Goal: Task Accomplishment & Management: Manage account settings

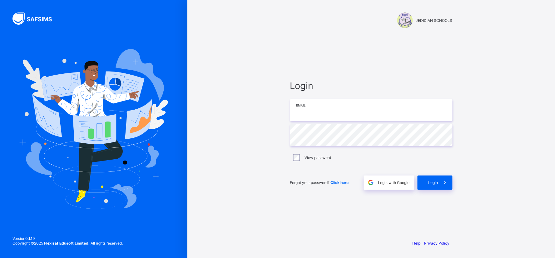
click at [330, 116] on input "email" at bounding box center [371, 110] width 162 height 22
type input "**********"
click at [432, 184] on span "Login" at bounding box center [433, 182] width 10 height 5
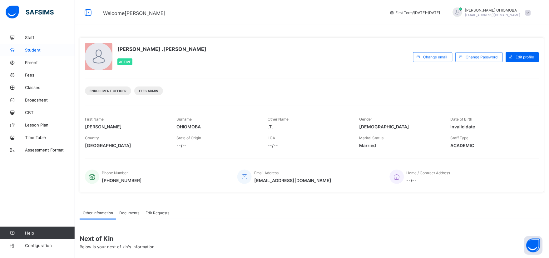
click at [29, 50] on span "Student" at bounding box center [50, 49] width 50 height 5
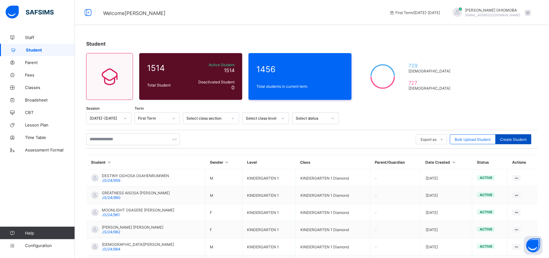
click at [514, 137] on span "Create Student" at bounding box center [513, 139] width 27 height 5
select select "**"
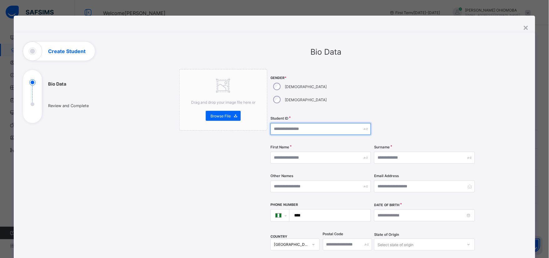
click at [306, 123] on input "text" at bounding box center [320, 129] width 101 height 12
type input "***"
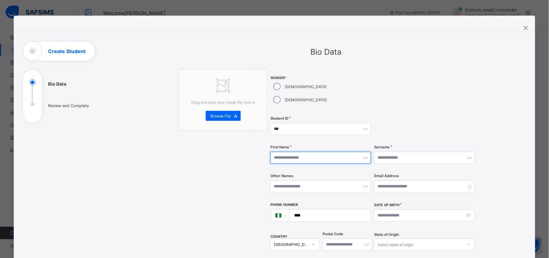
click at [341, 152] on input "text" at bounding box center [320, 158] width 101 height 12
type input "******"
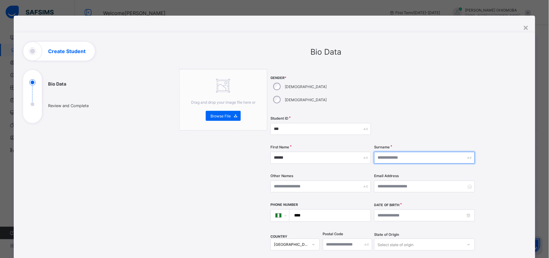
click at [413, 152] on input "text" at bounding box center [424, 158] width 101 height 12
type input "*******"
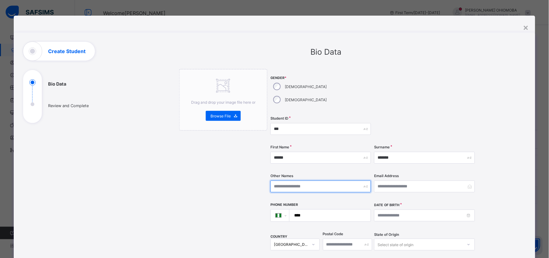
click at [290, 180] on input "text" at bounding box center [320, 186] width 101 height 12
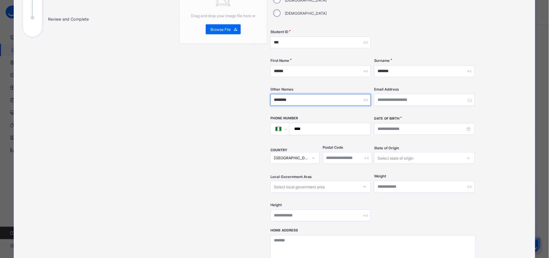
scroll to position [69, 0]
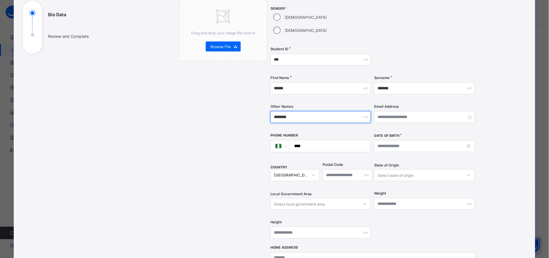
type input "********"
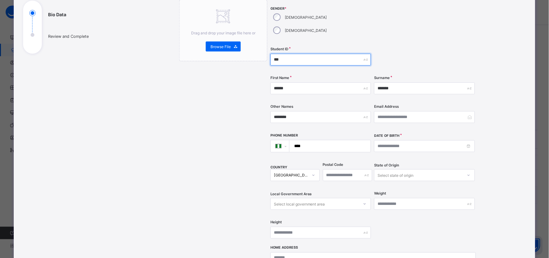
click at [285, 54] on input "***" at bounding box center [320, 60] width 101 height 12
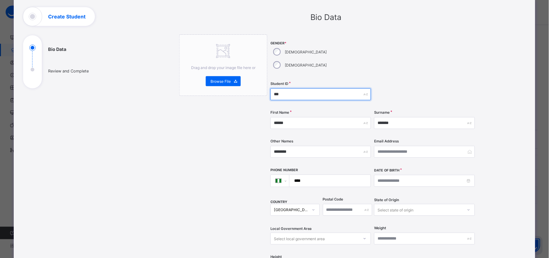
scroll to position [0, 0]
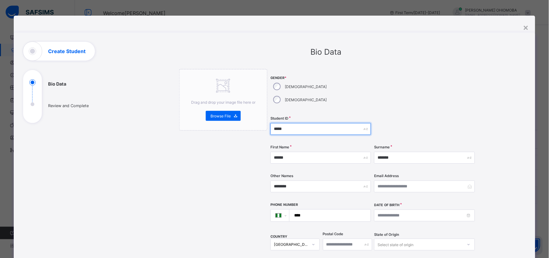
type input "******"
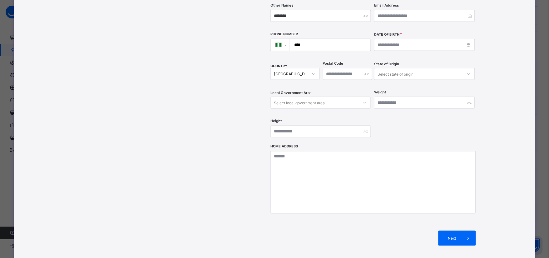
scroll to position [74, 0]
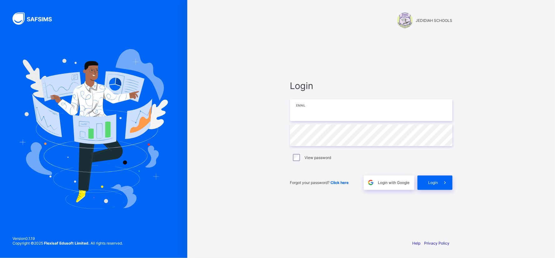
click at [319, 114] on input "email" at bounding box center [371, 110] width 162 height 22
type input "**********"
click at [430, 184] on span "Login" at bounding box center [433, 182] width 10 height 5
click at [432, 185] on div "Login" at bounding box center [435, 183] width 35 height 14
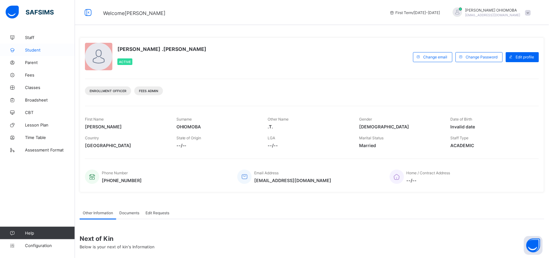
click at [35, 51] on span "Student" at bounding box center [50, 49] width 50 height 5
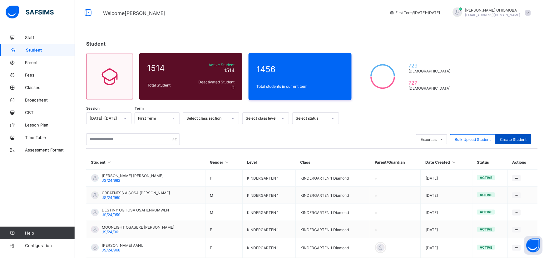
click at [516, 138] on span "Create Student" at bounding box center [513, 139] width 27 height 5
select select "**"
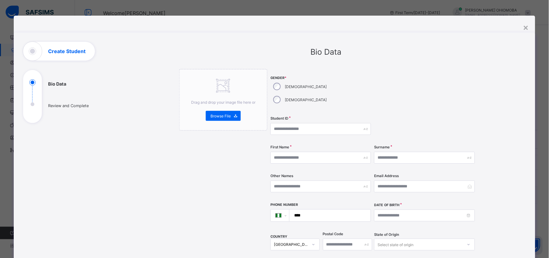
click at [310, 97] on label "[DEMOGRAPHIC_DATA]" at bounding box center [306, 99] width 42 height 5
click at [303, 123] on input "text" at bounding box center [320, 129] width 101 height 12
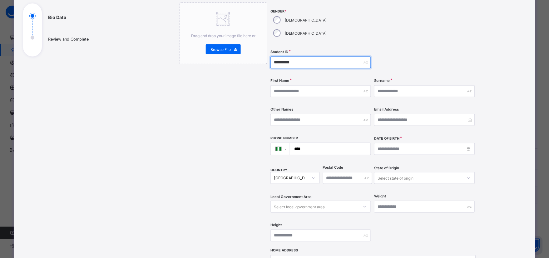
scroll to position [69, 0]
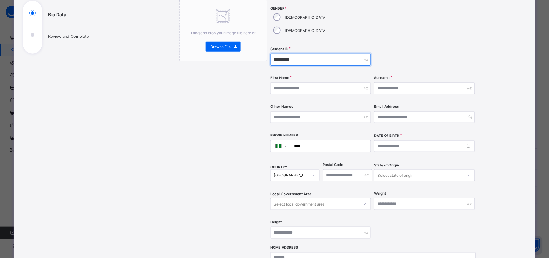
type input "**********"
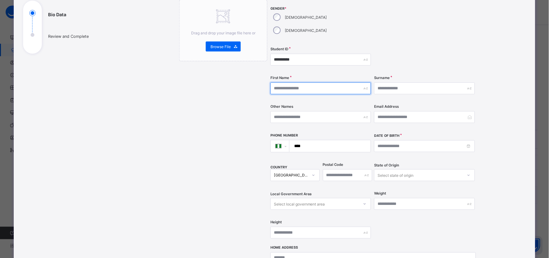
click at [314, 82] on input "text" at bounding box center [320, 88] width 101 height 12
type input "*"
type input "******"
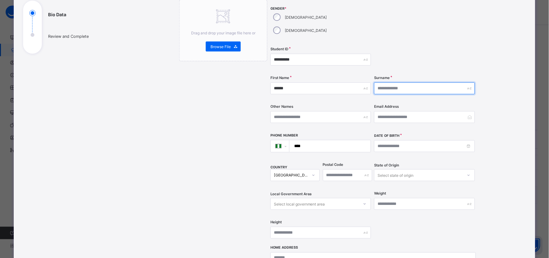
click at [391, 82] on input "text" at bounding box center [424, 88] width 101 height 12
type input "*"
click at [386, 82] on input "**" at bounding box center [424, 88] width 101 height 12
type input "****"
drag, startPoint x: 383, startPoint y: 71, endPoint x: 366, endPoint y: 79, distance: 19.1
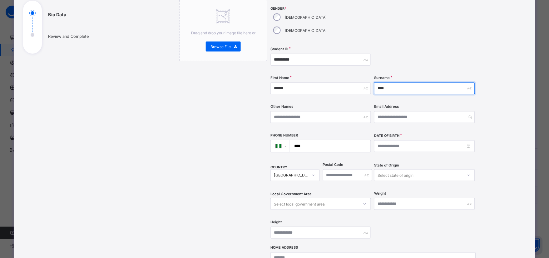
click at [366, 79] on div "**********" at bounding box center [372, 123] width 205 height 246
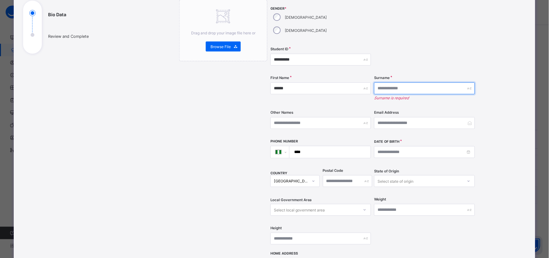
click at [383, 82] on input "text" at bounding box center [424, 88] width 101 height 12
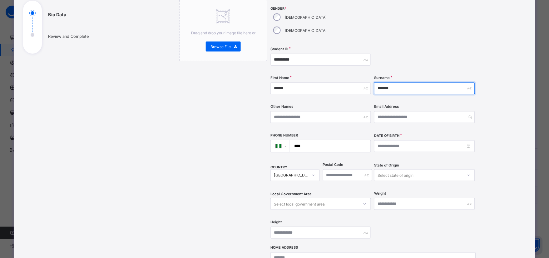
type input "*******"
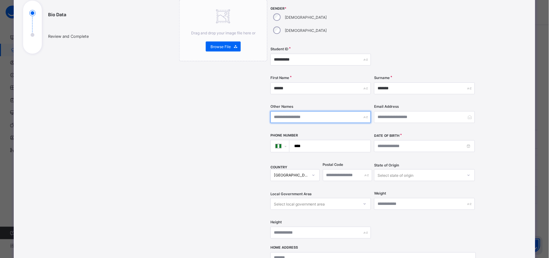
click at [279, 111] on input "text" at bounding box center [320, 117] width 101 height 12
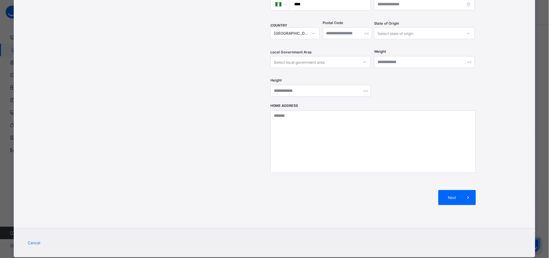
scroll to position [213, 0]
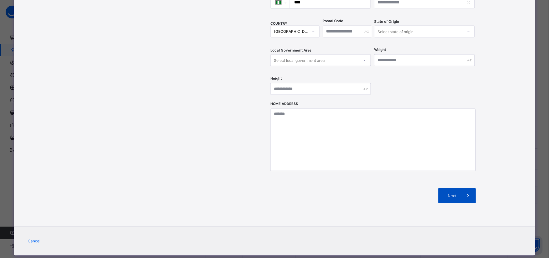
type input "********"
click at [454, 194] on span "Next" at bounding box center [452, 196] width 18 height 5
click at [450, 194] on span "Next" at bounding box center [452, 196] width 18 height 5
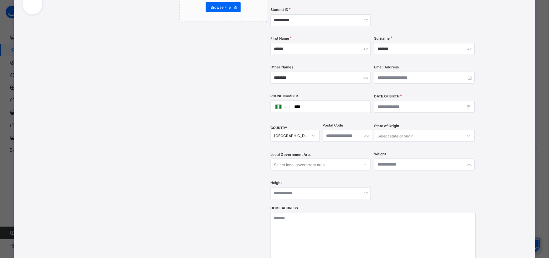
scroll to position [74, 0]
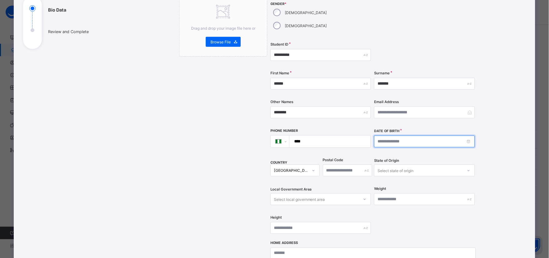
click at [412, 136] on input at bounding box center [424, 142] width 101 height 12
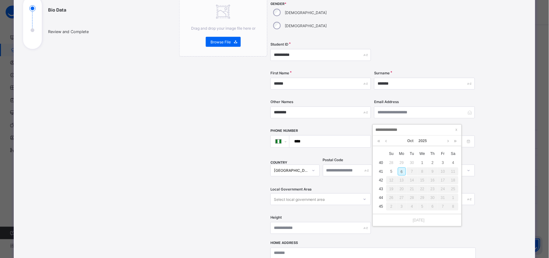
click at [401, 172] on div "6" at bounding box center [402, 171] width 8 height 8
type input "**********"
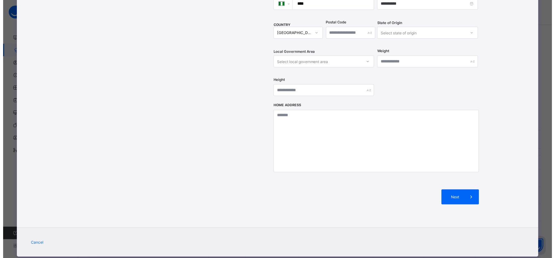
scroll to position [213, 0]
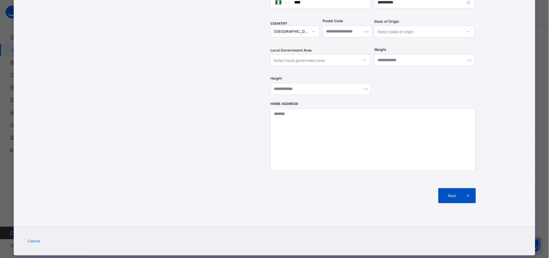
click at [451, 194] on span "Next" at bounding box center [452, 196] width 18 height 5
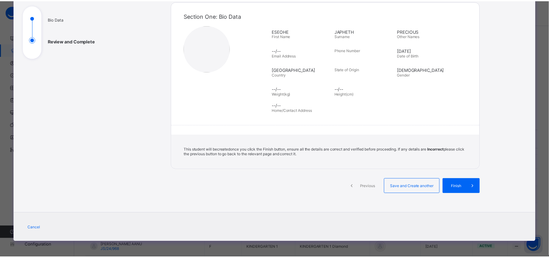
scroll to position [63, 0]
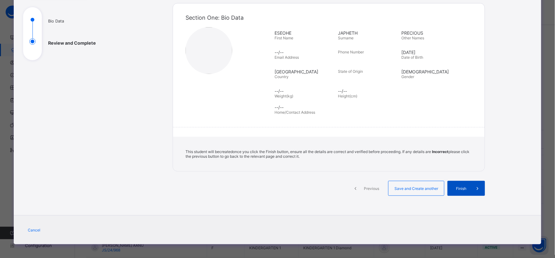
click at [457, 186] on span "Finish" at bounding box center [461, 188] width 18 height 5
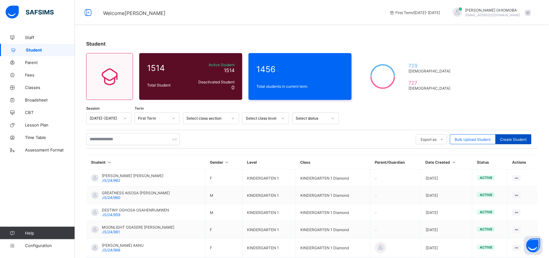
click at [520, 139] on span "Create Student" at bounding box center [513, 139] width 27 height 5
select select "**"
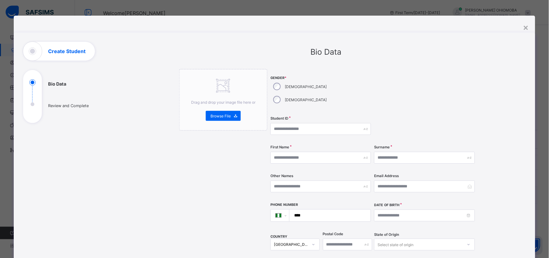
click at [302, 93] on div "[DEMOGRAPHIC_DATA]" at bounding box center [299, 99] width 58 height 13
click at [306, 123] on input "text" at bounding box center [320, 129] width 101 height 12
type input "*********"
click at [309, 152] on input "text" at bounding box center [320, 158] width 101 height 12
type input "********"
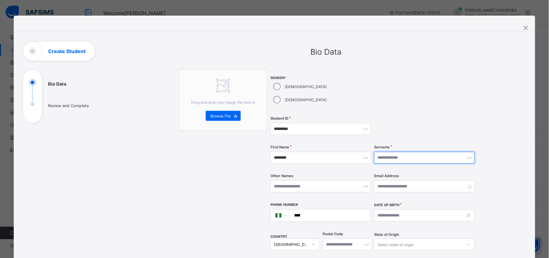
click at [404, 152] on input "text" at bounding box center [424, 158] width 101 height 12
type input "******"
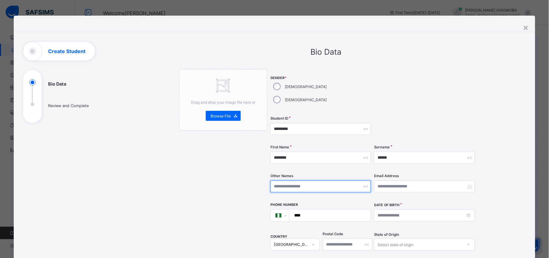
click at [302, 180] on input "text" at bounding box center [320, 186] width 101 height 12
type input "********"
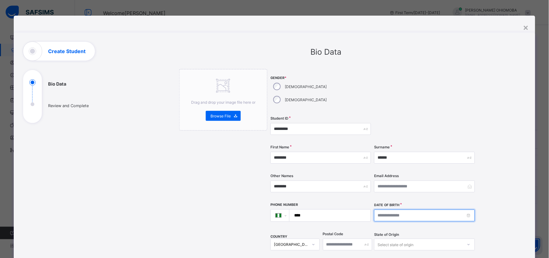
click at [468, 210] on input at bounding box center [424, 216] width 101 height 12
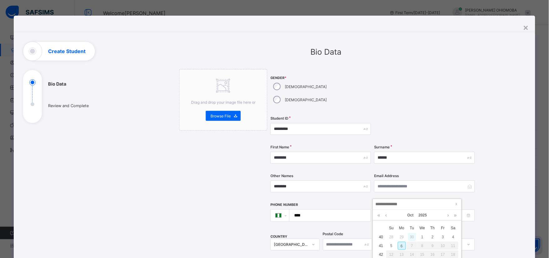
scroll to position [35, 0]
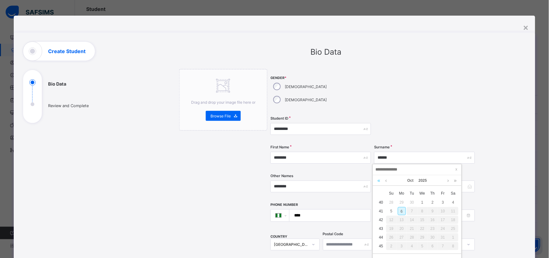
click at [379, 182] on link at bounding box center [379, 180] width 6 height 11
click at [378, 181] on link at bounding box center [379, 180] width 6 height 11
click at [378, 180] on link at bounding box center [379, 180] width 6 height 11
click at [455, 182] on link at bounding box center [455, 180] width 6 height 11
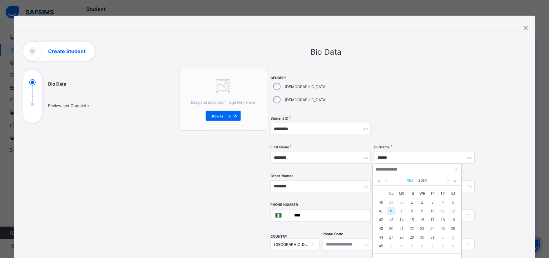
click at [412, 180] on link "Oct" at bounding box center [410, 180] width 11 height 11
click at [415, 216] on link "May" at bounding box center [417, 216] width 14 height 11
click at [444, 211] on div "10" at bounding box center [443, 211] width 8 height 8
type input "**********"
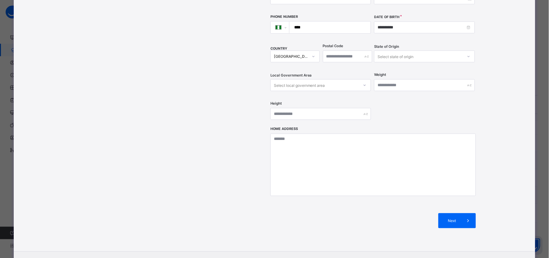
scroll to position [213, 0]
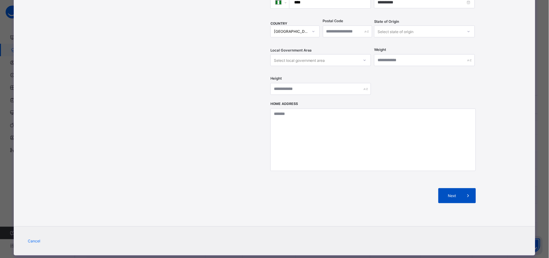
click at [448, 194] on span "Next" at bounding box center [452, 196] width 18 height 5
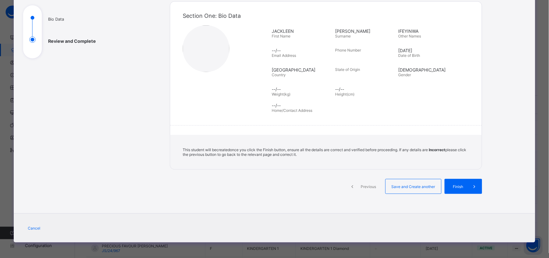
scroll to position [63, 0]
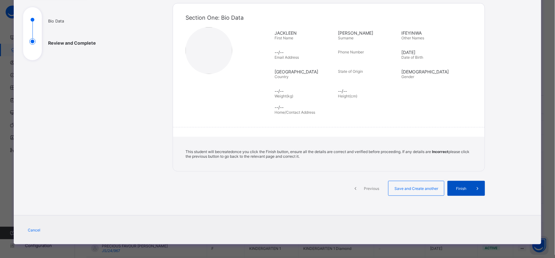
click at [467, 187] on span "Finish" at bounding box center [461, 188] width 18 height 5
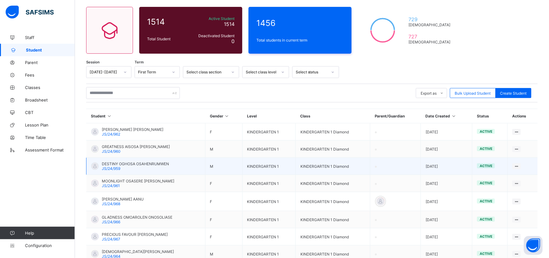
scroll to position [35, 0]
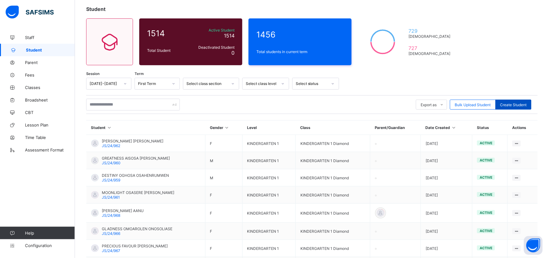
click at [517, 106] on span "Create Student" at bounding box center [513, 104] width 27 height 5
select select "**"
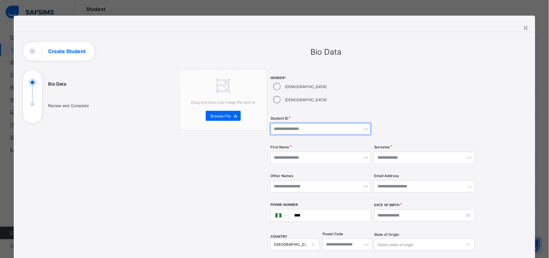
click at [304, 123] on input "text" at bounding box center [320, 129] width 101 height 12
drag, startPoint x: 282, startPoint y: 115, endPoint x: 286, endPoint y: 115, distance: 4.7
click at [286, 123] on input "*****" at bounding box center [320, 129] width 101 height 12
type input "*********"
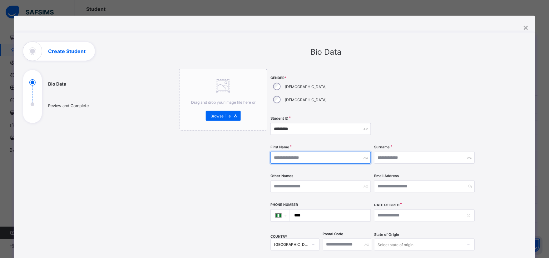
click at [295, 152] on input "text" at bounding box center [320, 158] width 101 height 12
type input "*****"
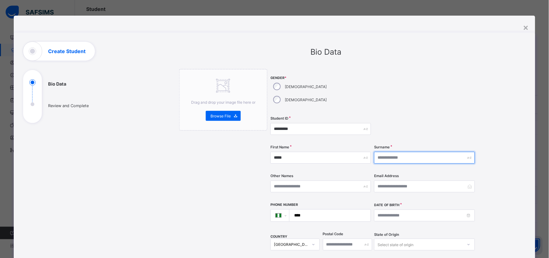
click at [389, 152] on input "text" at bounding box center [424, 158] width 101 height 12
type input "******"
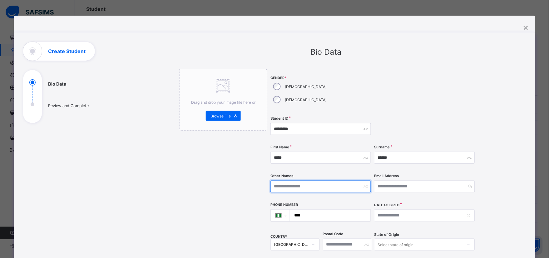
click at [292, 180] on input "text" at bounding box center [320, 186] width 101 height 12
type input "******"
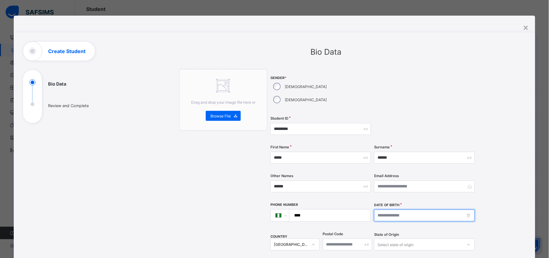
click at [470, 210] on input at bounding box center [424, 216] width 101 height 12
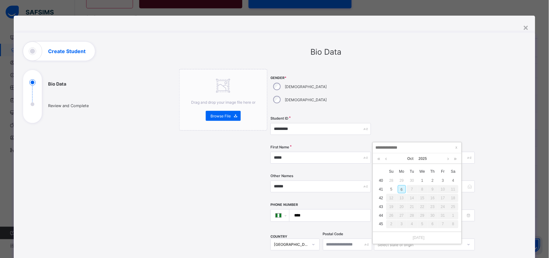
scroll to position [104, 0]
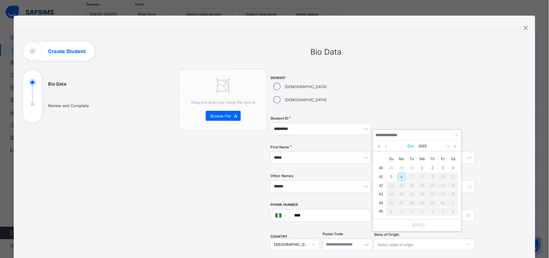
click at [410, 146] on link "Oct" at bounding box center [410, 146] width 11 height 11
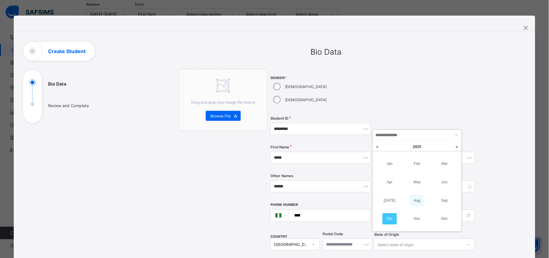
click at [418, 199] on link "Aug" at bounding box center [417, 200] width 14 height 11
click at [380, 147] on link at bounding box center [379, 146] width 6 height 11
click at [412, 186] on div "15" at bounding box center [412, 185] width 8 height 8
type input "**********"
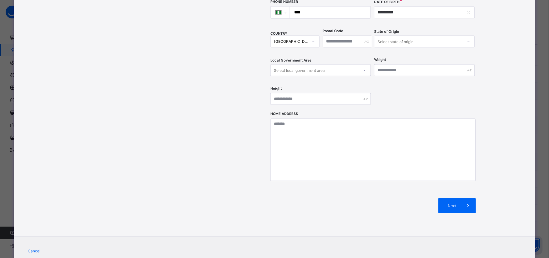
scroll to position [213, 0]
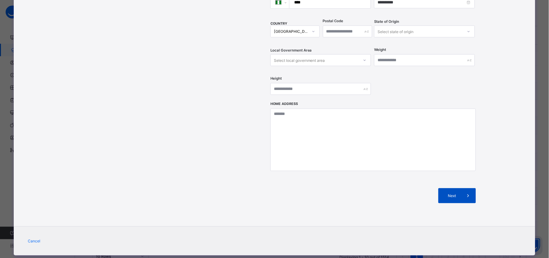
click at [450, 194] on span "Next" at bounding box center [452, 196] width 18 height 5
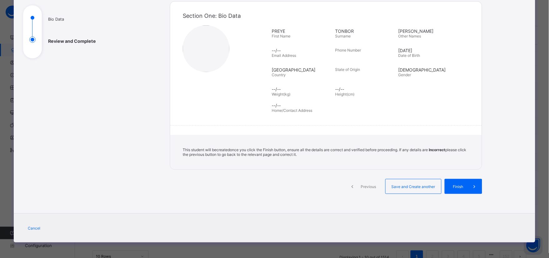
scroll to position [63, 0]
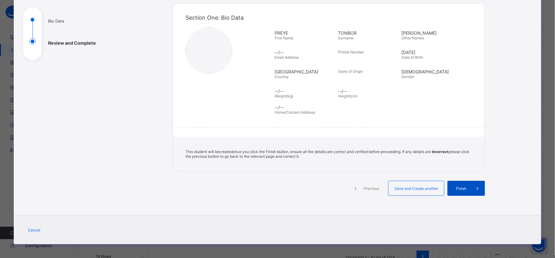
click at [460, 188] on span "Finish" at bounding box center [461, 188] width 18 height 5
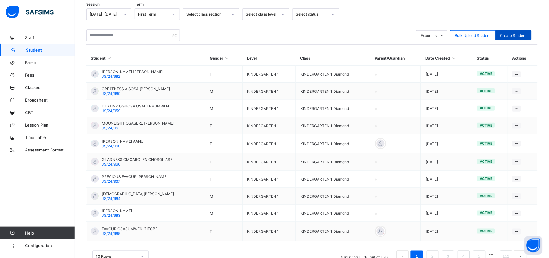
click at [519, 33] on span "Create Student" at bounding box center [513, 35] width 27 height 5
select select "**"
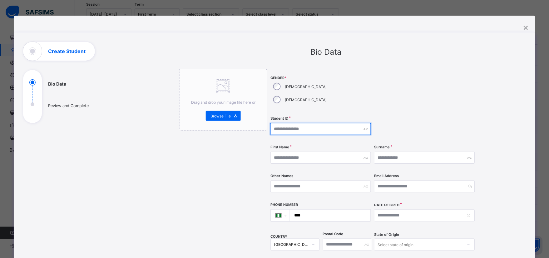
click at [308, 123] on input "text" at bounding box center [320, 129] width 101 height 12
type input "*********"
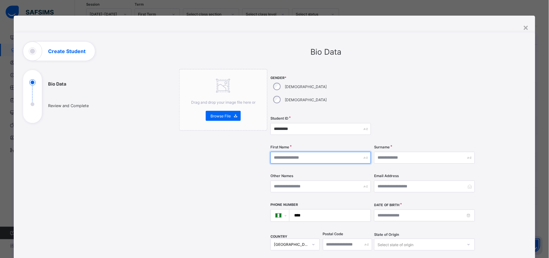
click at [304, 152] on input "text" at bounding box center [320, 158] width 101 height 12
type input "******"
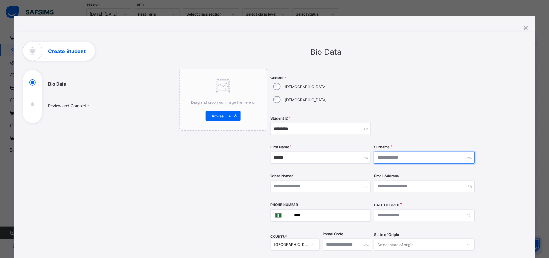
click at [393, 152] on input "text" at bounding box center [424, 158] width 101 height 12
click at [392, 152] on input "text" at bounding box center [424, 158] width 101 height 12
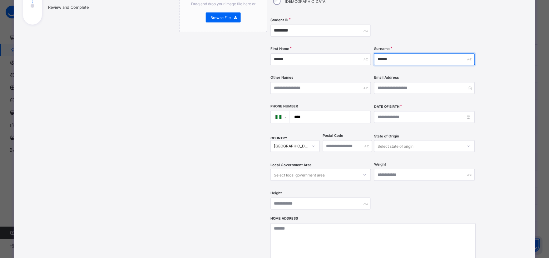
scroll to position [104, 0]
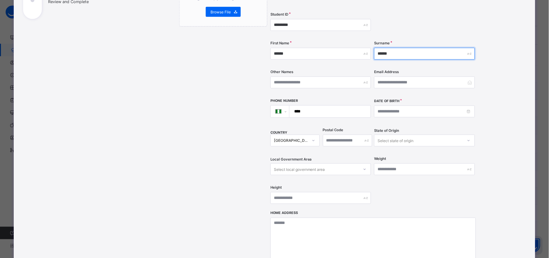
type input "******"
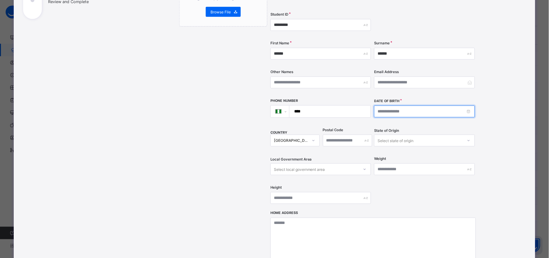
click at [469, 106] on input at bounding box center [424, 112] width 101 height 12
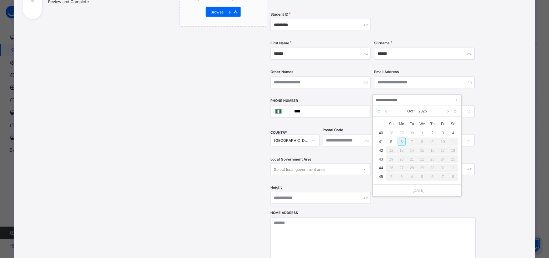
click at [380, 111] on link at bounding box center [379, 111] width 6 height 11
click at [408, 111] on link "Oct" at bounding box center [410, 111] width 11 height 11
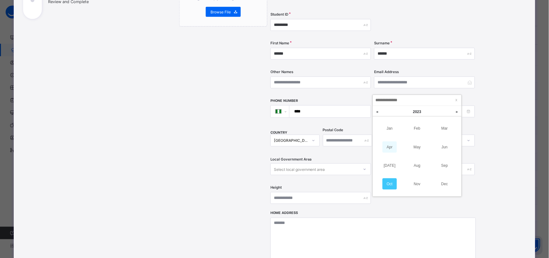
click at [391, 149] on link "Apr" at bounding box center [390, 146] width 14 height 11
click at [455, 111] on link at bounding box center [455, 111] width 6 height 11
click at [414, 161] on div "23" at bounding box center [412, 159] width 8 height 8
type input "**********"
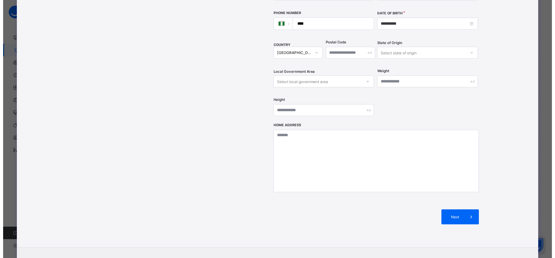
scroll to position [208, 0]
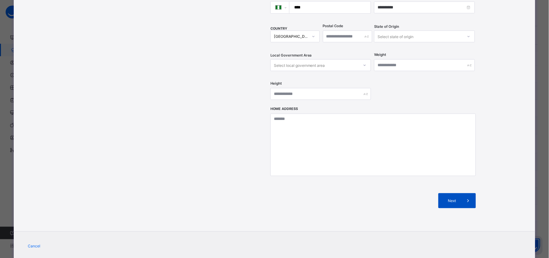
click at [450, 199] on span "Next" at bounding box center [452, 201] width 18 height 5
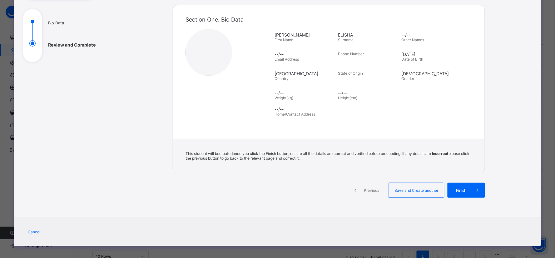
scroll to position [63, 0]
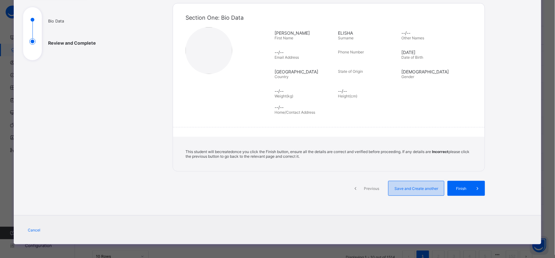
click at [407, 186] on span "Save and Create another" at bounding box center [416, 188] width 46 height 5
select select "**"
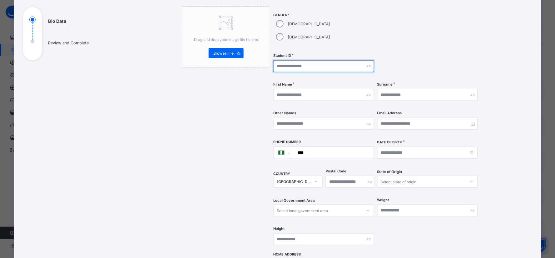
click at [302, 60] on input "text" at bounding box center [323, 66] width 101 height 12
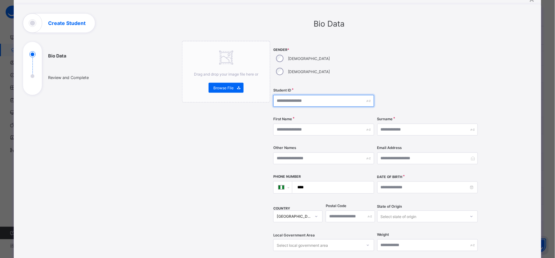
click at [289, 95] on input "text" at bounding box center [323, 101] width 101 height 12
type input "*********"
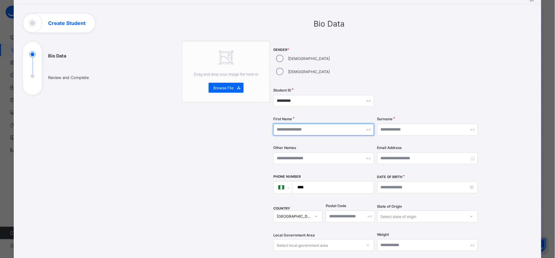
drag, startPoint x: 293, startPoint y: 110, endPoint x: 289, endPoint y: 119, distance: 9.7
click at [291, 124] on input "text" at bounding box center [323, 130] width 101 height 12
click at [289, 124] on input "text" at bounding box center [323, 130] width 101 height 12
type input "*****"
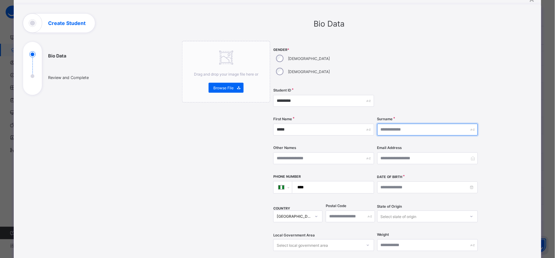
click at [410, 124] on input "text" at bounding box center [427, 130] width 101 height 12
type input "******"
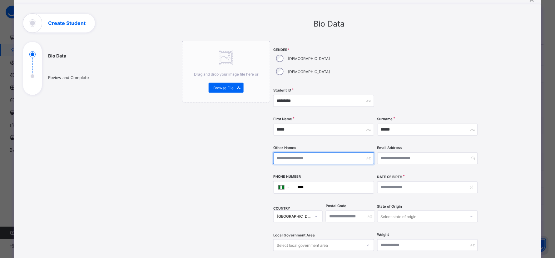
click at [302, 152] on input "text" at bounding box center [323, 158] width 101 height 12
type input "*******"
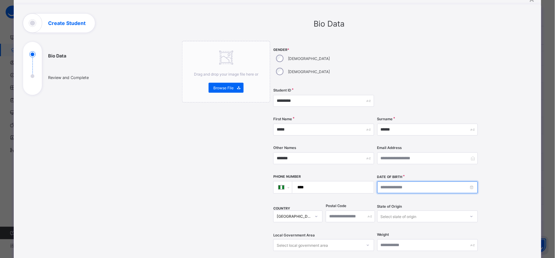
click at [469, 181] on input at bounding box center [427, 187] width 101 height 12
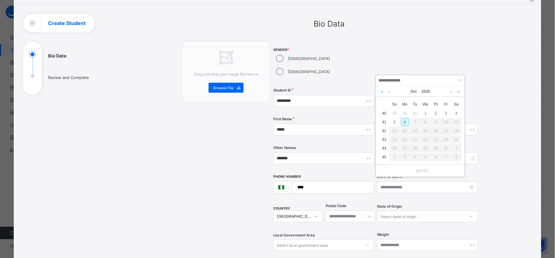
click at [381, 94] on link at bounding box center [382, 91] width 6 height 11
click at [381, 91] on link at bounding box center [382, 91] width 6 height 11
click at [414, 91] on link "Oct" at bounding box center [413, 91] width 11 height 11
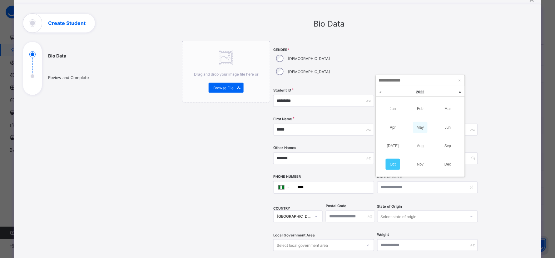
click at [419, 127] on link "May" at bounding box center [420, 127] width 14 height 11
click at [445, 132] on div "20" at bounding box center [446, 131] width 8 height 8
type input "**********"
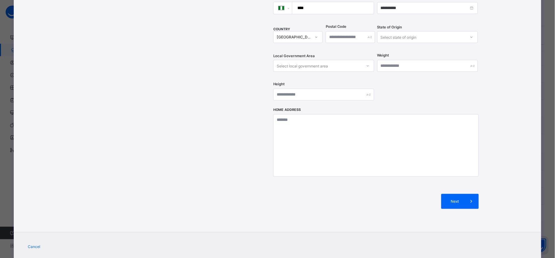
scroll to position [213, 0]
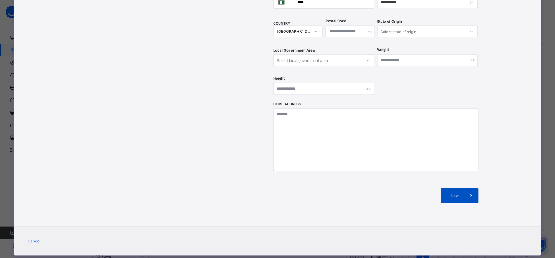
click at [452, 194] on span "Next" at bounding box center [455, 196] width 18 height 5
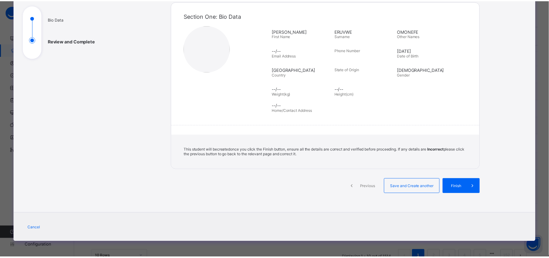
scroll to position [63, 0]
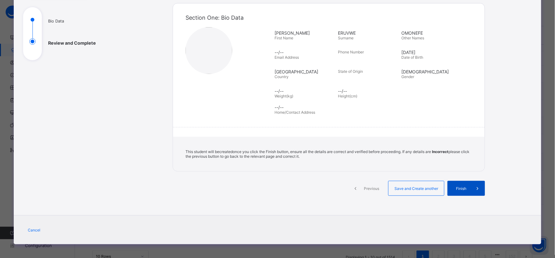
click at [457, 186] on span "Finish" at bounding box center [461, 188] width 18 height 5
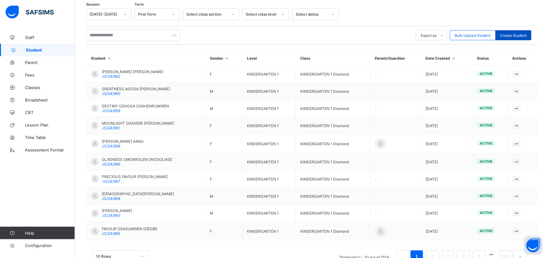
click at [517, 36] on span "Create Student" at bounding box center [513, 35] width 27 height 5
select select "**"
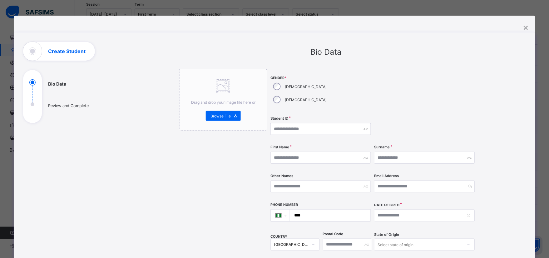
click at [287, 87] on label "[DEMOGRAPHIC_DATA]" at bounding box center [306, 86] width 42 height 5
click at [295, 123] on input "text" at bounding box center [320, 129] width 101 height 12
type input "*********"
click at [292, 152] on input "text" at bounding box center [320, 158] width 101 height 12
type input "*****"
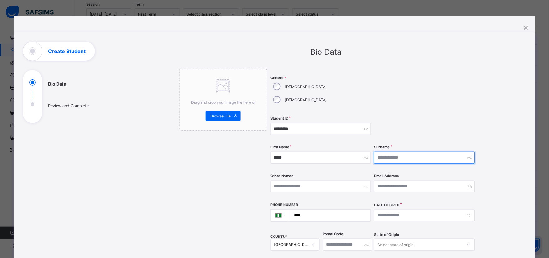
click at [403, 152] on input "text" at bounding box center [424, 158] width 101 height 12
click at [400, 152] on input "text" at bounding box center [424, 158] width 101 height 12
type input "******"
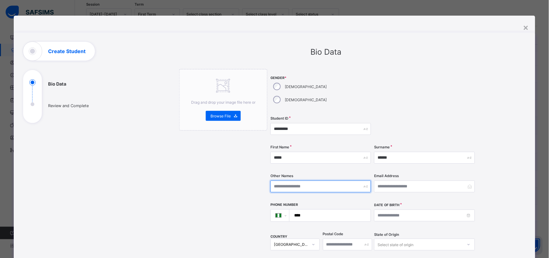
click at [280, 180] on input "text" at bounding box center [320, 186] width 101 height 12
type input "*******"
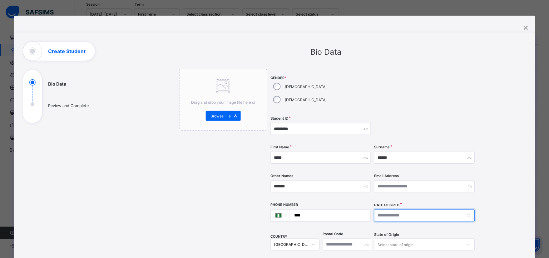
click at [417, 210] on input at bounding box center [424, 216] width 101 height 12
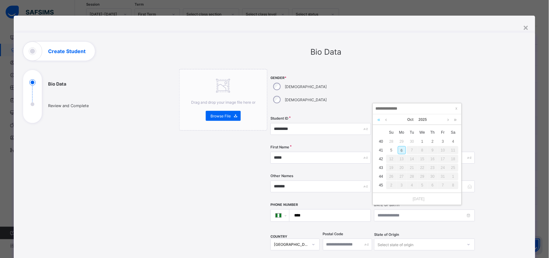
click at [376, 120] on link at bounding box center [379, 119] width 6 height 11
click at [377, 120] on link at bounding box center [379, 119] width 6 height 11
click at [405, 119] on link "Oct" at bounding box center [410, 119] width 11 height 11
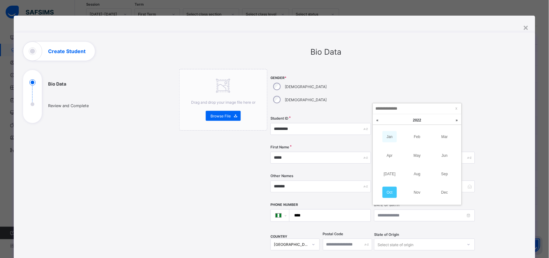
click at [388, 133] on link "Jan" at bounding box center [390, 136] width 14 height 11
click at [391, 160] on div "9" at bounding box center [392, 159] width 8 height 8
type input "**********"
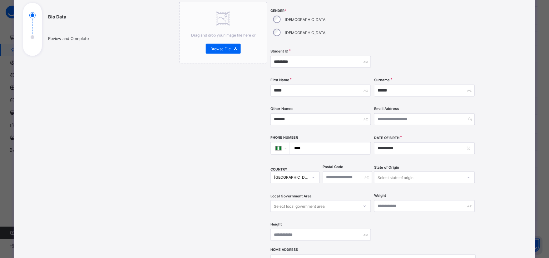
scroll to position [173, 0]
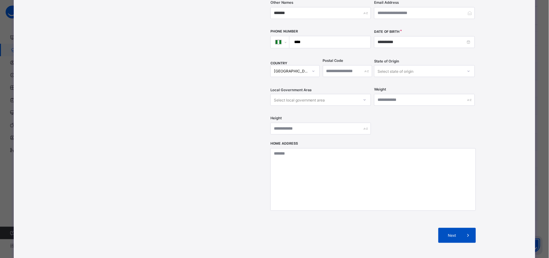
click at [451, 233] on span "Next" at bounding box center [452, 235] width 18 height 5
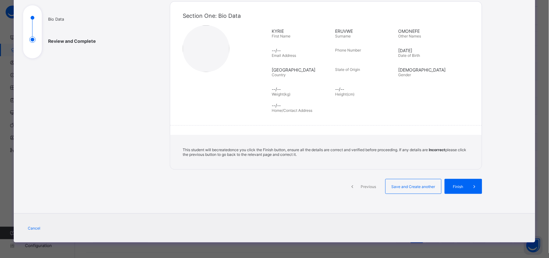
scroll to position [63, 0]
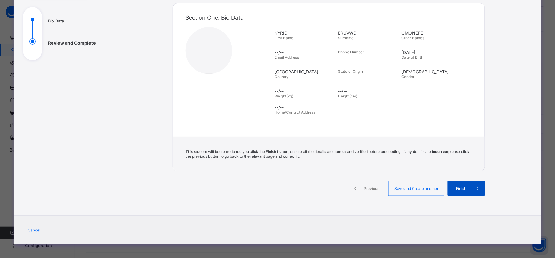
click at [463, 187] on span "Finish" at bounding box center [461, 188] width 18 height 5
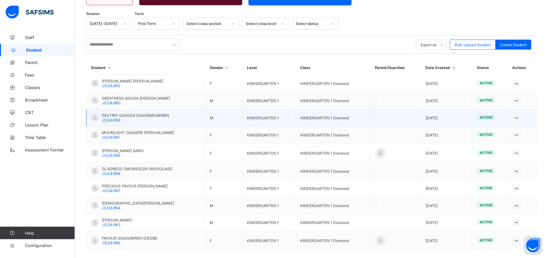
scroll to position [54, 0]
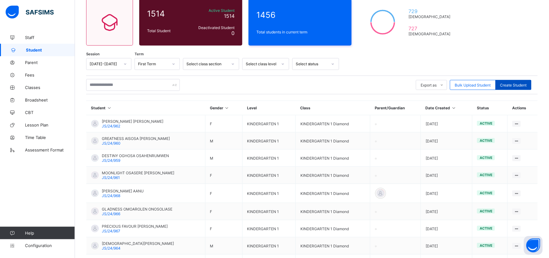
click at [514, 84] on span "Create Student" at bounding box center [513, 85] width 27 height 5
select select "**"
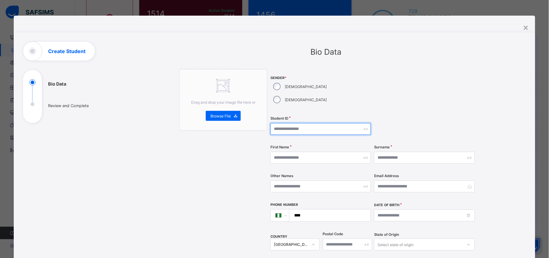
click at [300, 123] on input "text" at bounding box center [320, 129] width 101 height 12
type input "*********"
click at [284, 151] on div "First Name" at bounding box center [320, 158] width 101 height 26
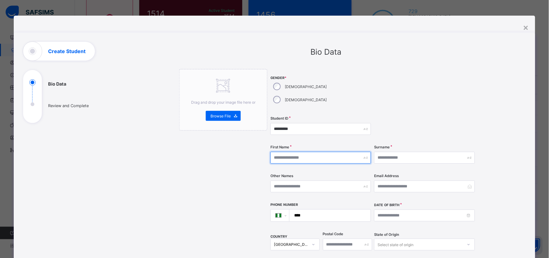
click at [283, 152] on input "text" at bounding box center [320, 158] width 101 height 12
type input "*******"
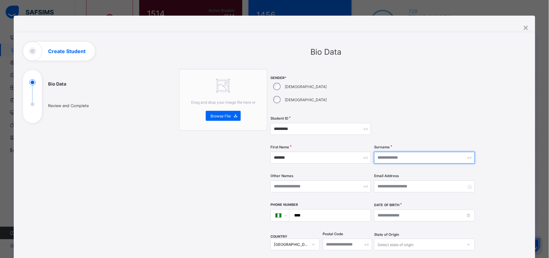
click at [383, 152] on input "text" at bounding box center [424, 158] width 101 height 12
type input "********"
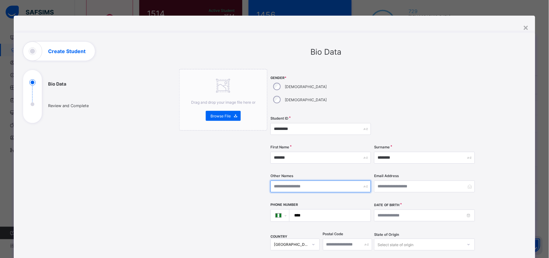
click at [287, 180] on input "text" at bounding box center [320, 186] width 101 height 12
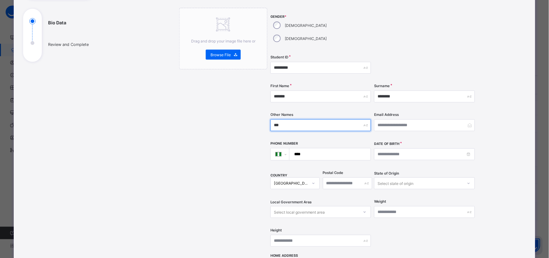
scroll to position [69, 0]
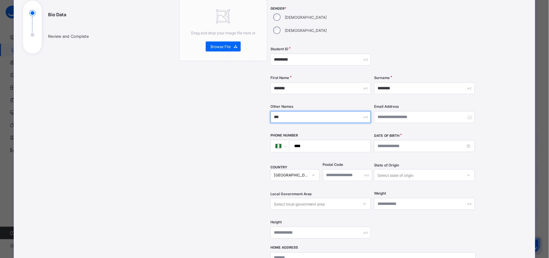
type input "***"
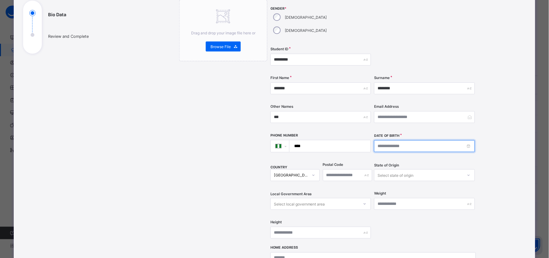
click at [454, 140] on input at bounding box center [424, 146] width 101 height 12
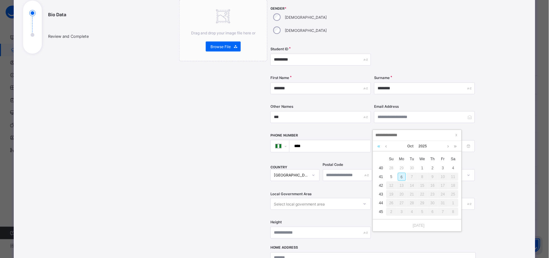
click at [379, 146] on link at bounding box center [379, 146] width 6 height 11
click at [449, 147] on link at bounding box center [448, 146] width 5 height 11
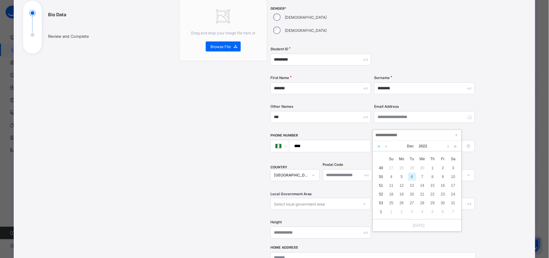
click at [379, 148] on link at bounding box center [379, 146] width 6 height 11
click at [381, 148] on link at bounding box center [379, 146] width 6 height 11
click at [457, 147] on link at bounding box center [455, 146] width 6 height 11
click at [455, 146] on link at bounding box center [455, 146] width 6 height 11
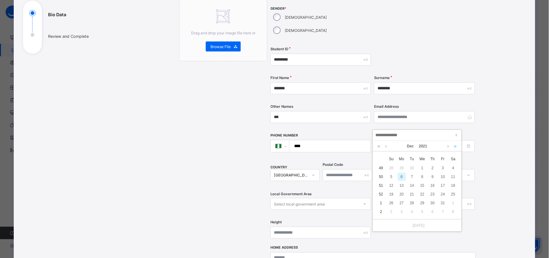
click at [455, 146] on link at bounding box center [455, 146] width 6 height 11
click at [455, 147] on link at bounding box center [455, 146] width 6 height 11
click at [411, 145] on link "Dec" at bounding box center [411, 146] width 12 height 11
click at [416, 200] on link "Aug" at bounding box center [417, 200] width 14 height 11
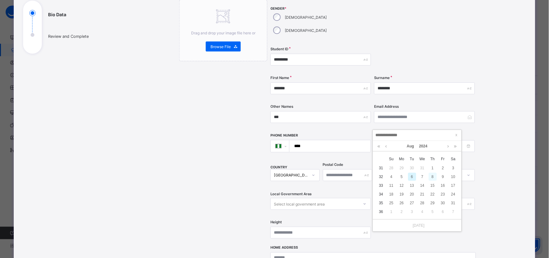
click at [431, 177] on div "8" at bounding box center [433, 177] width 8 height 8
type input "**********"
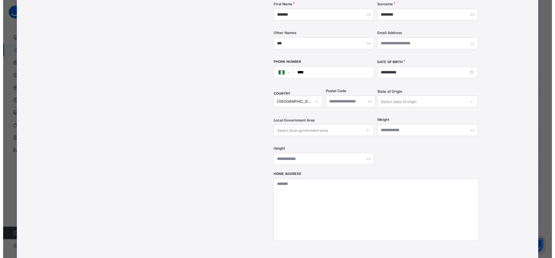
scroll to position [208, 0]
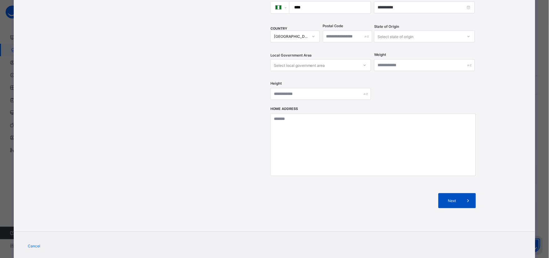
click at [456, 199] on span "Next" at bounding box center [452, 201] width 18 height 5
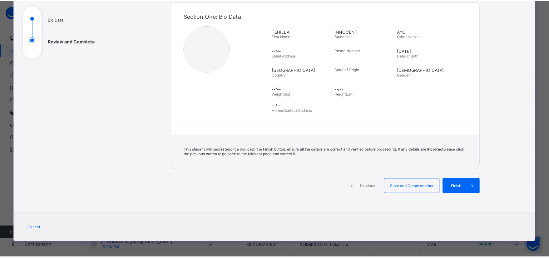
scroll to position [63, 0]
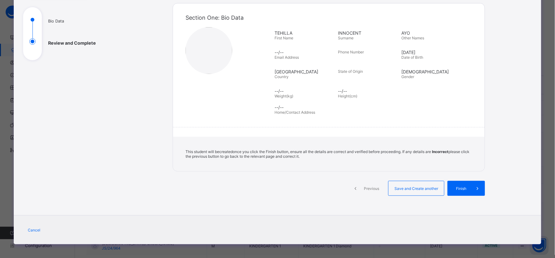
click at [456, 186] on span "Finish" at bounding box center [461, 188] width 18 height 5
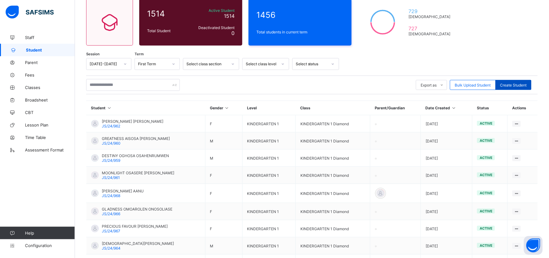
click at [517, 87] on div "Create Student" at bounding box center [514, 85] width 36 height 10
select select "**"
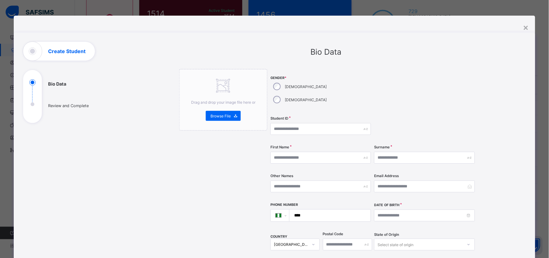
click at [289, 87] on label "[DEMOGRAPHIC_DATA]" at bounding box center [306, 86] width 42 height 5
click at [294, 123] on input "text" at bounding box center [320, 129] width 101 height 12
type input "*********"
click at [290, 152] on input "text" at bounding box center [320, 158] width 101 height 12
type input "******"
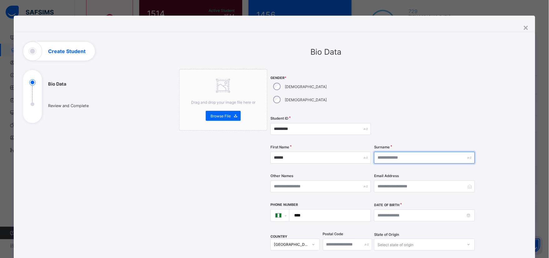
click at [400, 152] on input "text" at bounding box center [424, 158] width 101 height 12
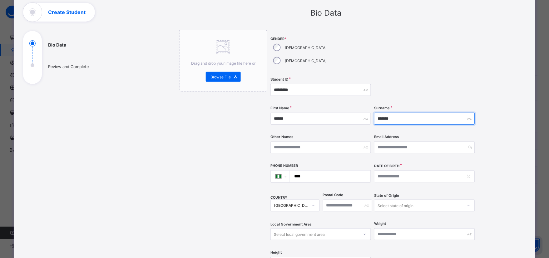
scroll to position [104, 0]
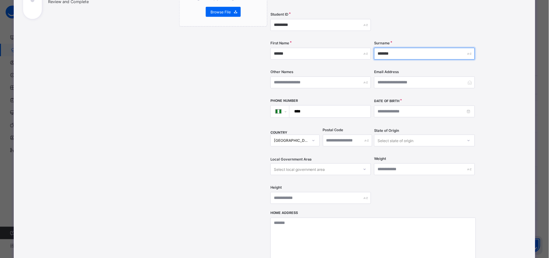
type input "*******"
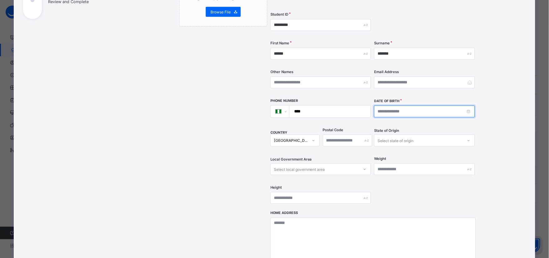
click at [468, 106] on input at bounding box center [424, 112] width 101 height 12
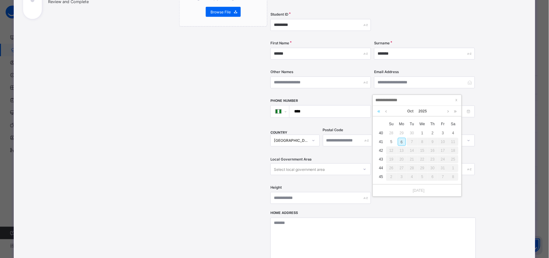
click at [378, 113] on link at bounding box center [379, 111] width 6 height 11
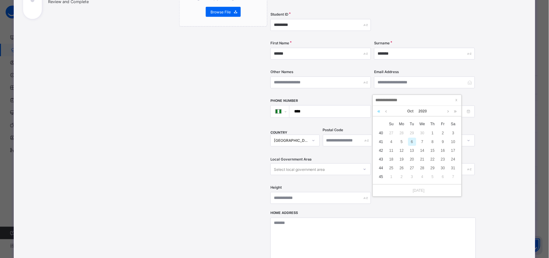
click at [378, 113] on link at bounding box center [379, 111] width 6 height 11
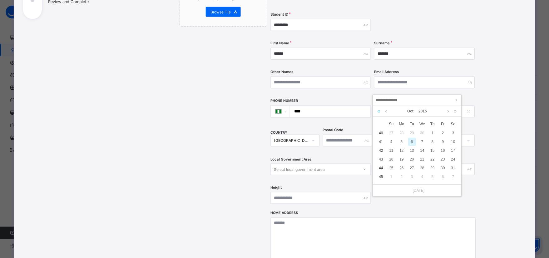
click at [378, 113] on link at bounding box center [379, 111] width 6 height 11
click at [455, 112] on link at bounding box center [455, 111] width 6 height 11
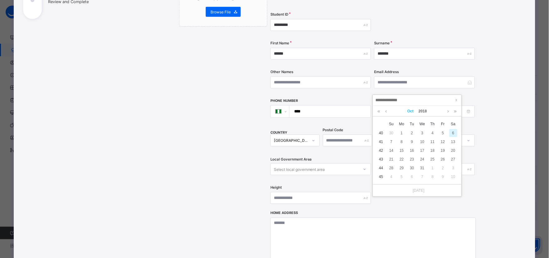
click at [407, 111] on link "Oct" at bounding box center [410, 111] width 11 height 11
click at [446, 148] on link "Jun" at bounding box center [445, 146] width 14 height 11
click at [423, 151] on div "13" at bounding box center [422, 150] width 8 height 8
type input "**********"
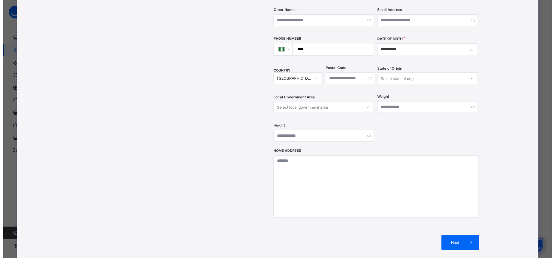
scroll to position [173, 0]
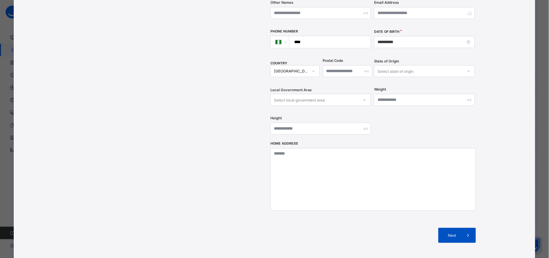
click at [453, 233] on span "Next" at bounding box center [452, 235] width 18 height 5
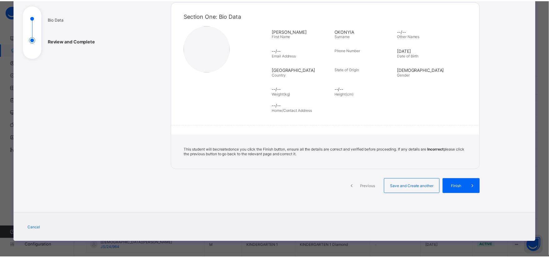
scroll to position [63, 0]
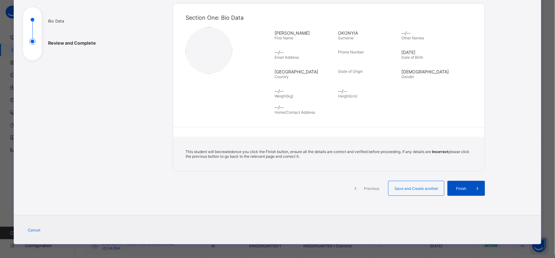
click at [461, 183] on div "Finish" at bounding box center [466, 188] width 37 height 15
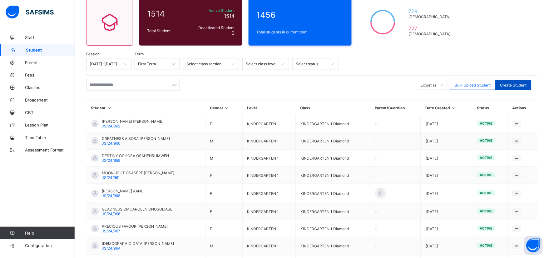
click at [518, 84] on span "Create Student" at bounding box center [513, 85] width 27 height 5
select select "**"
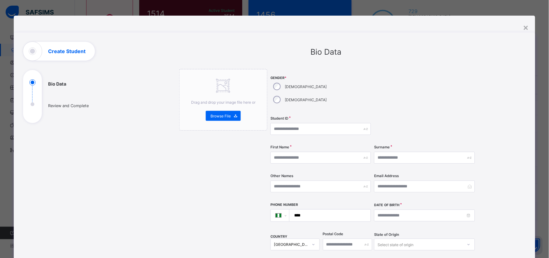
click at [282, 86] on div "[DEMOGRAPHIC_DATA]" at bounding box center [299, 86] width 58 height 13
click at [291, 123] on input "text" at bounding box center [320, 129] width 101 height 12
type input "*********"
click at [302, 152] on input "text" at bounding box center [320, 158] width 101 height 12
type input "*****"
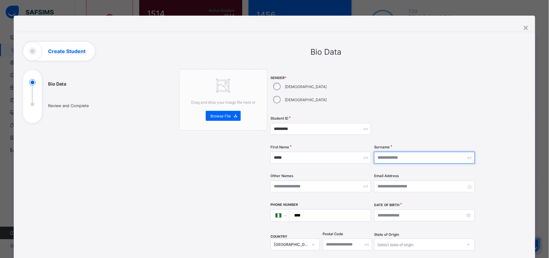
click at [399, 152] on input "text" at bounding box center [424, 158] width 101 height 12
type input "*******"
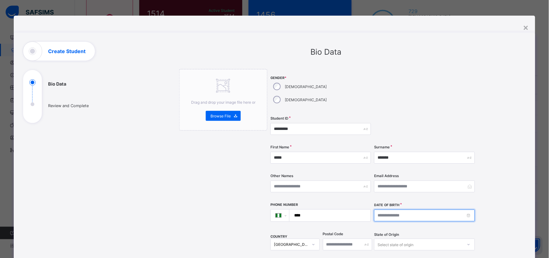
click at [467, 210] on input at bounding box center [424, 216] width 101 height 12
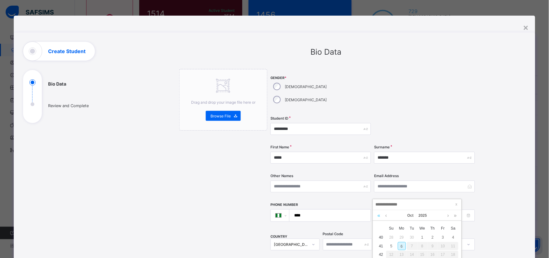
click at [377, 216] on link at bounding box center [379, 215] width 6 height 11
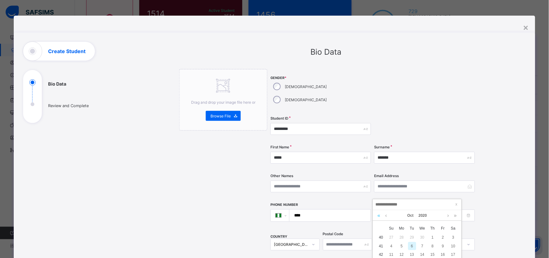
click at [377, 216] on link at bounding box center [379, 215] width 6 height 11
click at [409, 217] on link "Oct" at bounding box center [410, 215] width 11 height 11
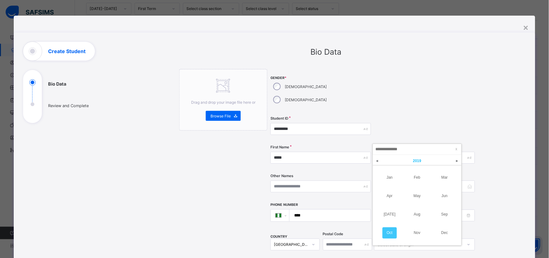
scroll to position [124, 0]
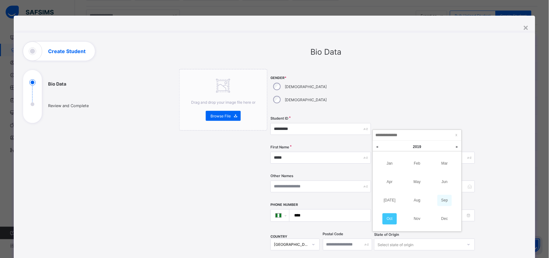
click at [447, 201] on link "Sep" at bounding box center [445, 200] width 14 height 11
drag, startPoint x: 393, startPoint y: 185, endPoint x: 393, endPoint y: 189, distance: 4.7
click at [393, 186] on div "15" at bounding box center [392, 185] width 8 height 8
type input "**********"
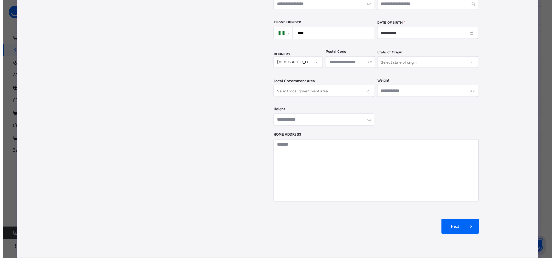
scroll to position [208, 0]
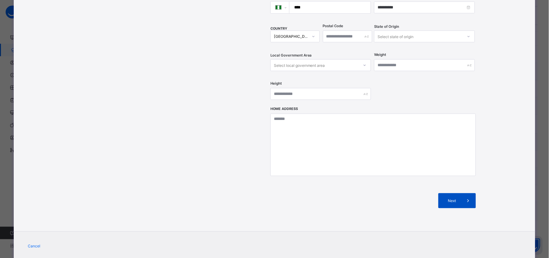
click at [450, 199] on span "Next" at bounding box center [452, 201] width 18 height 5
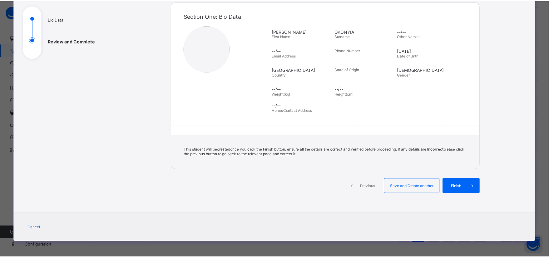
scroll to position [63, 0]
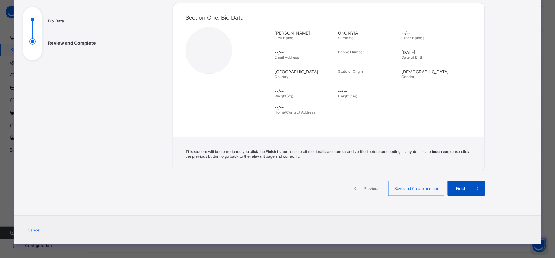
click at [458, 188] on span "Finish" at bounding box center [461, 188] width 18 height 5
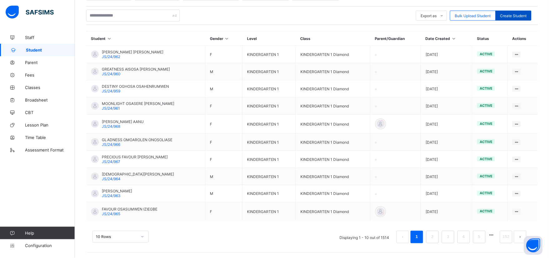
click at [518, 14] on span "Create Student" at bounding box center [513, 15] width 27 height 5
select select "**"
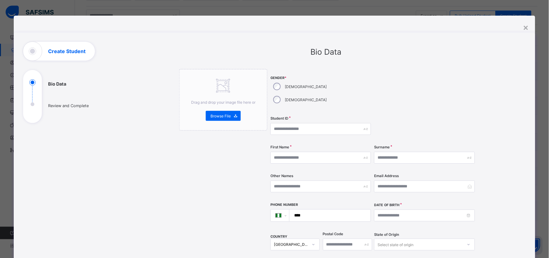
click at [280, 87] on div "[DEMOGRAPHIC_DATA]" at bounding box center [299, 86] width 58 height 13
click at [294, 123] on input "text" at bounding box center [320, 129] width 101 height 12
type input "*********"
click at [294, 152] on input "text" at bounding box center [320, 158] width 101 height 12
type input "*****"
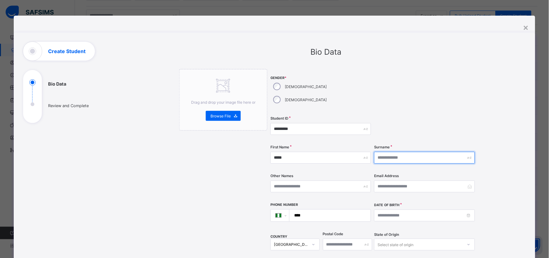
click at [392, 152] on input "text" at bounding box center [424, 158] width 101 height 12
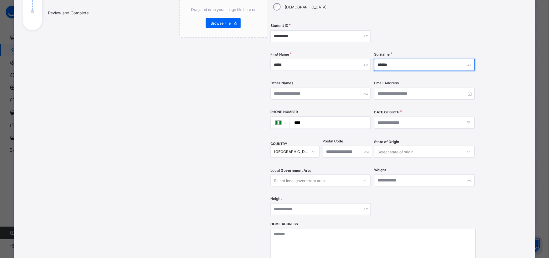
scroll to position [104, 0]
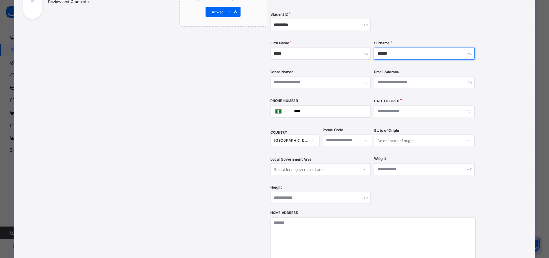
type input "******"
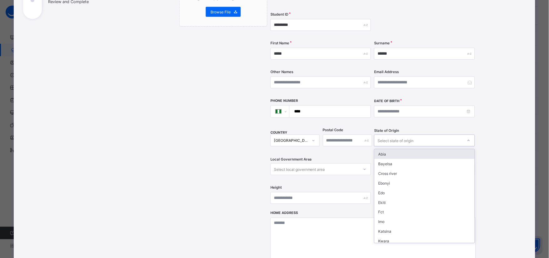
click at [414, 136] on div "Select state of origin" at bounding box center [418, 140] width 88 height 9
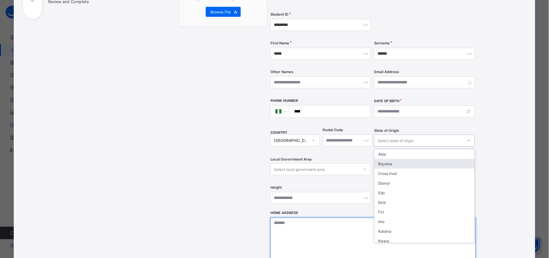
click at [329, 218] on textarea at bounding box center [372, 249] width 205 height 62
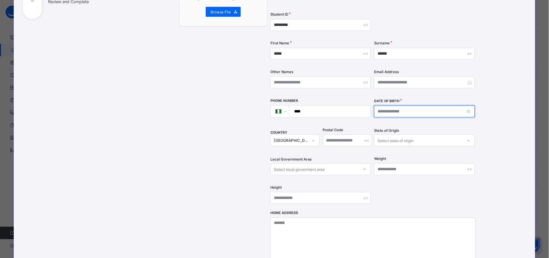
click at [413, 106] on input at bounding box center [424, 112] width 101 height 12
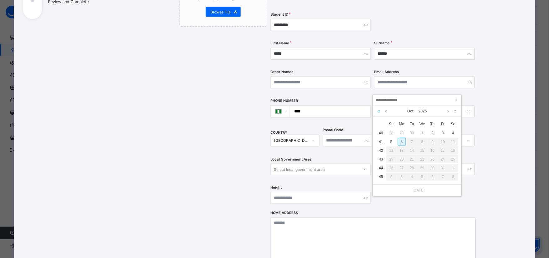
click at [376, 111] on link at bounding box center [379, 111] width 6 height 11
click at [409, 110] on link "Oct" at bounding box center [410, 111] width 11 height 11
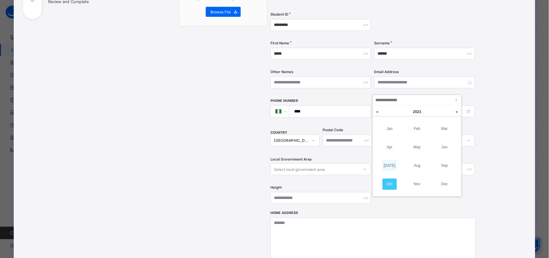
click at [392, 167] on link "Jul" at bounding box center [390, 165] width 14 height 11
click at [380, 150] on td "28" at bounding box center [381, 150] width 10 height 9
click at [382, 150] on td "28" at bounding box center [381, 150] width 10 height 9
click at [382, 152] on td "28" at bounding box center [381, 150] width 10 height 9
click at [400, 152] on div "10" at bounding box center [402, 150] width 8 height 8
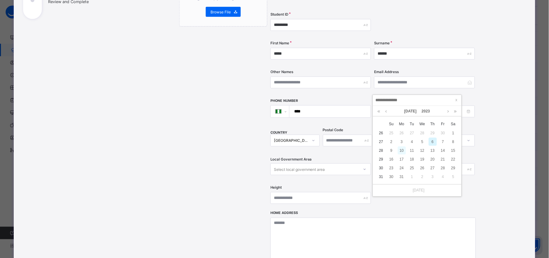
type input "**********"
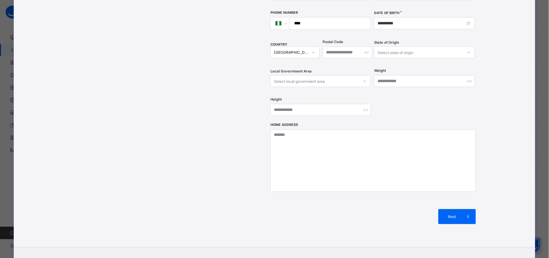
scroll to position [213, 0]
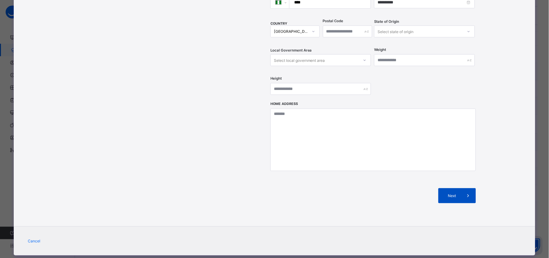
click at [453, 194] on span "Next" at bounding box center [452, 196] width 18 height 5
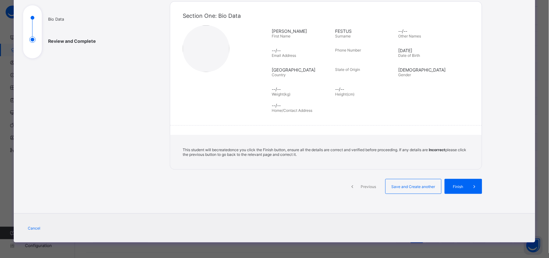
scroll to position [63, 0]
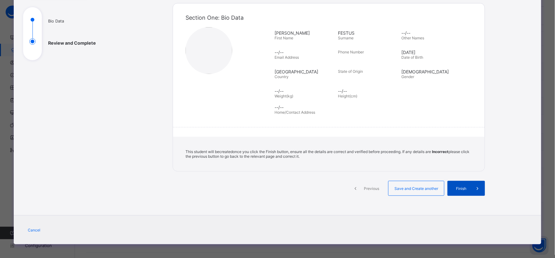
click at [461, 186] on span "Finish" at bounding box center [461, 188] width 18 height 5
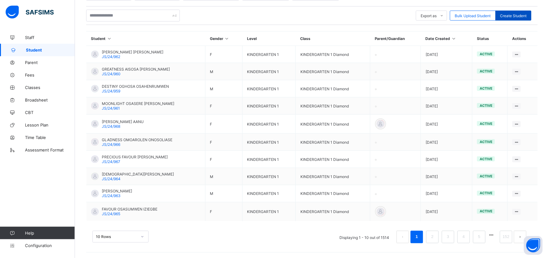
click at [514, 16] on span "Create Student" at bounding box center [513, 15] width 27 height 5
select select "**"
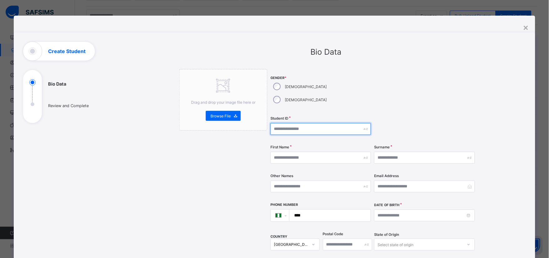
click at [294, 123] on input "text" at bounding box center [320, 129] width 101 height 12
drag, startPoint x: 289, startPoint y: 117, endPoint x: 284, endPoint y: 118, distance: 5.5
click at [284, 123] on input "*******" at bounding box center [320, 129] width 101 height 12
type input "*********"
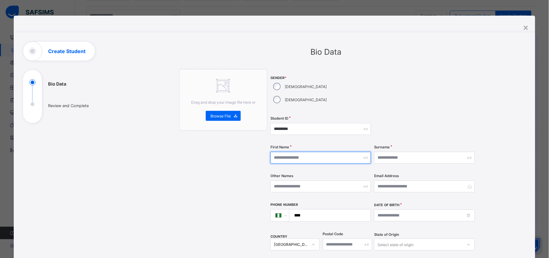
click at [289, 152] on input "text" at bounding box center [320, 158] width 101 height 12
type input "**********"
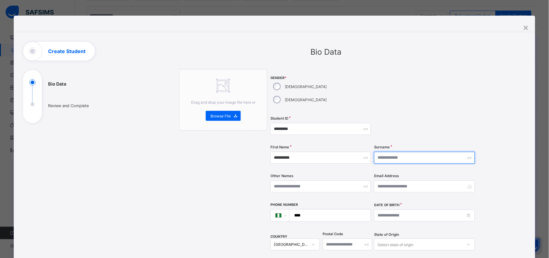
click at [388, 152] on input "text" at bounding box center [424, 158] width 101 height 12
drag, startPoint x: 394, startPoint y: 144, endPoint x: 388, endPoint y: 145, distance: 5.8
click at [388, 152] on input "*****" at bounding box center [424, 158] width 101 height 12
type input "******"
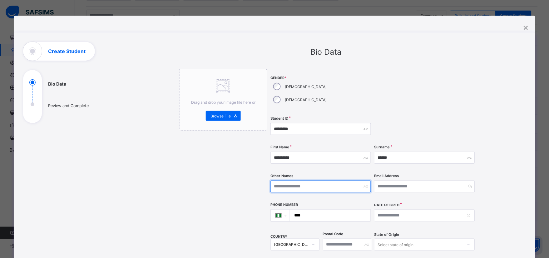
click at [288, 180] on input "text" at bounding box center [320, 186] width 101 height 12
type input "*****"
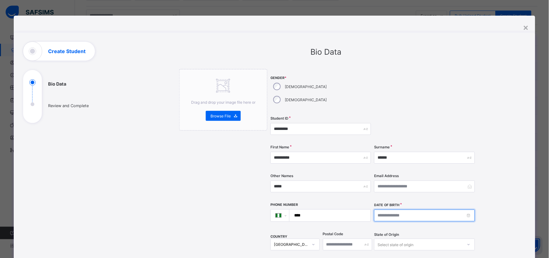
click at [400, 210] on input at bounding box center [424, 216] width 101 height 12
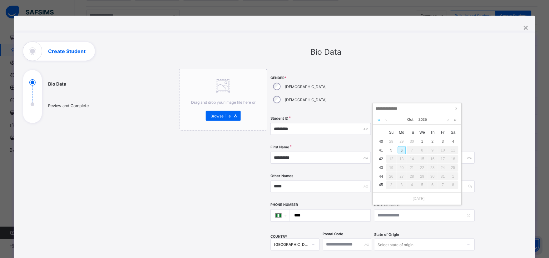
click at [379, 121] on link at bounding box center [379, 119] width 6 height 11
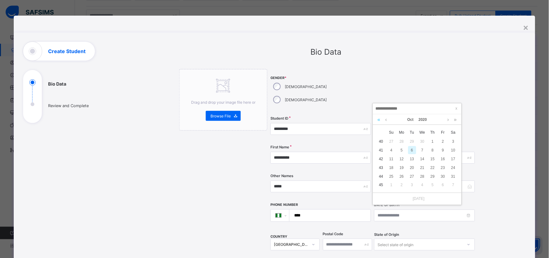
click at [379, 121] on link at bounding box center [379, 119] width 6 height 11
click at [411, 120] on link "Oct" at bounding box center [410, 119] width 11 height 11
click at [392, 193] on link "Oct" at bounding box center [390, 192] width 14 height 11
click at [394, 160] on div "14" at bounding box center [392, 159] width 8 height 8
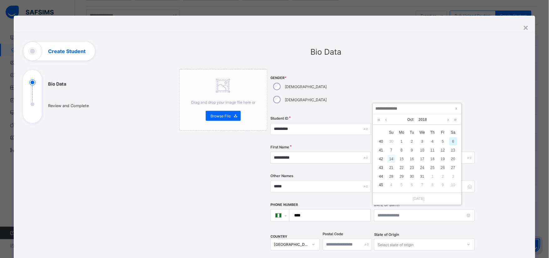
type input "**********"
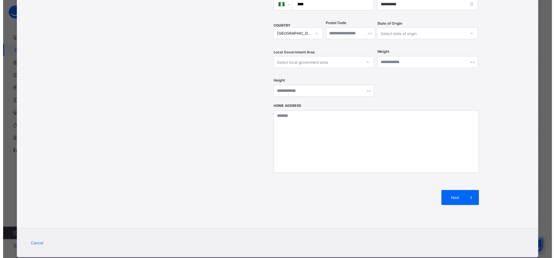
scroll to position [213, 0]
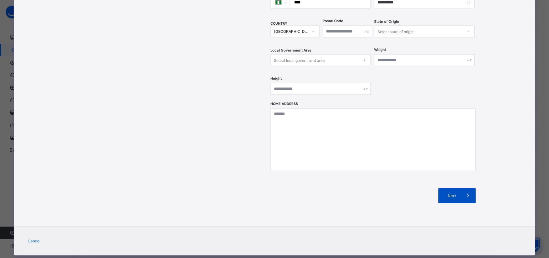
click at [448, 194] on span "Next" at bounding box center [452, 196] width 18 height 5
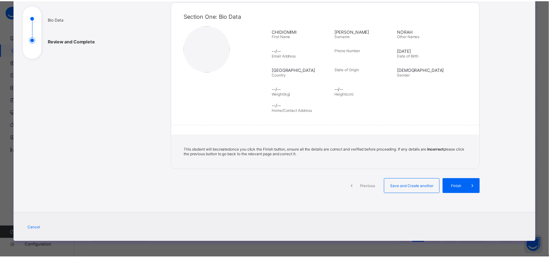
scroll to position [63, 0]
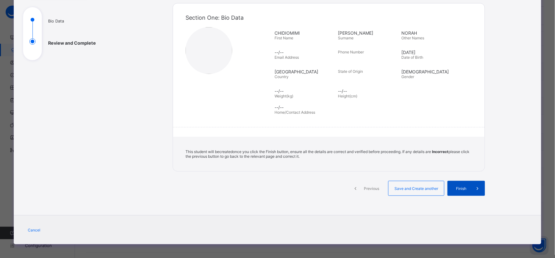
click at [460, 186] on span "Finish" at bounding box center [461, 188] width 18 height 5
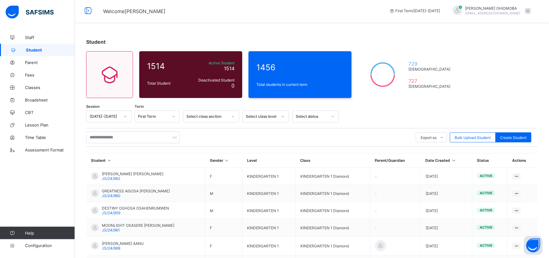
scroll to position [0, 0]
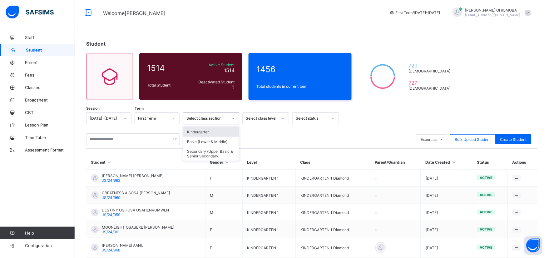
click at [233, 119] on icon at bounding box center [233, 118] width 4 height 6
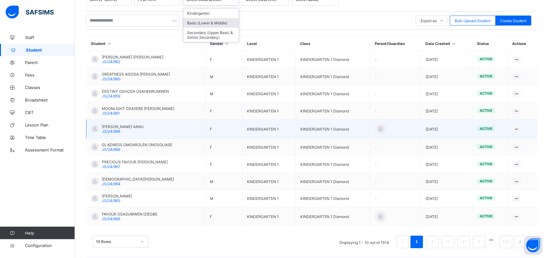
scroll to position [124, 0]
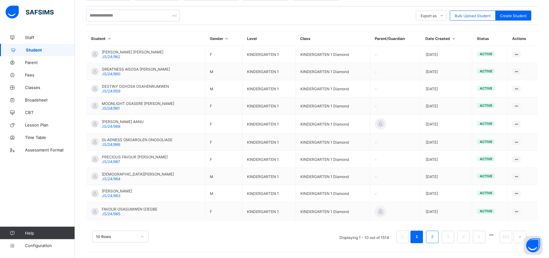
click at [435, 237] on link "2" at bounding box center [432, 237] width 6 height 8
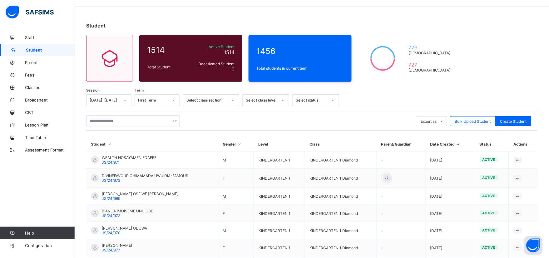
scroll to position [122, 0]
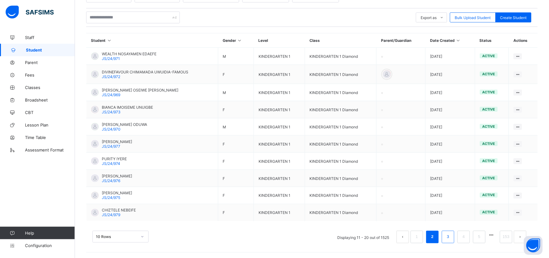
click at [451, 238] on link "3" at bounding box center [448, 237] width 6 height 8
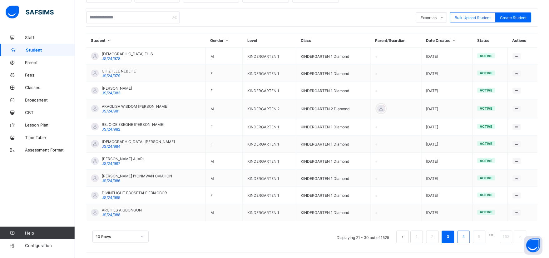
click at [467, 237] on link "4" at bounding box center [464, 237] width 6 height 8
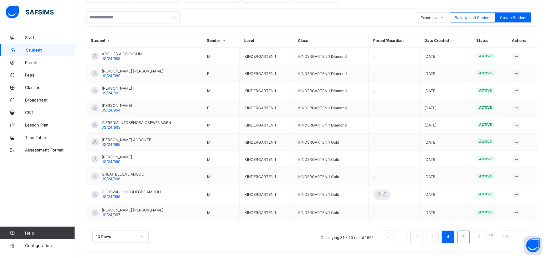
click at [467, 236] on link "5" at bounding box center [464, 237] width 6 height 8
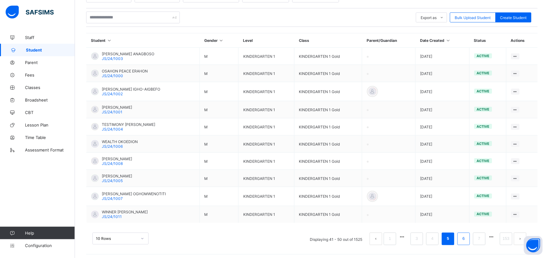
click at [467, 240] on link "6" at bounding box center [464, 239] width 6 height 8
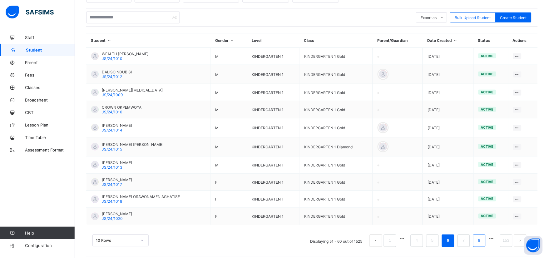
click at [482, 240] on link "8" at bounding box center [479, 241] width 6 height 8
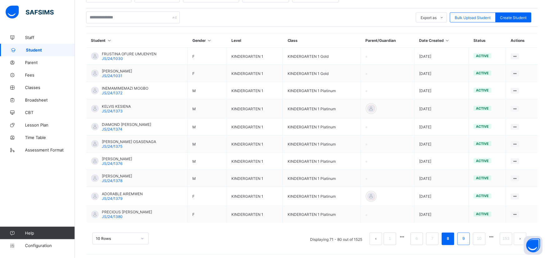
click at [467, 237] on link "9" at bounding box center [464, 239] width 6 height 8
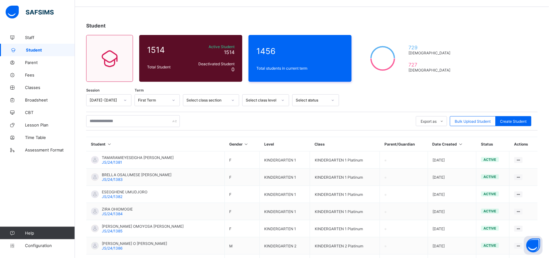
scroll to position [120, 0]
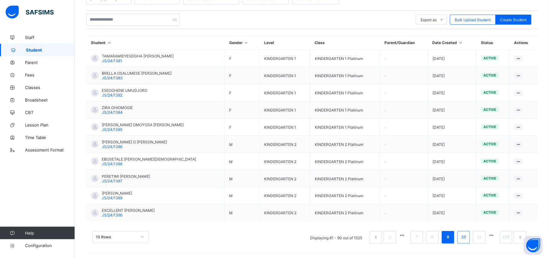
click at [468, 237] on link "10" at bounding box center [464, 237] width 8 height 8
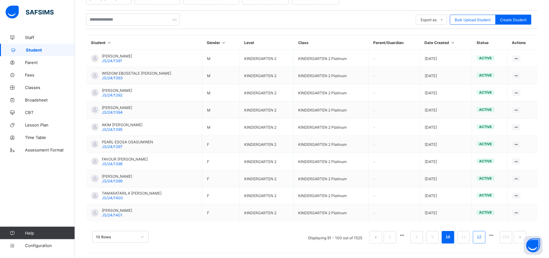
click at [483, 239] on link "12" at bounding box center [479, 237] width 8 height 8
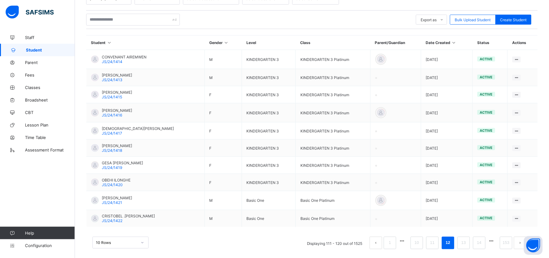
click at [495, 242] on button "button" at bounding box center [491, 241] width 8 height 5
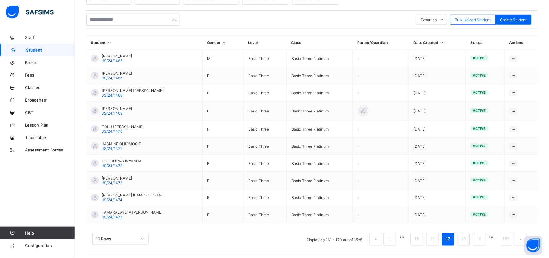
click at [500, 242] on ul "Displaying 161 - 170 out of 1525 1 15 16 17 18 19 153" at bounding box center [417, 239] width 230 height 12
click at [496, 237] on button "button" at bounding box center [491, 237] width 8 height 5
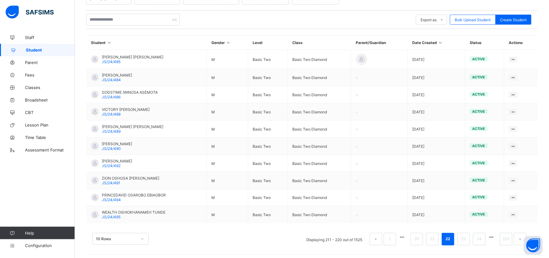
click at [496, 237] on button "button" at bounding box center [491, 237] width 8 height 5
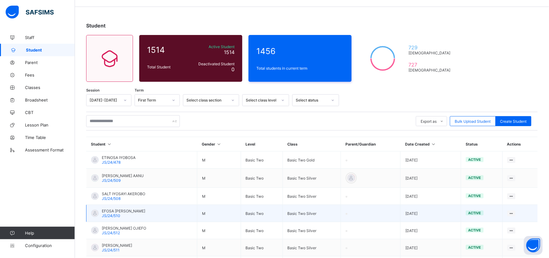
scroll to position [16, 0]
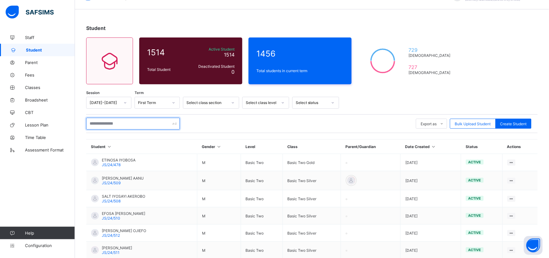
click at [176, 124] on div at bounding box center [133, 124] width 94 height 12
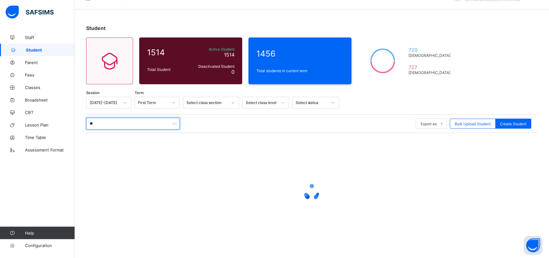
type input "*"
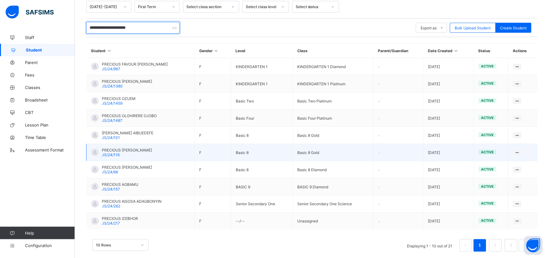
scroll to position [120, 0]
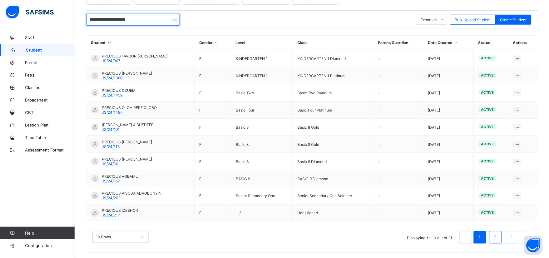
type input "**********"
click at [498, 235] on link "2" at bounding box center [495, 237] width 6 height 8
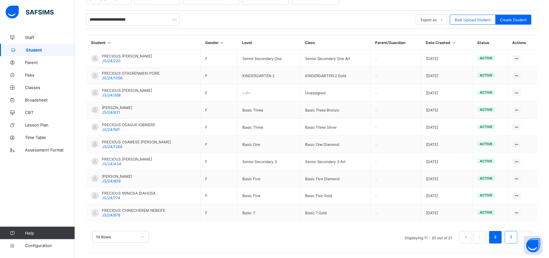
click at [512, 237] on li "3" at bounding box center [511, 237] width 12 height 12
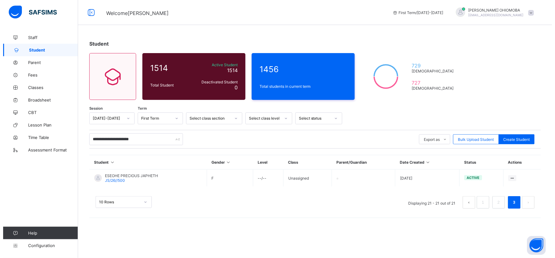
scroll to position [0, 0]
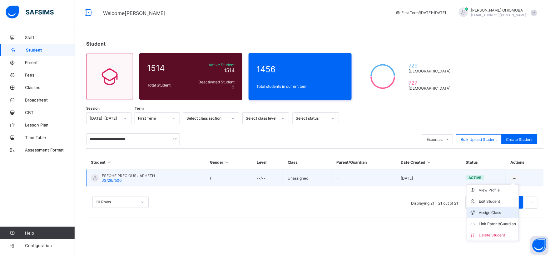
click at [492, 213] on div "Assign Class" at bounding box center [497, 213] width 37 height 6
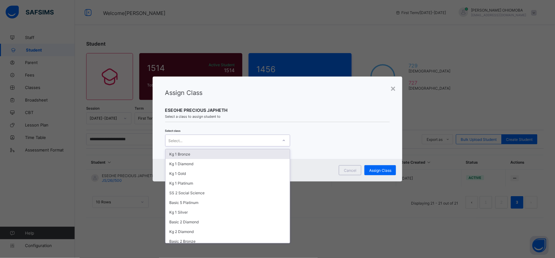
click at [283, 142] on icon at bounding box center [284, 140] width 4 height 6
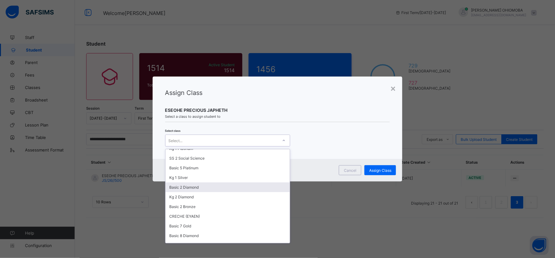
scroll to position [69, 0]
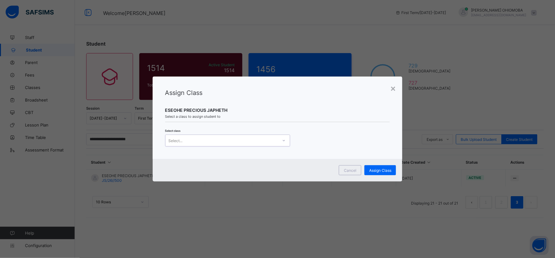
click at [189, 141] on div "Select..." at bounding box center [222, 140] width 112 height 9
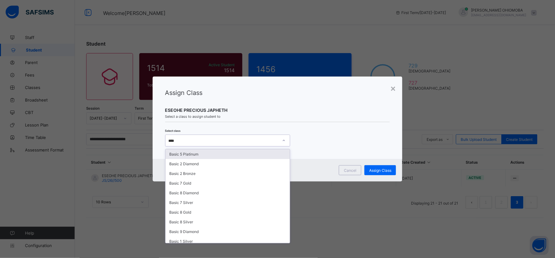
type input "*****"
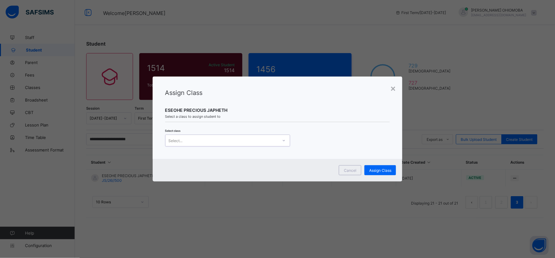
click at [180, 138] on div "Select..." at bounding box center [222, 140] width 112 height 9
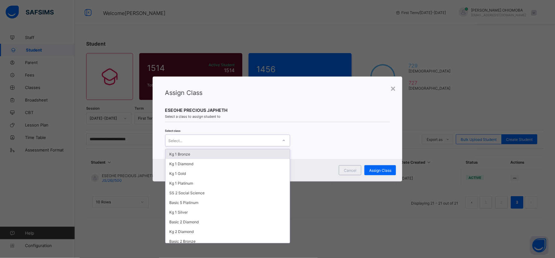
click at [180, 142] on div "Select..." at bounding box center [176, 141] width 14 height 12
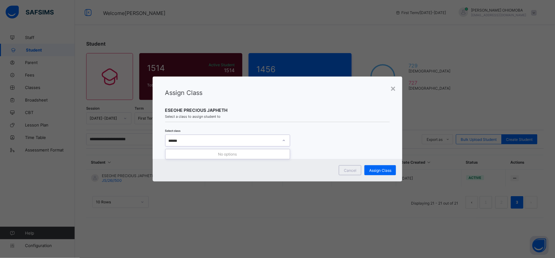
type input "*******"
drag, startPoint x: 206, startPoint y: 142, endPoint x: 200, endPoint y: 141, distance: 6.3
click at [200, 141] on div "Select..." at bounding box center [222, 140] width 112 height 9
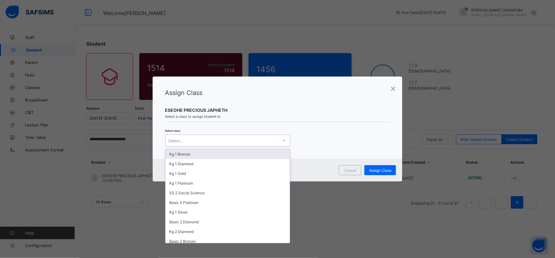
click at [284, 141] on icon at bounding box center [284, 140] width 4 height 6
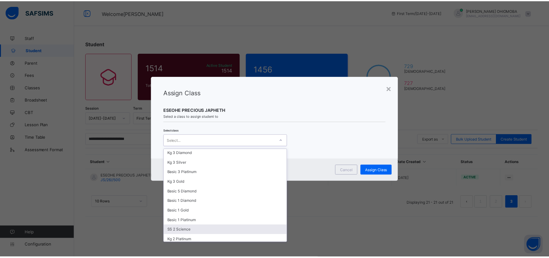
scroll to position [303, 0]
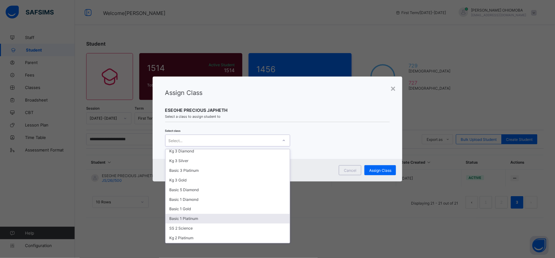
click at [184, 214] on div "Basic 1 Platinum" at bounding box center [228, 219] width 124 height 10
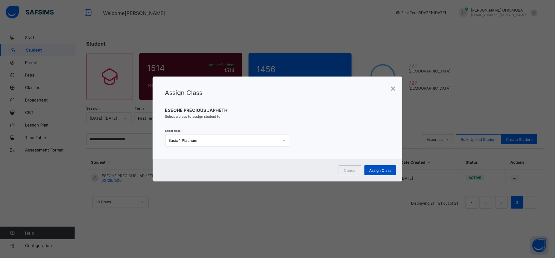
click at [378, 171] on span "Assign Class" at bounding box center [380, 170] width 22 height 5
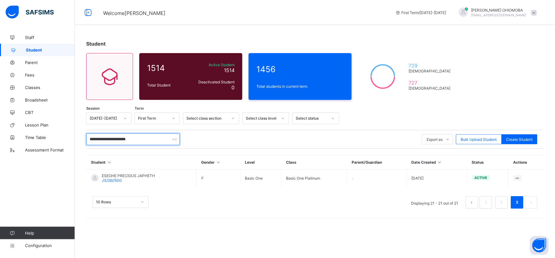
drag, startPoint x: 159, startPoint y: 139, endPoint x: 88, endPoint y: 139, distance: 70.9
click at [88, 139] on input "**********" at bounding box center [133, 139] width 94 height 12
click at [179, 222] on div "**********" at bounding box center [315, 127] width 480 height 193
click at [156, 138] on input "**********" at bounding box center [133, 139] width 94 height 12
drag, startPoint x: 156, startPoint y: 140, endPoint x: 83, endPoint y: 139, distance: 73.4
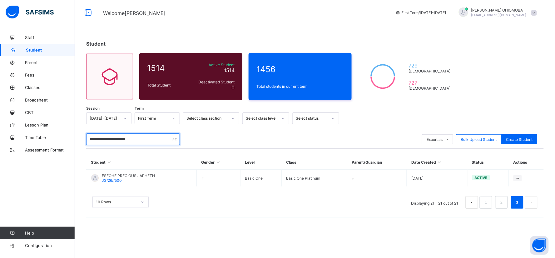
click at [83, 139] on div "**********" at bounding box center [315, 127] width 480 height 193
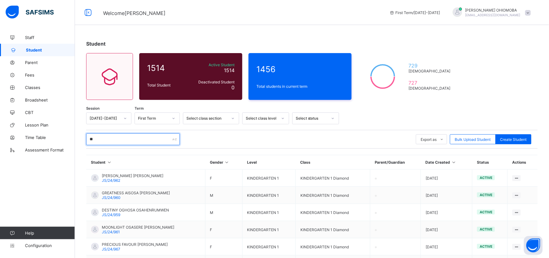
type input "***"
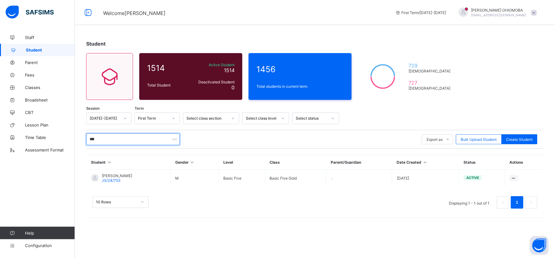
drag, startPoint x: 101, startPoint y: 138, endPoint x: 82, endPoint y: 142, distance: 19.7
click at [82, 142] on div "Student 1514 Total Student Active Student 1514 Deactivated Student 0 1456 Total…" at bounding box center [315, 127] width 480 height 193
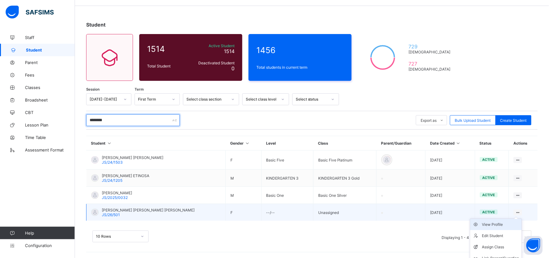
scroll to position [36, 0]
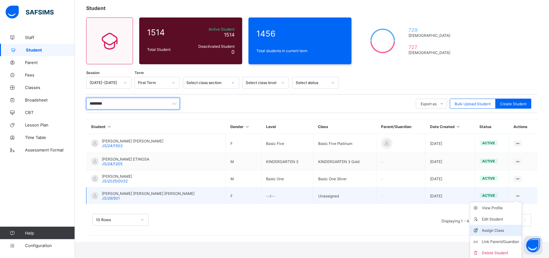
type input "********"
click at [493, 229] on div "Assign Class" at bounding box center [500, 230] width 37 height 6
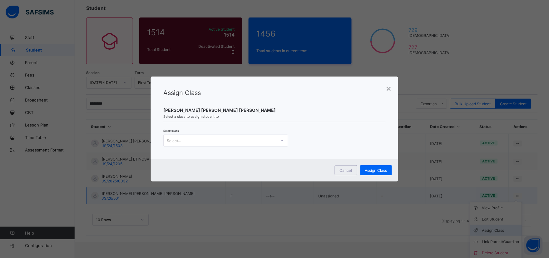
scroll to position [19, 0]
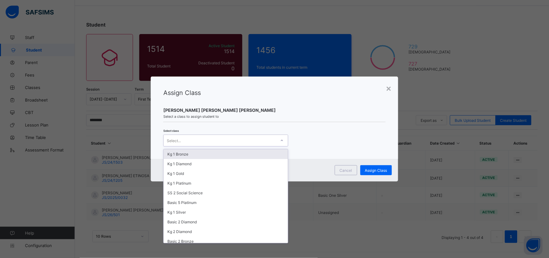
click at [179, 140] on div "Select..." at bounding box center [174, 141] width 14 height 12
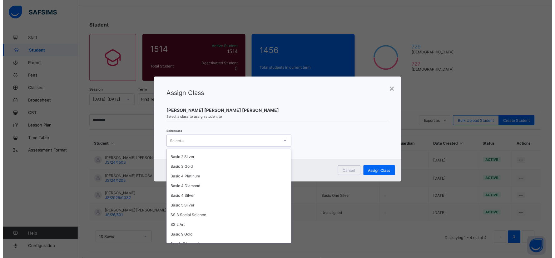
scroll to position [451, 0]
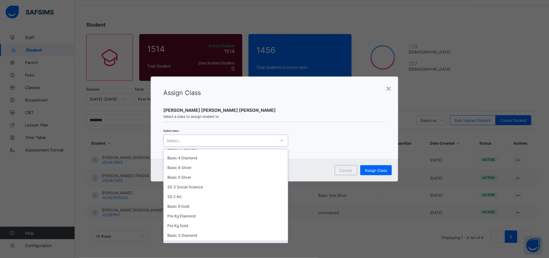
click at [184, 240] on div "Pre Kg Platinum" at bounding box center [226, 245] width 124 height 10
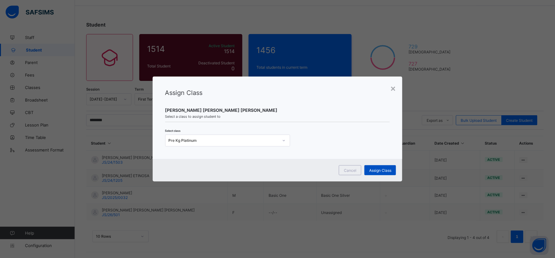
click at [380, 170] on span "Assign Class" at bounding box center [380, 170] width 22 height 5
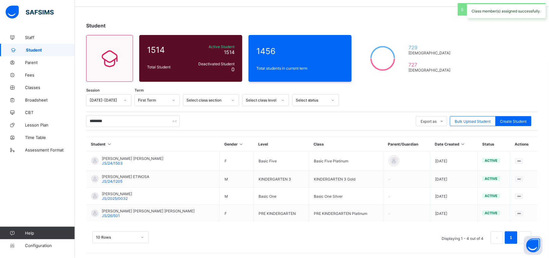
scroll to position [19, 0]
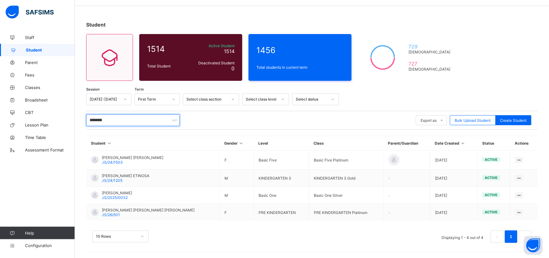
drag, startPoint x: 117, startPoint y: 120, endPoint x: 80, endPoint y: 111, distance: 38.3
click at [80, 111] on div "Student 1514 Total Student Active Student 1514 Deactivated Student 0 1456 Total…" at bounding box center [312, 135] width 474 height 246
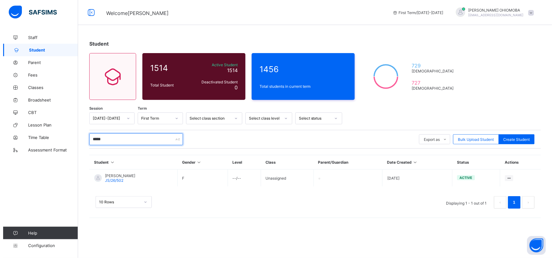
scroll to position [0, 0]
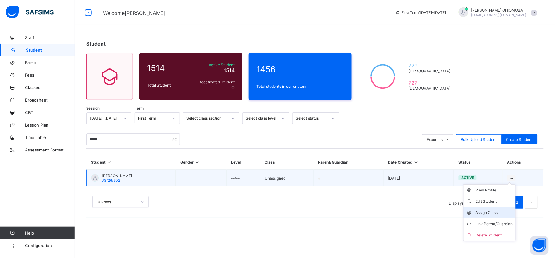
click at [489, 211] on div "Assign Class" at bounding box center [494, 213] width 37 height 6
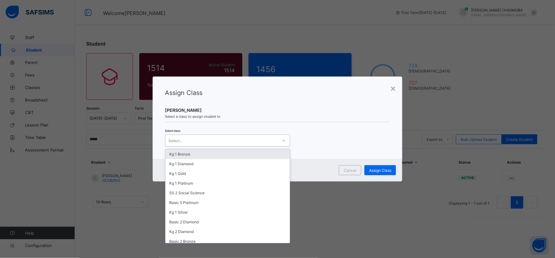
click at [217, 139] on div "Select..." at bounding box center [222, 140] width 112 height 9
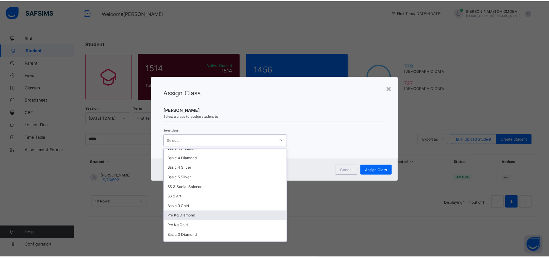
scroll to position [457, 0]
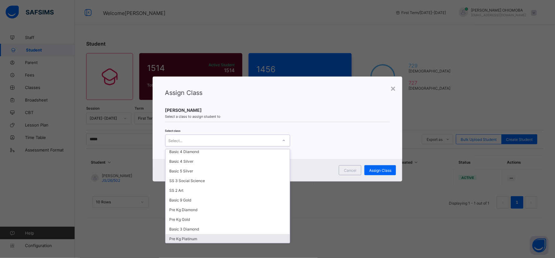
click at [191, 234] on div "Pre Kg Platinum" at bounding box center [228, 239] width 124 height 10
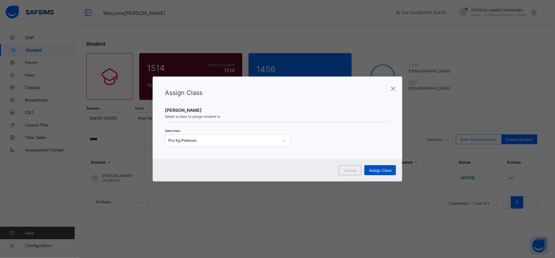
click at [374, 172] on span "Assign Class" at bounding box center [380, 170] width 22 height 5
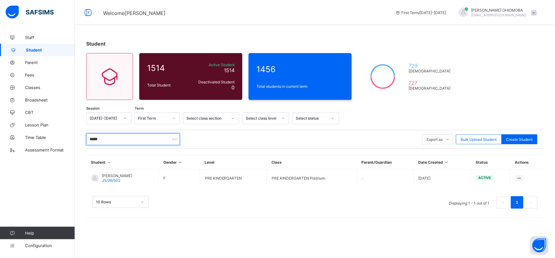
drag, startPoint x: 114, startPoint y: 139, endPoint x: 86, endPoint y: 137, distance: 28.5
click at [86, 137] on div "Student 1514 Total Student Active Student 1514 Deactivated Student 0 1456 Total…" at bounding box center [315, 127] width 480 height 193
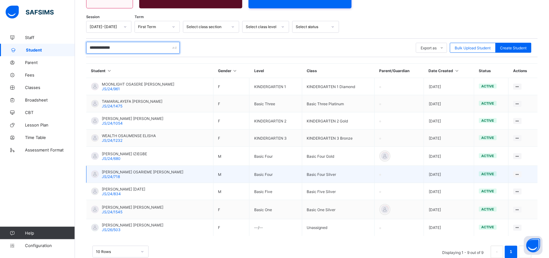
scroll to position [107, 0]
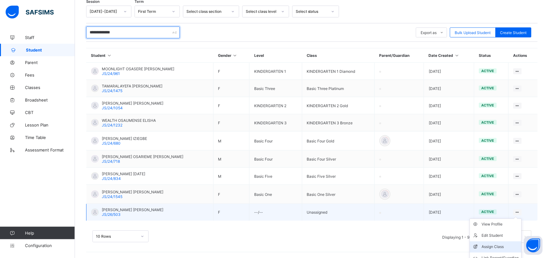
type input "**********"
click at [497, 245] on div "Assign Class" at bounding box center [500, 247] width 37 height 6
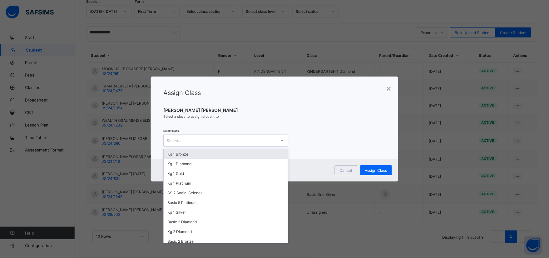
click at [188, 140] on div "Select..." at bounding box center [220, 140] width 112 height 9
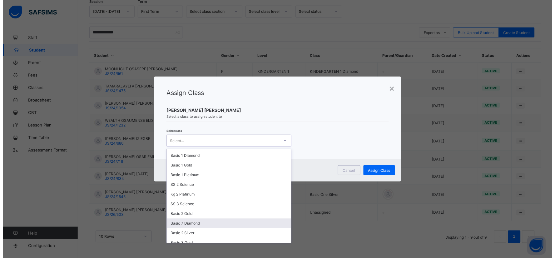
scroll to position [457, 0]
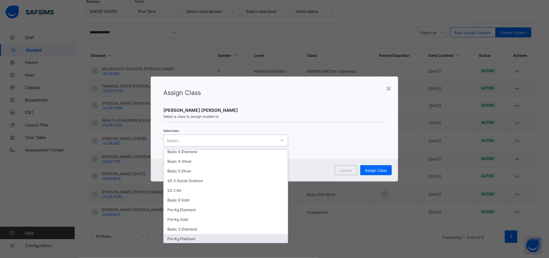
click at [182, 234] on div "Pre Kg Platinum" at bounding box center [226, 239] width 124 height 10
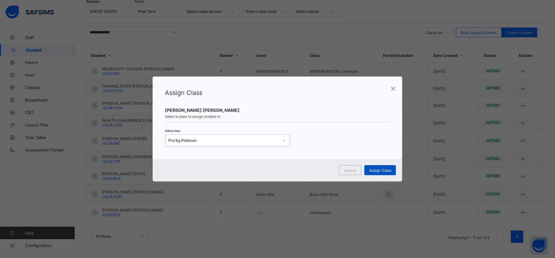
click at [381, 170] on span "Assign Class" at bounding box center [380, 170] width 22 height 5
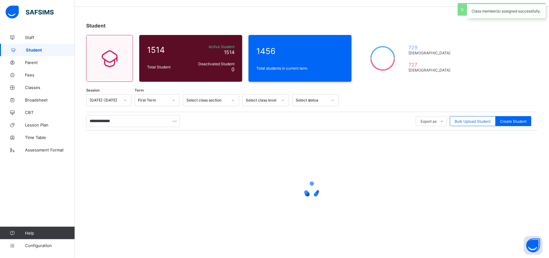
scroll to position [107, 0]
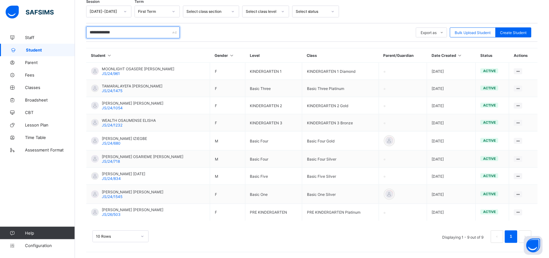
drag, startPoint x: 134, startPoint y: 30, endPoint x: 86, endPoint y: 32, distance: 48.2
click at [86, 32] on div "**********" at bounding box center [312, 91] width 474 height 334
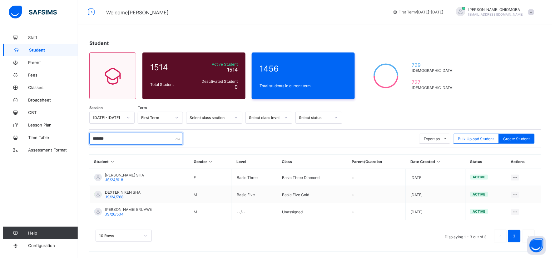
scroll to position [0, 0]
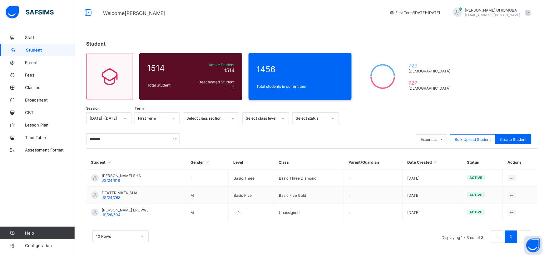
click at [0, 0] on div "Assign Class" at bounding box center [0, 0] width 0 height 0
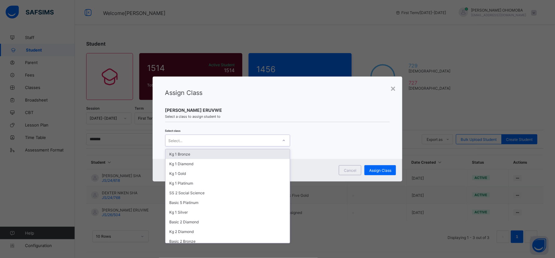
click at [281, 141] on div at bounding box center [284, 141] width 11 height 10
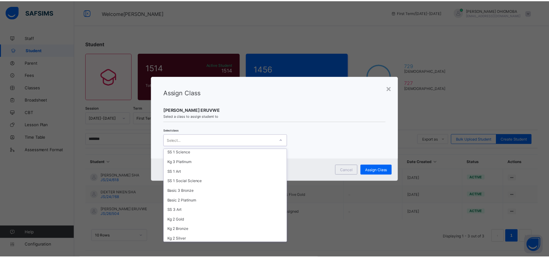
scroll to position [180, 0]
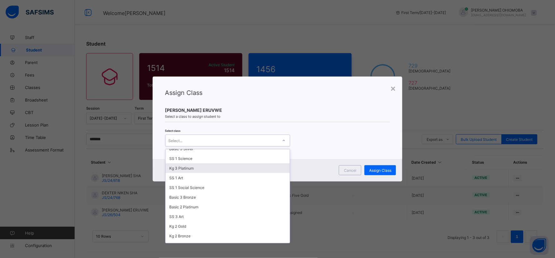
click at [190, 166] on div "Kg 3 Platinum" at bounding box center [228, 168] width 124 height 10
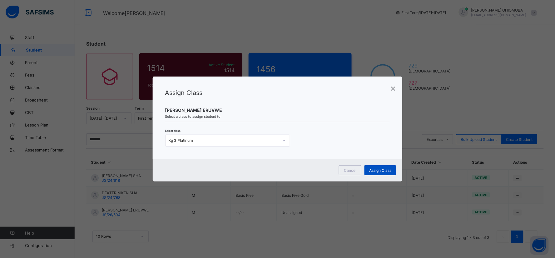
click at [373, 171] on span "Assign Class" at bounding box center [380, 170] width 22 height 5
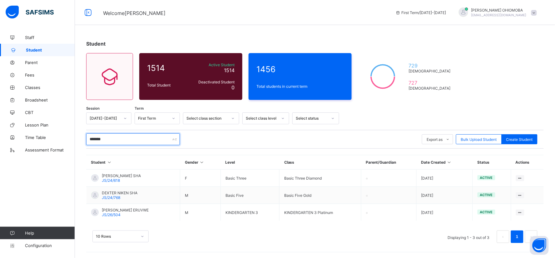
drag, startPoint x: 117, startPoint y: 140, endPoint x: 89, endPoint y: 135, distance: 29.1
click at [89, 135] on input "*******" at bounding box center [133, 139] width 94 height 12
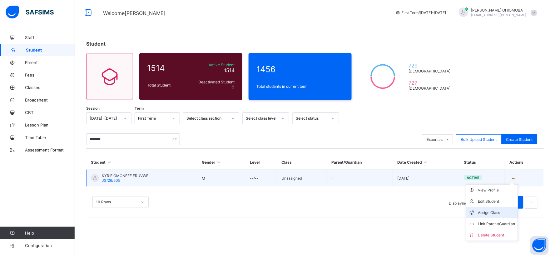
click at [488, 213] on div "Assign Class" at bounding box center [496, 213] width 37 height 6
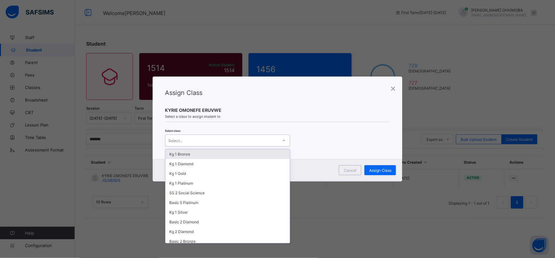
click at [265, 139] on div "Select..." at bounding box center [222, 140] width 112 height 9
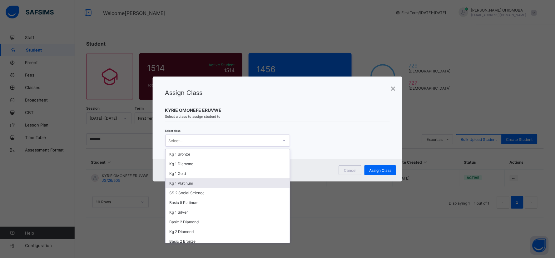
click at [186, 182] on div "Kg 1 Platinum" at bounding box center [228, 183] width 124 height 10
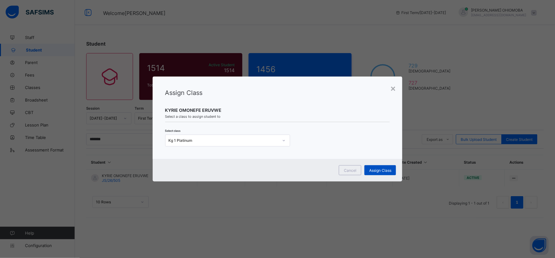
click at [379, 170] on span "Assign Class" at bounding box center [380, 170] width 22 height 5
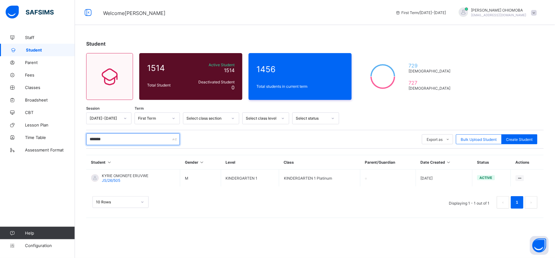
drag, startPoint x: 115, startPoint y: 140, endPoint x: 87, endPoint y: 141, distance: 28.1
click at [87, 141] on input "*******" at bounding box center [133, 139] width 94 height 12
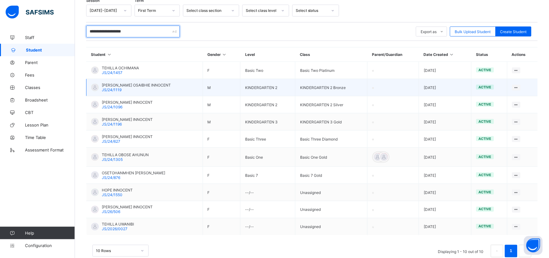
scroll to position [122, 0]
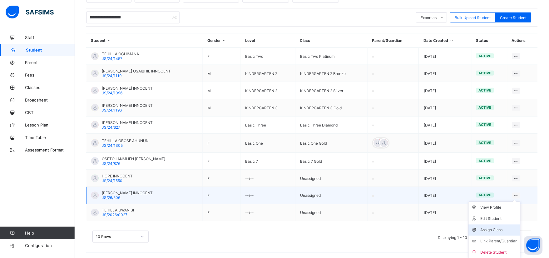
click at [497, 229] on div "Assign Class" at bounding box center [499, 230] width 37 height 6
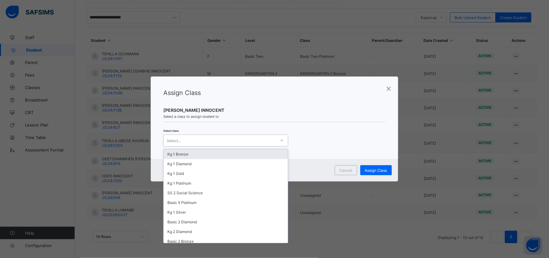
click at [182, 138] on div "Select..." at bounding box center [220, 140] width 112 height 9
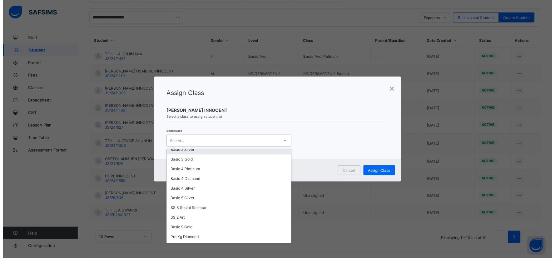
scroll to position [457, 0]
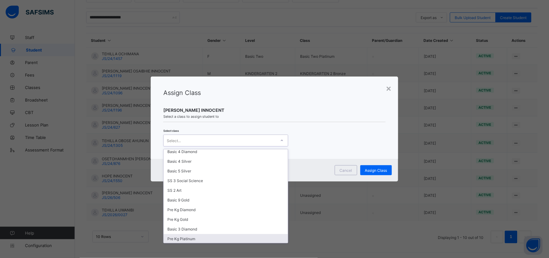
click at [184, 234] on div "Pre Kg Platinum" at bounding box center [226, 239] width 124 height 10
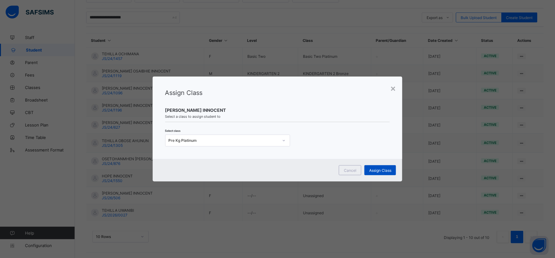
click at [376, 170] on span "Assign Class" at bounding box center [380, 170] width 22 height 5
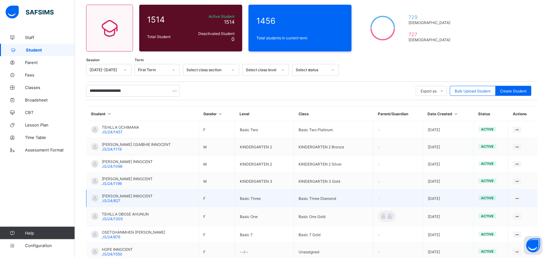
scroll to position [17, 0]
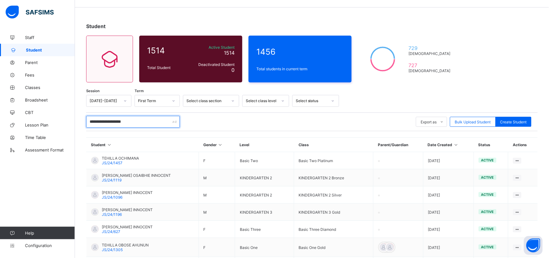
drag, startPoint x: 91, startPoint y: 121, endPoint x: 171, endPoint y: 129, distance: 80.9
click at [171, 129] on div "**********" at bounding box center [312, 121] width 452 height 19
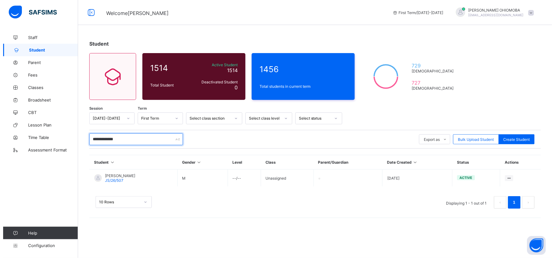
scroll to position [0, 0]
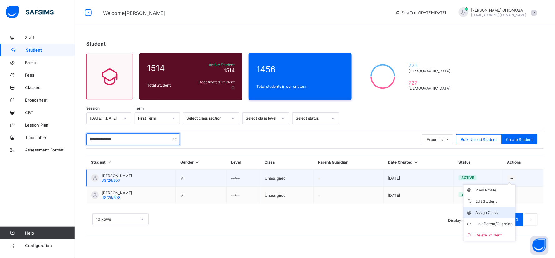
type input "**********"
click at [486, 213] on div "Assign Class" at bounding box center [494, 213] width 37 height 6
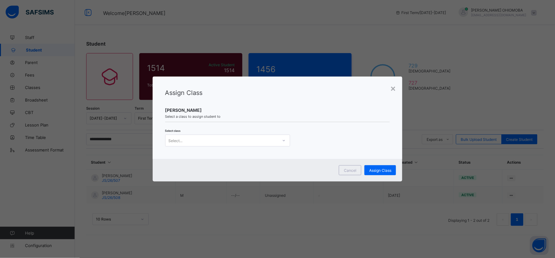
click at [284, 141] on icon at bounding box center [284, 140] width 4 height 6
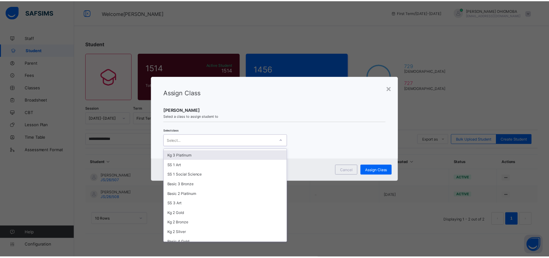
scroll to position [208, 0]
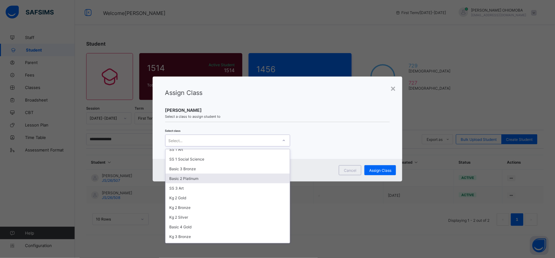
click at [191, 174] on div "Basic 2 Platinum" at bounding box center [228, 179] width 124 height 10
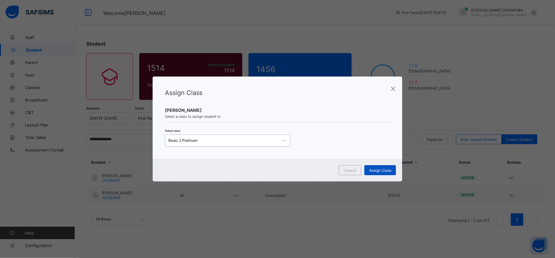
click at [382, 170] on span "Assign Class" at bounding box center [380, 170] width 22 height 5
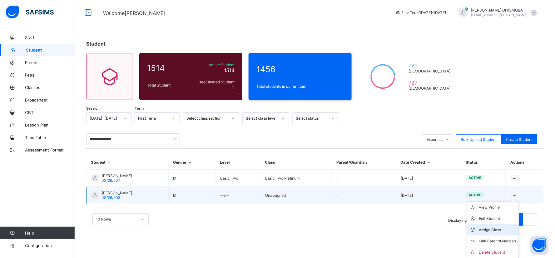
click at [486, 228] on div "Assign Class" at bounding box center [497, 230] width 37 height 6
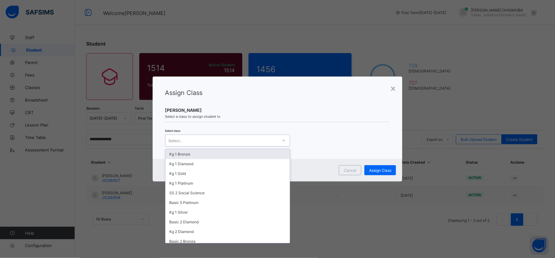
click at [280, 141] on div at bounding box center [284, 141] width 11 height 10
type input "****"
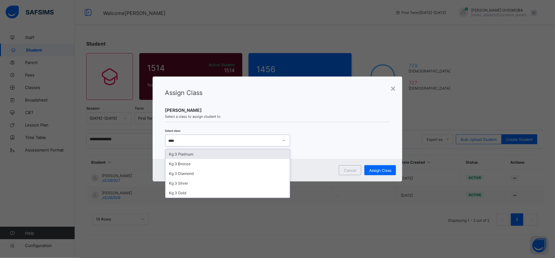
click at [179, 155] on div "Kg 3 Platinum" at bounding box center [228, 154] width 124 height 10
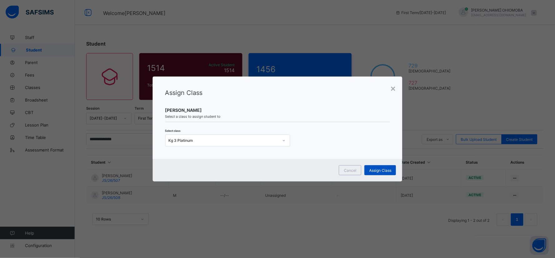
click at [378, 171] on span "Assign Class" at bounding box center [380, 170] width 22 height 5
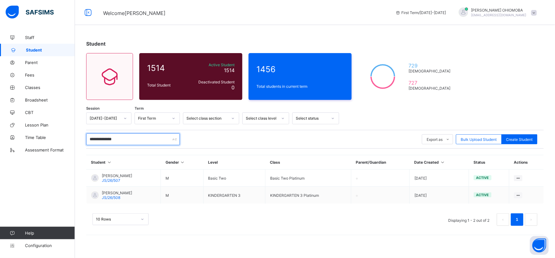
drag, startPoint x: 136, startPoint y: 138, endPoint x: 83, endPoint y: 136, distance: 52.8
click at [83, 136] on div "**********" at bounding box center [315, 136] width 480 height 210
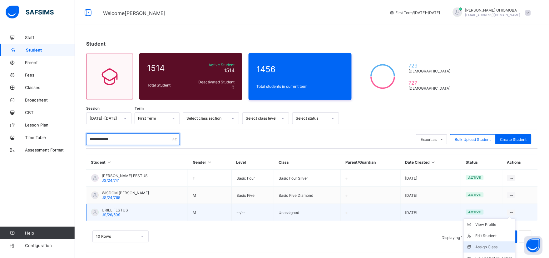
type input "**********"
click at [494, 246] on div "Assign Class" at bounding box center [494, 247] width 37 height 6
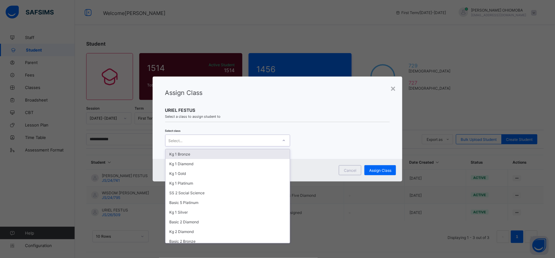
click at [219, 139] on div "Select..." at bounding box center [222, 140] width 112 height 9
type input "**"
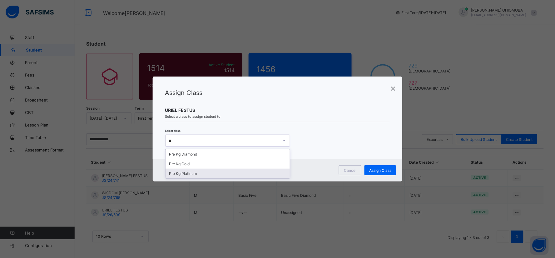
click at [193, 172] on div "Pre Kg Platinum" at bounding box center [228, 174] width 124 height 10
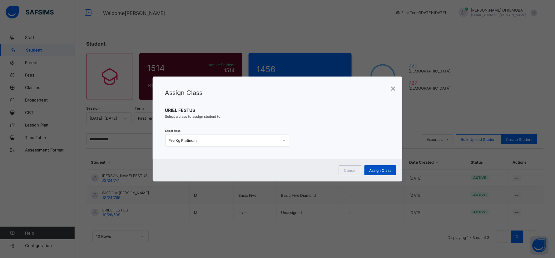
click at [377, 169] on span "Assign Class" at bounding box center [380, 170] width 22 height 5
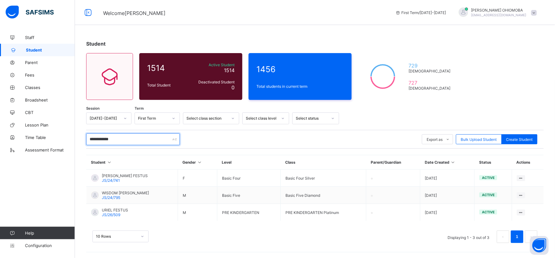
drag, startPoint x: 134, startPoint y: 137, endPoint x: 86, endPoint y: 138, distance: 48.1
click at [86, 138] on div "**********" at bounding box center [315, 144] width 480 height 227
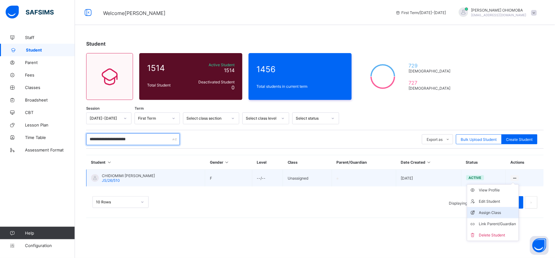
type input "**********"
click at [486, 212] on div "Assign Class" at bounding box center [497, 213] width 37 height 6
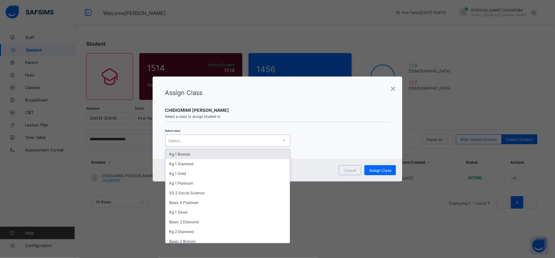
click at [179, 140] on div "Select..." at bounding box center [176, 141] width 14 height 12
type input "****"
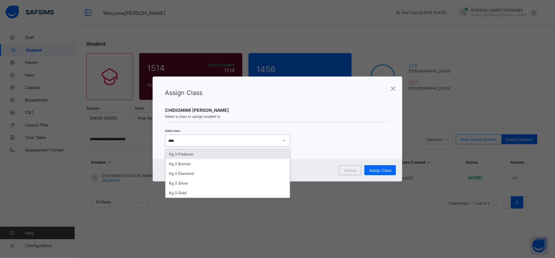
click at [180, 155] on div "Kg 3 Platinum" at bounding box center [228, 154] width 124 height 10
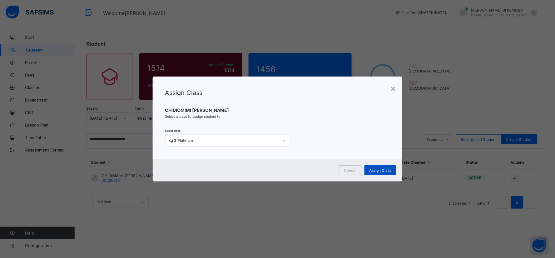
click at [376, 170] on span "Assign Class" at bounding box center [380, 170] width 22 height 5
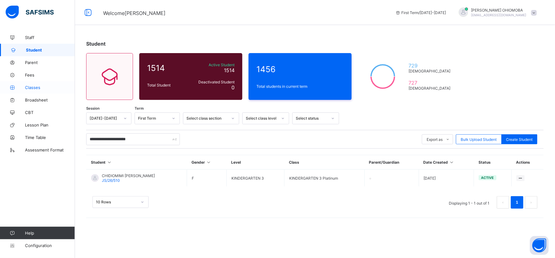
click at [37, 88] on span "Classes" at bounding box center [50, 87] width 50 height 5
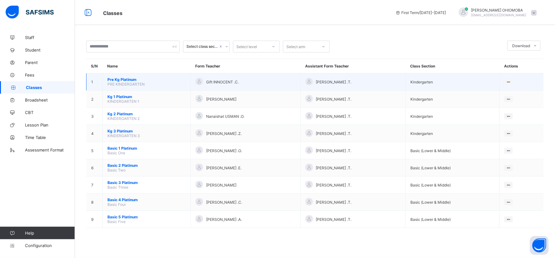
click at [130, 78] on span "Pre Kg Platinum" at bounding box center [146, 79] width 78 height 5
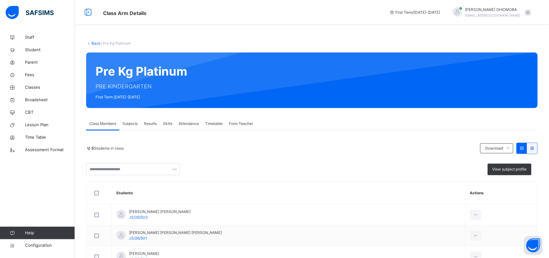
click at [94, 42] on link "Back" at bounding box center [95, 43] width 9 height 5
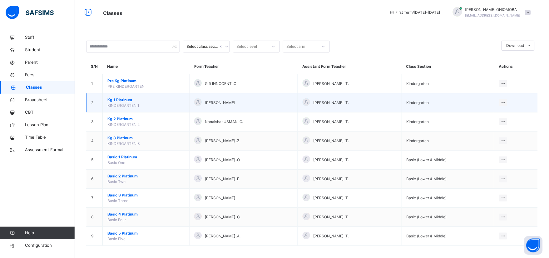
click at [126, 99] on span "Kg 1 Platinum" at bounding box center [145, 100] width 77 height 6
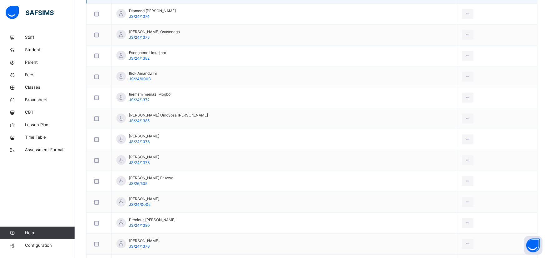
scroll to position [173, 0]
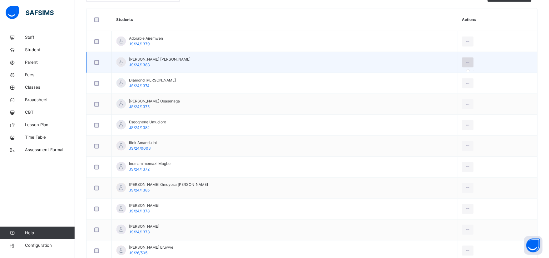
click at [466, 62] on icon at bounding box center [467, 63] width 5 height 6
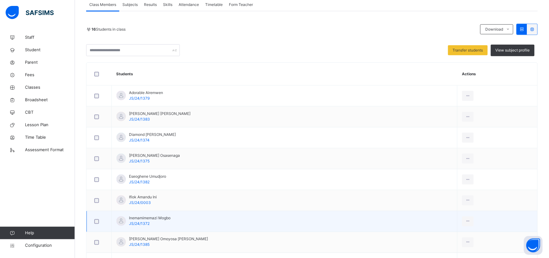
scroll to position [108, 0]
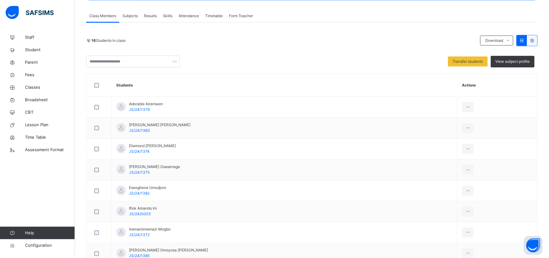
click at [314, 82] on th "Students" at bounding box center [285, 85] width 346 height 23
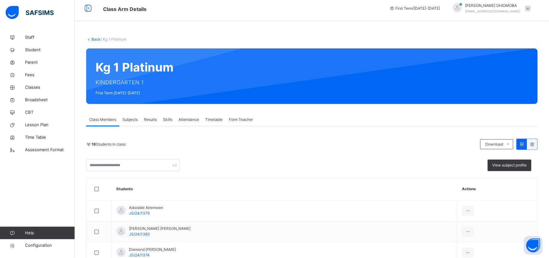
scroll to position [4, 0]
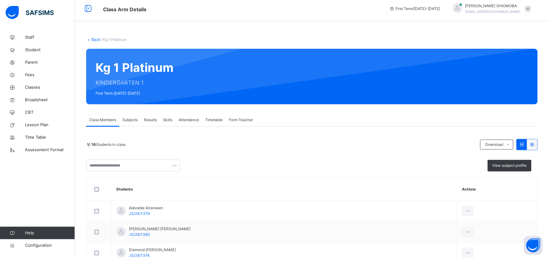
click at [94, 39] on link "Back" at bounding box center [95, 39] width 9 height 5
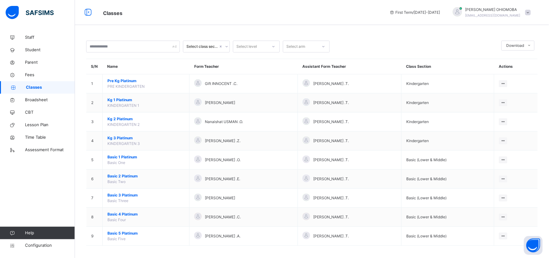
click at [117, 123] on span "KINDERGARTEN 2" at bounding box center [123, 124] width 32 height 5
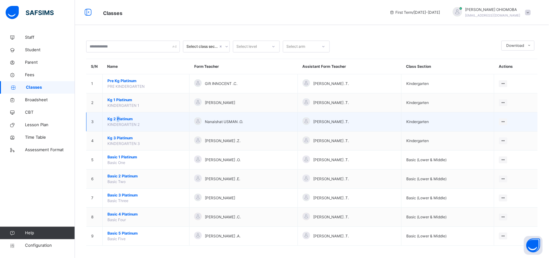
click at [118, 118] on span "Kg 2 Platinum" at bounding box center [145, 119] width 77 height 6
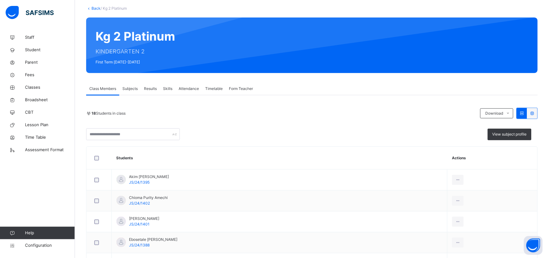
scroll to position [35, 0]
click at [92, 9] on link "Back" at bounding box center [95, 8] width 9 height 5
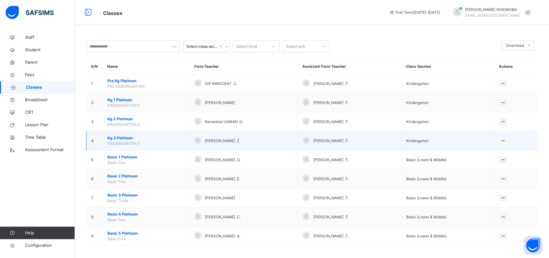
click at [116, 138] on span "Kg 3 Platinum" at bounding box center [145, 138] width 77 height 6
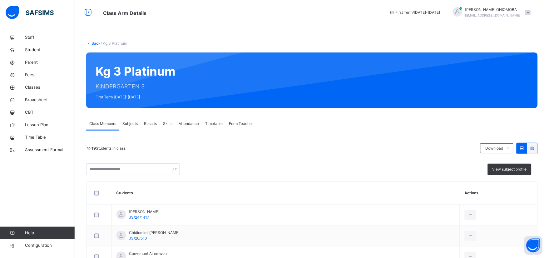
click at [97, 44] on link "Back" at bounding box center [95, 43] width 9 height 5
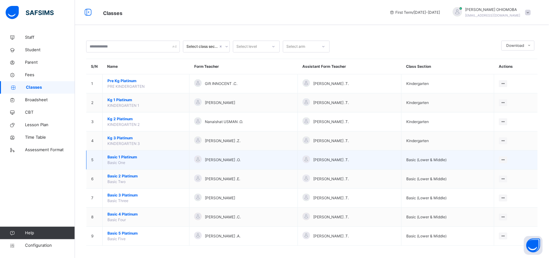
click at [116, 155] on span "Basic 1 Platinum" at bounding box center [145, 157] width 77 height 6
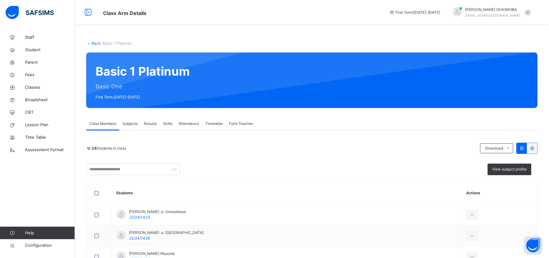
click at [95, 43] on link "Back" at bounding box center [95, 43] width 9 height 5
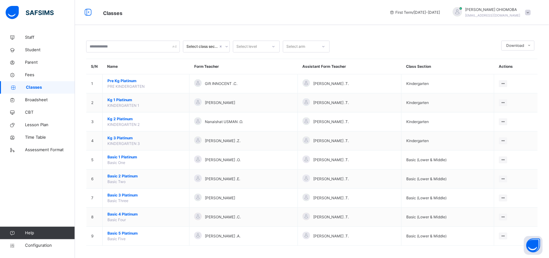
click at [382, 29] on div "Select class section Select level Select arm Download Pdf Report Excel Report S…" at bounding box center [312, 130] width 474 height 261
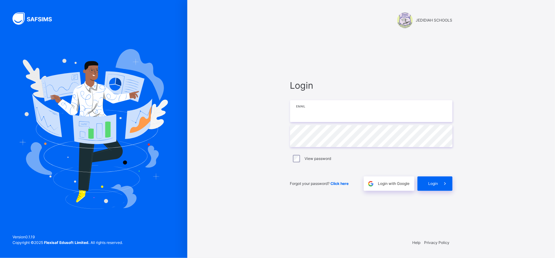
click at [355, 107] on input "email" at bounding box center [371, 111] width 162 height 22
type input "**********"
click at [431, 183] on span "Login" at bounding box center [433, 184] width 10 height 6
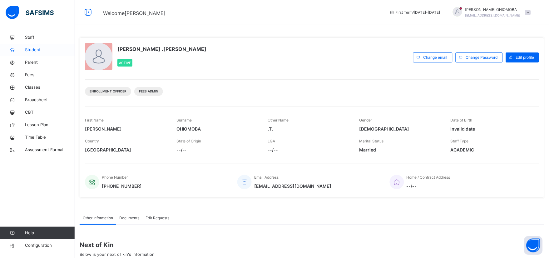
click at [32, 49] on span "Student" at bounding box center [50, 50] width 50 height 6
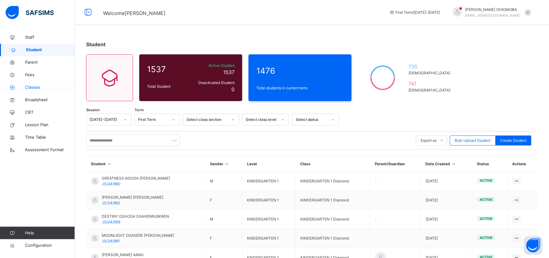
click at [33, 86] on span "Classes" at bounding box center [50, 87] width 50 height 6
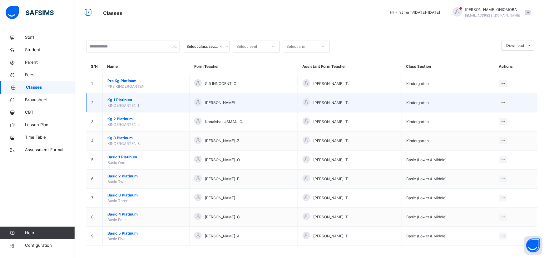
click at [118, 100] on span "Kg 1 Platinum" at bounding box center [145, 100] width 77 height 6
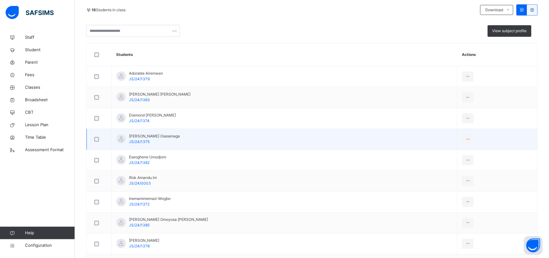
scroll to position [139, 0]
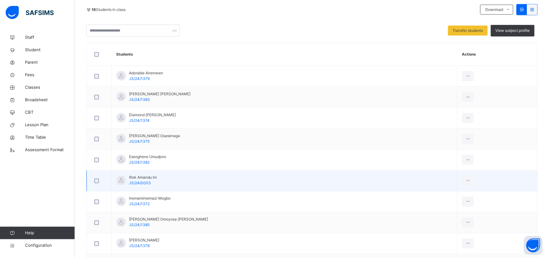
drag, startPoint x: 466, startPoint y: 101, endPoint x: 388, endPoint y: 172, distance: 104.8
click at [388, 172] on td "Ifiok Amandu Ini JS/24/0003" at bounding box center [285, 181] width 346 height 21
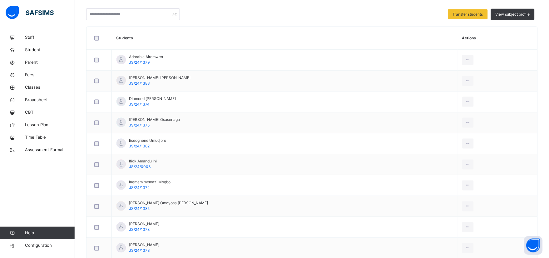
scroll to position [173, 0]
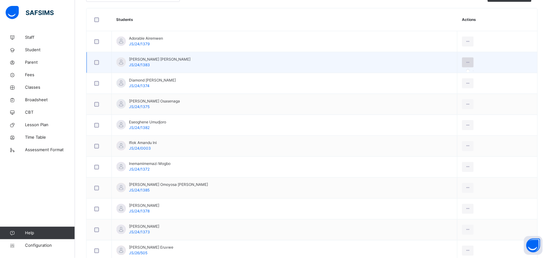
click at [467, 63] on icon at bounding box center [467, 63] width 5 height 6
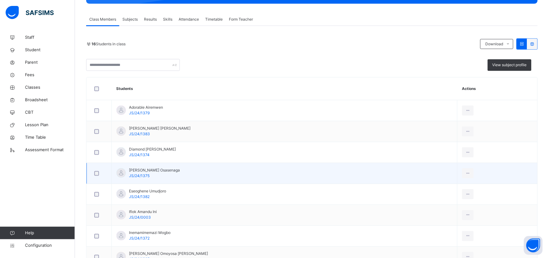
scroll to position [104, 0]
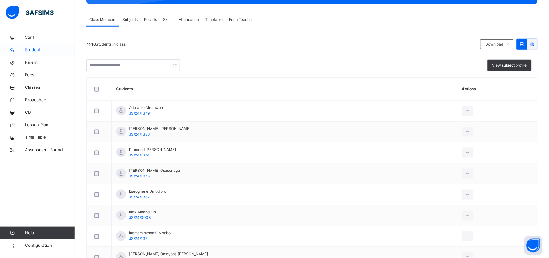
click at [37, 50] on span "Student" at bounding box center [50, 50] width 50 height 6
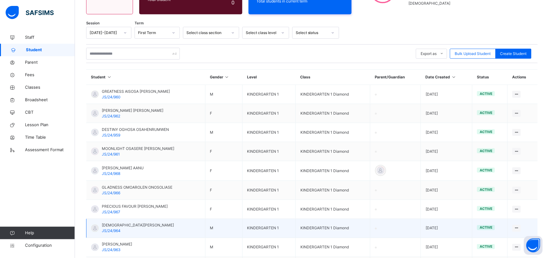
scroll to position [104, 0]
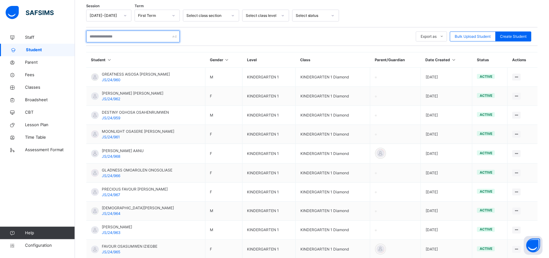
click at [175, 36] on div at bounding box center [133, 37] width 94 height 12
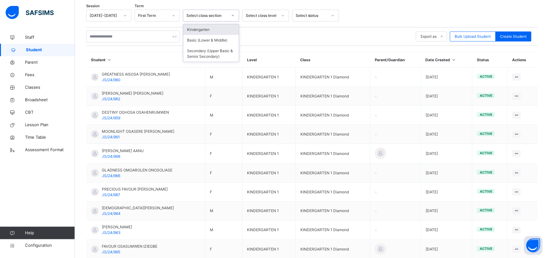
click at [235, 16] on icon at bounding box center [233, 15] width 4 height 6
click at [204, 30] on div "Kindergarten" at bounding box center [211, 29] width 56 height 11
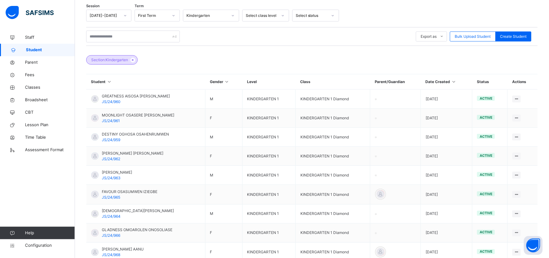
click at [282, 78] on th "Level" at bounding box center [268, 81] width 53 height 15
click at [285, 15] on div at bounding box center [283, 16] width 11 height 10
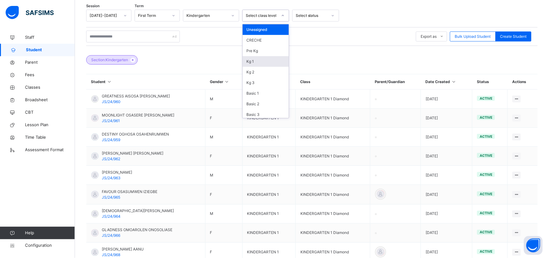
click at [255, 62] on div "Kg 1" at bounding box center [266, 61] width 46 height 11
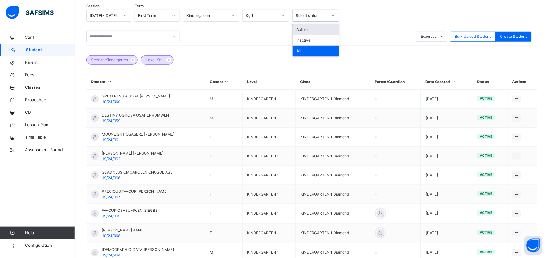
click at [335, 16] on div at bounding box center [333, 16] width 11 height 10
click at [229, 60] on div "Section: Kindergarten Level: Kg 1" at bounding box center [312, 57] width 452 height 22
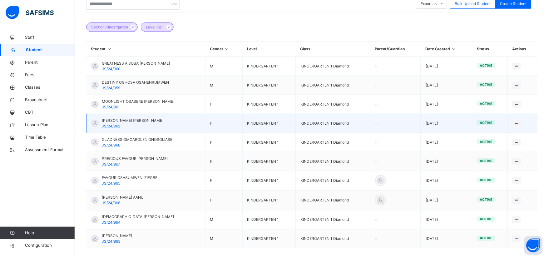
scroll to position [96, 0]
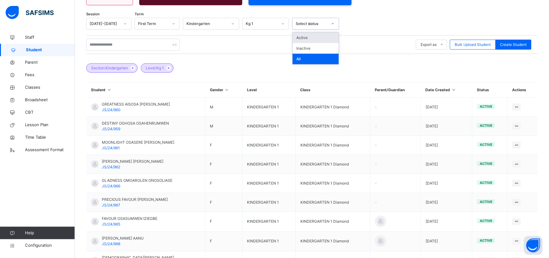
click at [333, 23] on icon at bounding box center [333, 24] width 4 height 6
click at [195, 66] on div "Section: Kindergarten Level: Kg 1" at bounding box center [312, 65] width 452 height 22
click at [332, 23] on icon at bounding box center [333, 24] width 4 height 6
click at [252, 72] on div "Section: Kindergarten Level: Kg 1" at bounding box center [312, 65] width 452 height 22
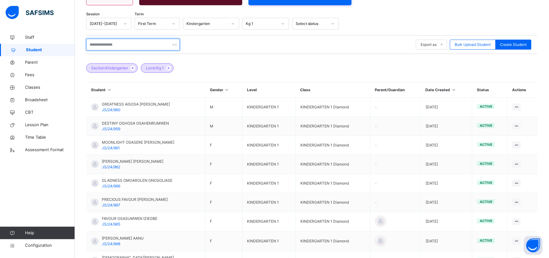
click at [157, 45] on input "text" at bounding box center [133, 45] width 94 height 12
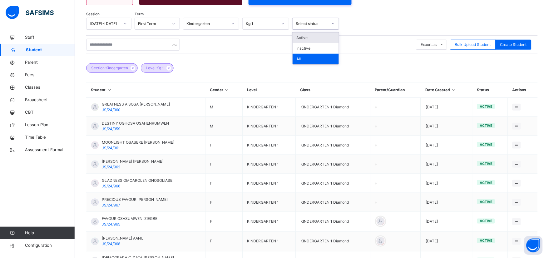
click at [333, 24] on icon at bounding box center [333, 24] width 4 height 6
click at [202, 69] on div "Section: Kindergarten Level: Kg 1" at bounding box center [312, 65] width 452 height 22
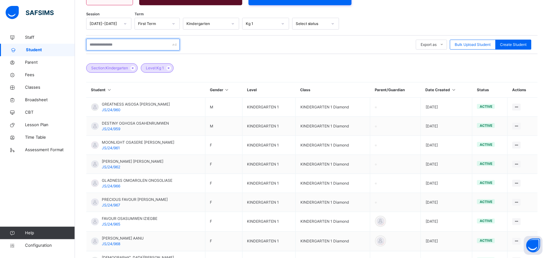
click at [122, 44] on input "text" at bounding box center [133, 45] width 94 height 12
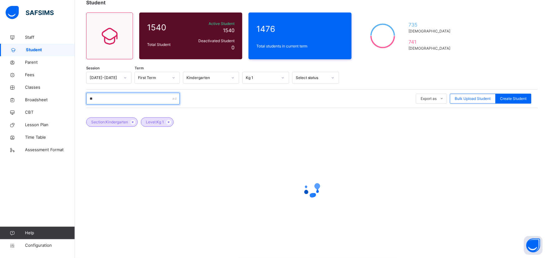
scroll to position [42, 0]
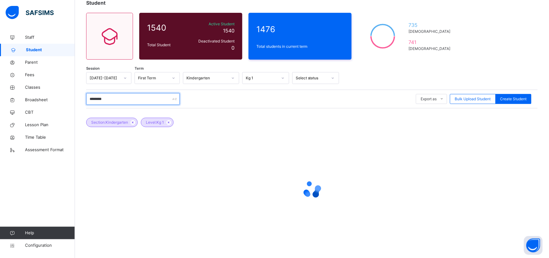
drag, startPoint x: 88, startPoint y: 98, endPoint x: 117, endPoint y: 100, distance: 29.1
click at [117, 100] on input "********" at bounding box center [133, 99] width 94 height 12
click at [134, 100] on input "**********" at bounding box center [133, 99] width 94 height 12
click at [106, 98] on input "**********" at bounding box center [133, 99] width 94 height 12
drag, startPoint x: 106, startPoint y: 98, endPoint x: 101, endPoint y: 155, distance: 56.4
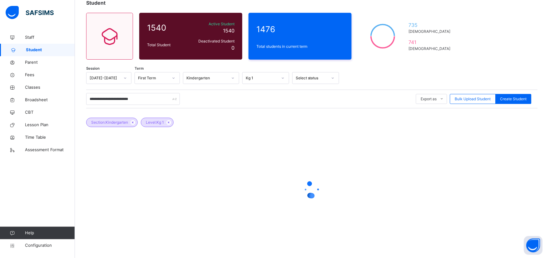
click at [101, 155] on div at bounding box center [312, 189] width 452 height 119
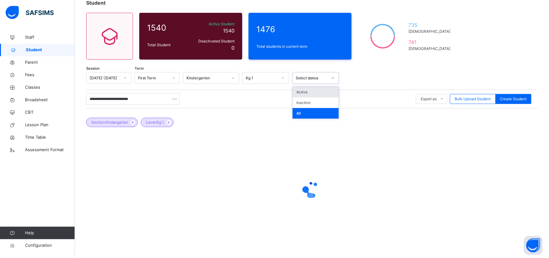
click at [334, 77] on icon at bounding box center [333, 78] width 4 height 6
click at [311, 163] on div at bounding box center [312, 189] width 452 height 119
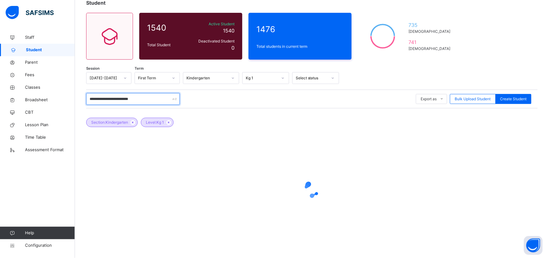
drag, startPoint x: 89, startPoint y: 100, endPoint x: 160, endPoint y: 106, distance: 70.8
click at [160, 106] on div "**********" at bounding box center [312, 99] width 452 height 19
click at [104, 99] on input "**********" at bounding box center [133, 99] width 94 height 12
click at [97, 100] on input "**********" at bounding box center [133, 99] width 94 height 12
type input "**********"
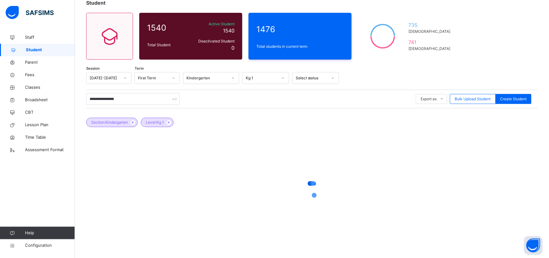
drag, startPoint x: 97, startPoint y: 100, endPoint x: 99, endPoint y: 218, distance: 117.4
click at [99, 218] on div at bounding box center [312, 189] width 452 height 119
drag, startPoint x: 133, startPoint y: 102, endPoint x: 79, endPoint y: 96, distance: 54.1
click at [79, 96] on div "**********" at bounding box center [312, 124] width 474 height 269
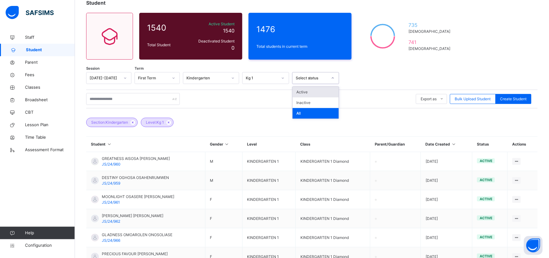
click at [334, 80] on icon at bounding box center [333, 78] width 4 height 6
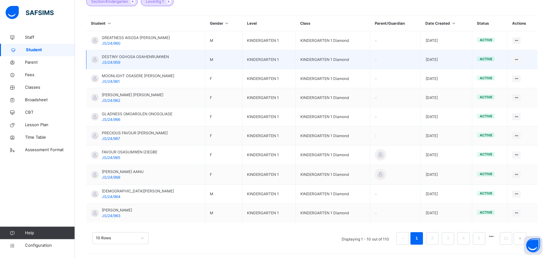
scroll to position [166, 0]
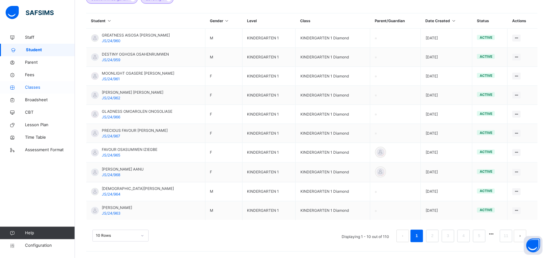
click at [36, 88] on span "Classes" at bounding box center [50, 87] width 50 height 6
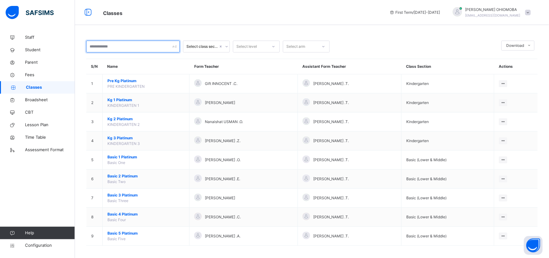
click at [174, 46] on div at bounding box center [133, 47] width 94 height 12
click at [173, 47] on div at bounding box center [133, 47] width 94 height 12
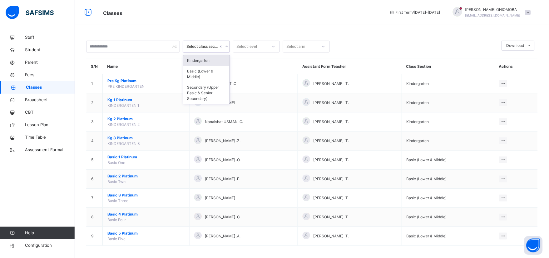
click at [227, 47] on icon at bounding box center [227, 46] width 4 height 6
click at [202, 60] on div "Kindergarten" at bounding box center [206, 60] width 46 height 11
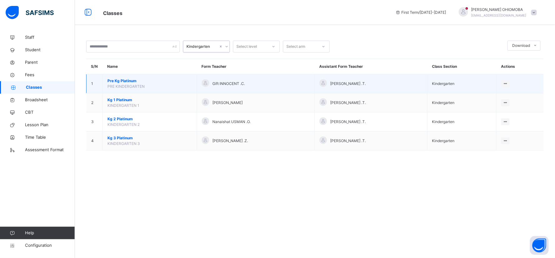
click at [116, 82] on span "Pre Kg Platinum" at bounding box center [149, 81] width 85 height 6
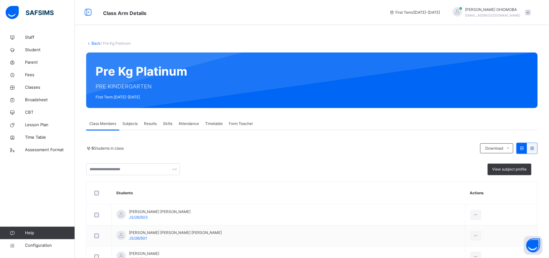
scroll to position [86, 0]
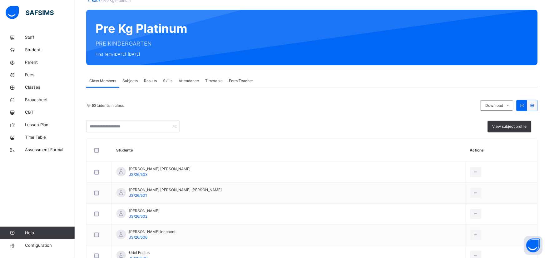
scroll to position [16, 0]
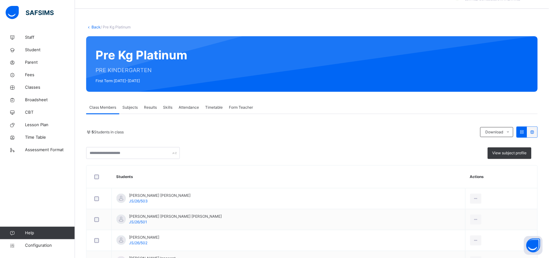
click at [97, 26] on link "Back" at bounding box center [95, 27] width 9 height 5
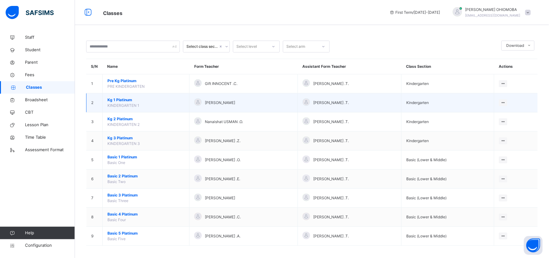
click at [113, 98] on span "Kg 1 Platinum" at bounding box center [145, 100] width 77 height 6
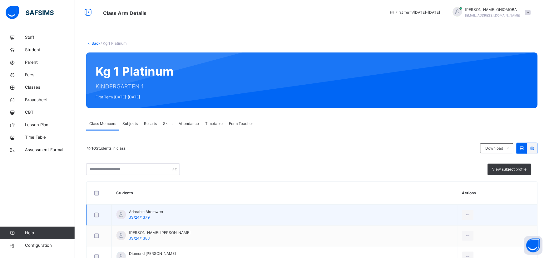
click at [138, 216] on span "JS/24/1379" at bounding box center [139, 217] width 21 height 5
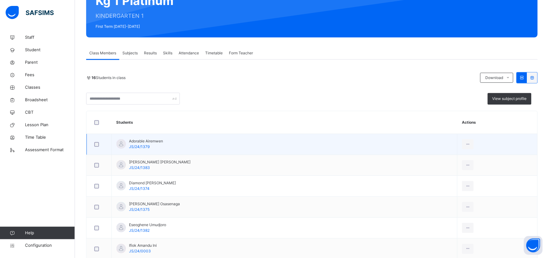
scroll to position [104, 0]
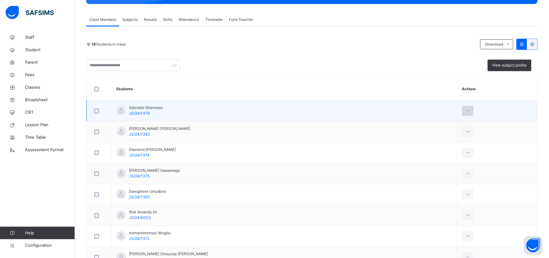
click at [469, 111] on icon at bounding box center [467, 111] width 5 height 6
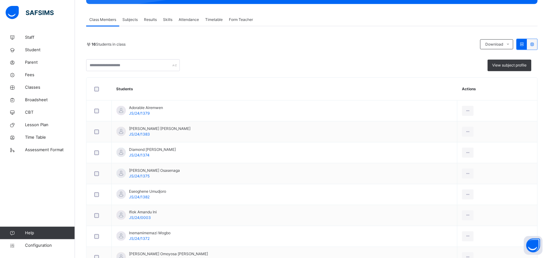
scroll to position [69, 0]
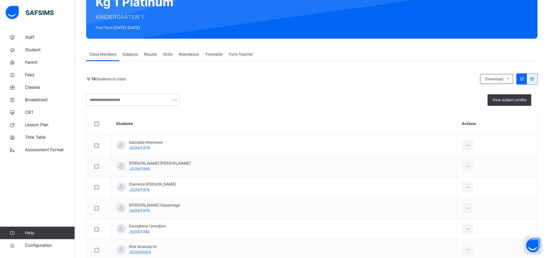
click at [130, 53] on span "Subjects" at bounding box center [129, 55] width 15 height 6
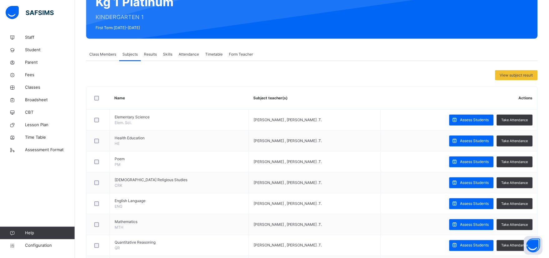
click at [97, 54] on span "Class Members" at bounding box center [102, 55] width 27 height 6
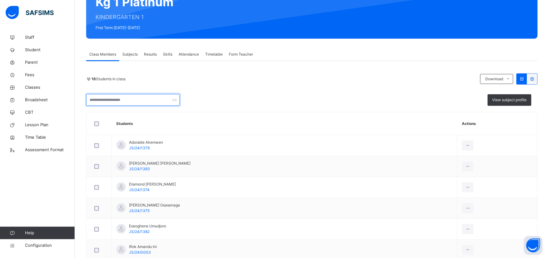
click at [134, 99] on input "text" at bounding box center [133, 100] width 94 height 12
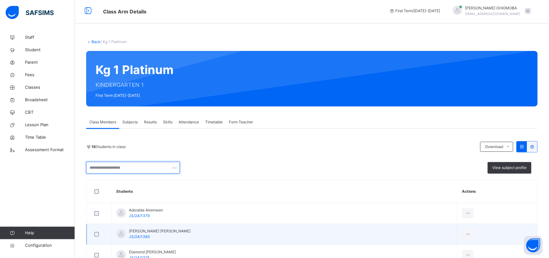
scroll to position [0, 0]
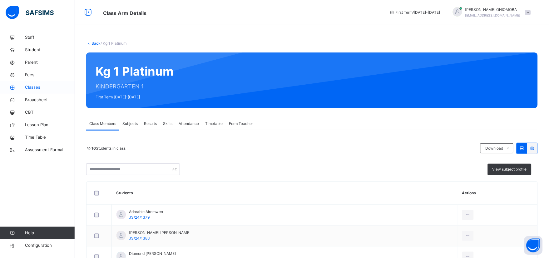
click at [35, 83] on link "Classes" at bounding box center [37, 87] width 75 height 12
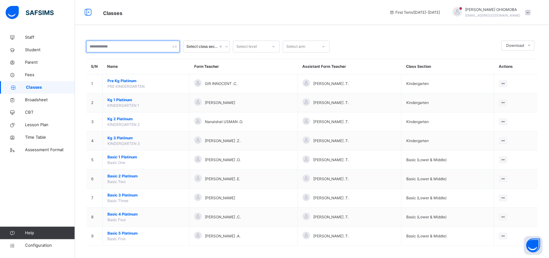
click at [175, 45] on div at bounding box center [133, 47] width 94 height 12
click at [323, 47] on icon at bounding box center [324, 46] width 4 height 6
click at [31, 49] on span "Student" at bounding box center [50, 50] width 50 height 6
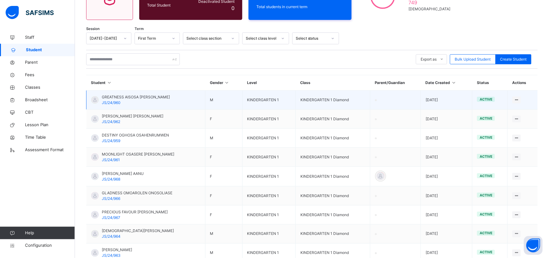
scroll to position [35, 0]
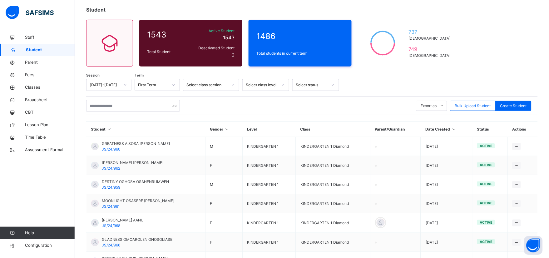
click at [169, 84] on div at bounding box center [173, 85] width 11 height 10
click at [173, 135] on th "Student" at bounding box center [146, 129] width 119 height 15
click at [333, 84] on icon at bounding box center [333, 85] width 4 height 6
click at [308, 100] on div "Active" at bounding box center [316, 99] width 46 height 11
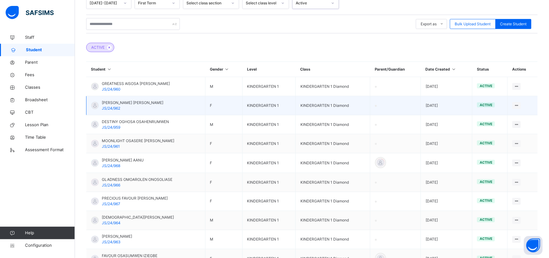
scroll to position [104, 0]
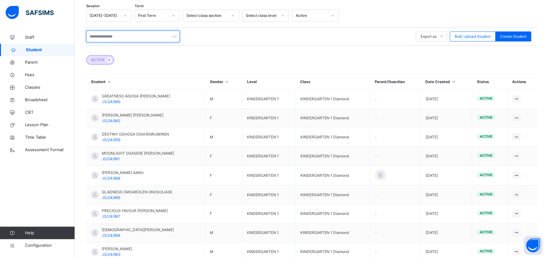
click at [116, 36] on input "text" at bounding box center [133, 37] width 94 height 12
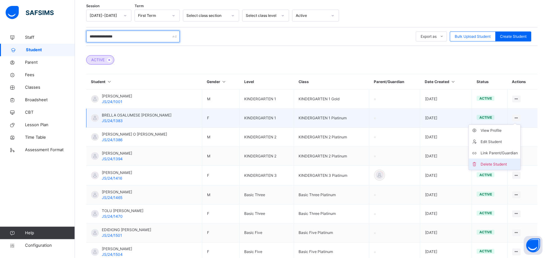
type input "**********"
click at [503, 165] on div "Delete Student" at bounding box center [499, 164] width 37 height 6
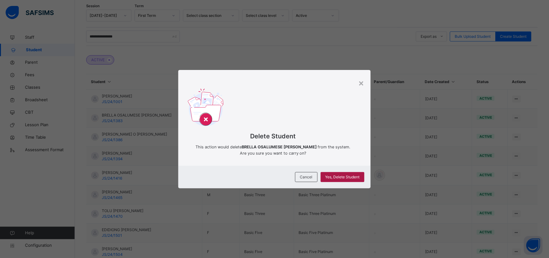
click at [340, 176] on span "Yes, Delete Student" at bounding box center [342, 177] width 34 height 6
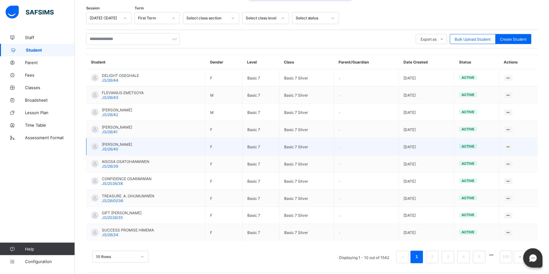
scroll to position [104, 0]
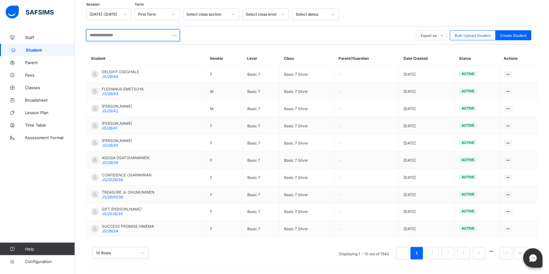
click at [121, 34] on input "text" at bounding box center [133, 35] width 94 height 12
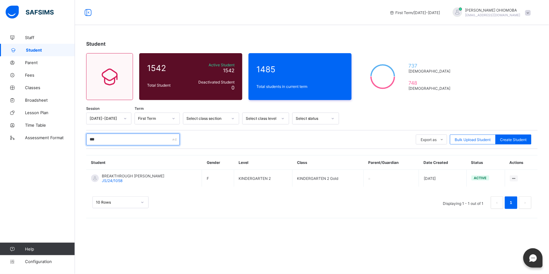
scroll to position [0, 0]
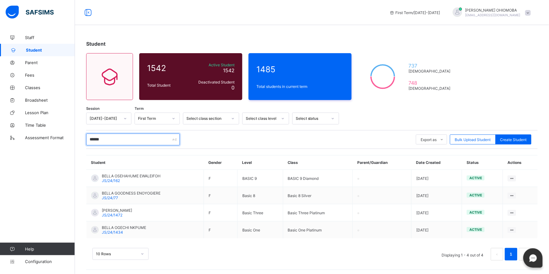
click at [116, 138] on input "******" at bounding box center [133, 139] width 94 height 12
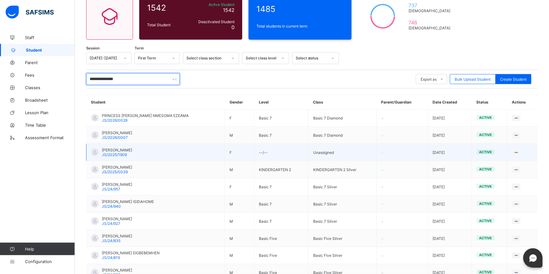
scroll to position [69, 0]
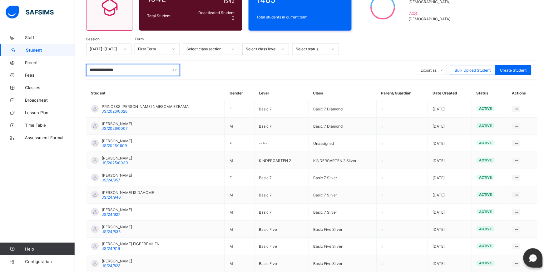
click at [137, 67] on input "**********" at bounding box center [133, 70] width 94 height 12
type input "*"
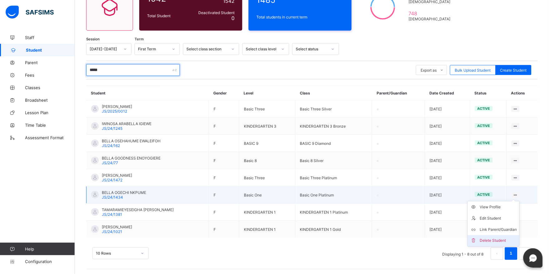
type input "*****"
click at [493, 239] on div "Delete Student" at bounding box center [498, 240] width 37 height 6
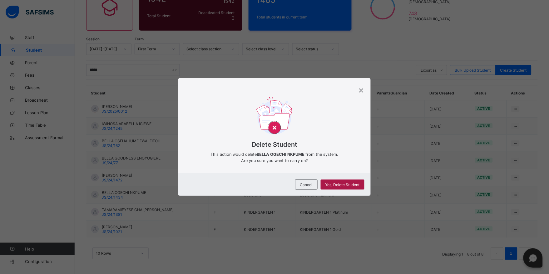
click at [343, 185] on span "Yes, Delete Student" at bounding box center [342, 184] width 34 height 5
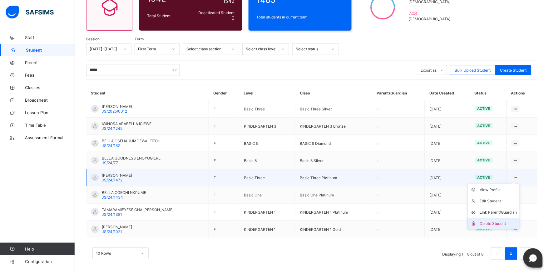
click at [497, 221] on div "Delete Student" at bounding box center [498, 223] width 37 height 6
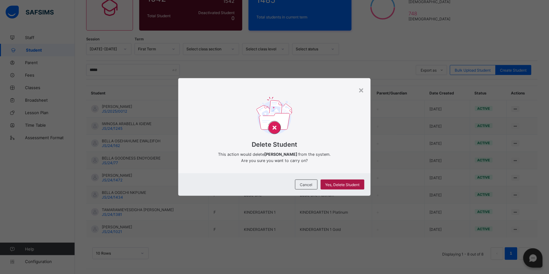
click at [350, 185] on span "Yes, Delete Student" at bounding box center [342, 184] width 34 height 5
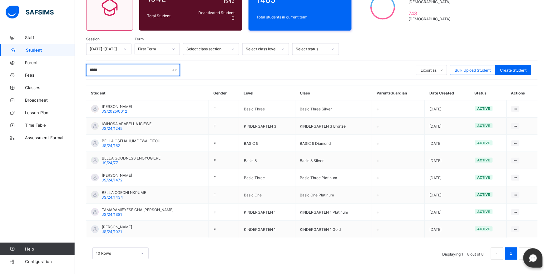
drag, startPoint x: 120, startPoint y: 68, endPoint x: 89, endPoint y: 70, distance: 31.3
click at [89, 70] on input "*****" at bounding box center [133, 70] width 94 height 12
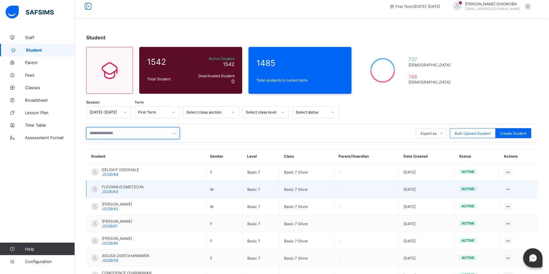
scroll to position [0, 0]
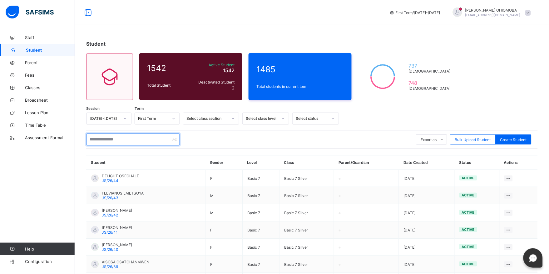
click at [103, 138] on input "text" at bounding box center [133, 139] width 94 height 12
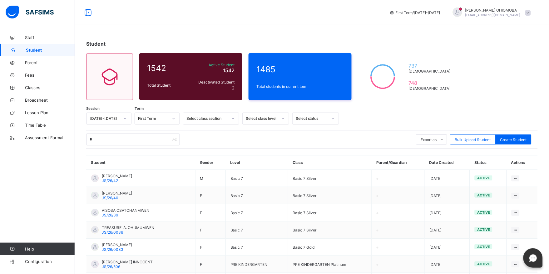
click at [64, 201] on div "Staff Student Parent Fees Classes Broadsheet Lesson Plan Time Table Assessment …" at bounding box center [37, 149] width 75 height 249
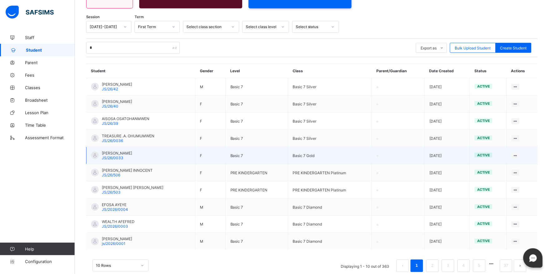
scroll to position [104, 0]
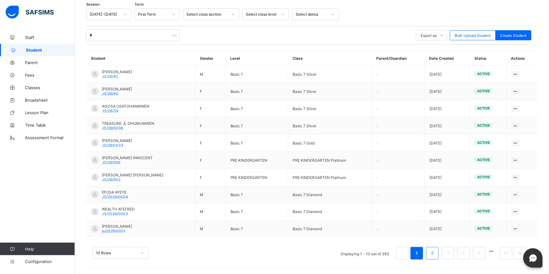
click at [435, 251] on link "2" at bounding box center [432, 253] width 6 height 8
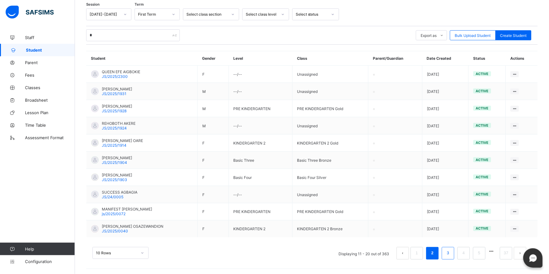
click at [451, 251] on link "3" at bounding box center [448, 253] width 6 height 8
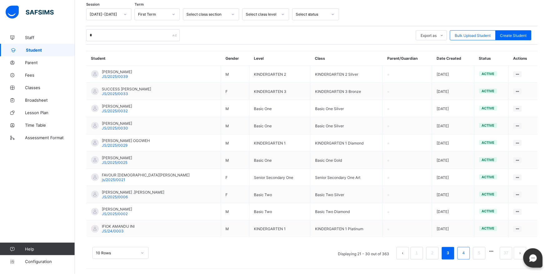
click at [467, 252] on link "4" at bounding box center [464, 253] width 6 height 8
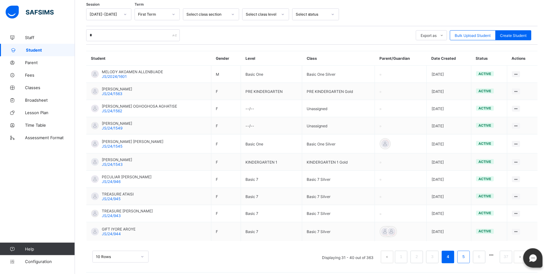
click at [467, 256] on link "5" at bounding box center [464, 257] width 6 height 8
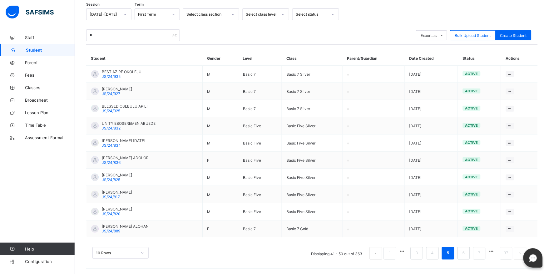
scroll to position [0, 0]
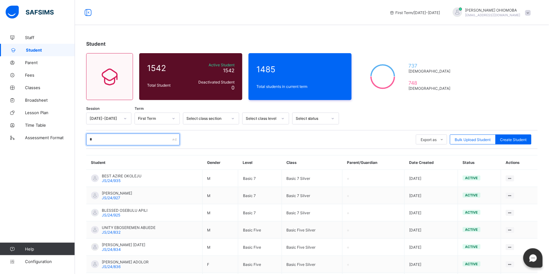
click at [116, 137] on input "*" at bounding box center [133, 139] width 94 height 12
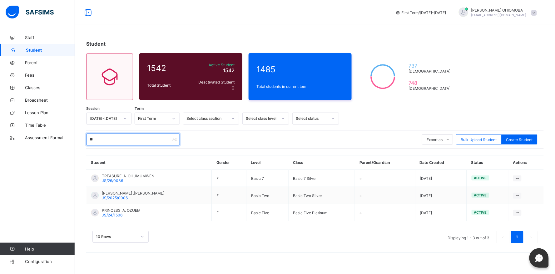
drag, startPoint x: 101, startPoint y: 141, endPoint x: 76, endPoint y: 145, distance: 25.7
click at [76, 145] on div "Student 1542 Total Student Active Student 1542 Deactivated Student 0 1485 Total…" at bounding box center [315, 144] width 480 height 227
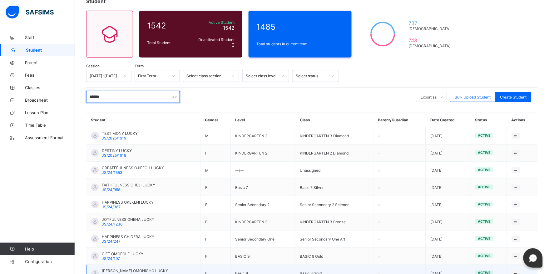
scroll to position [104, 0]
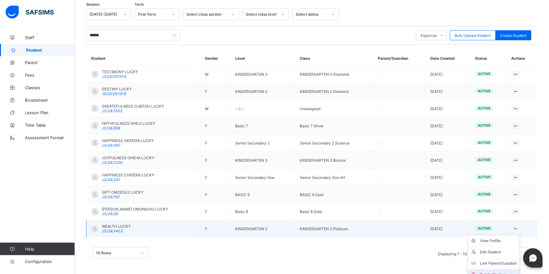
click at [492, 271] on div "Delete Student" at bounding box center [498, 274] width 37 height 6
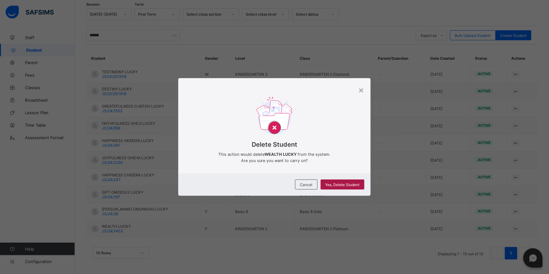
click at [348, 183] on span "Yes, Delete Student" at bounding box center [342, 184] width 34 height 5
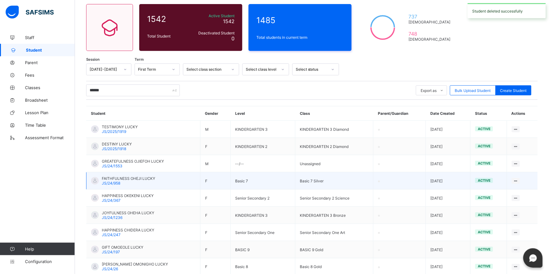
scroll to position [0, 0]
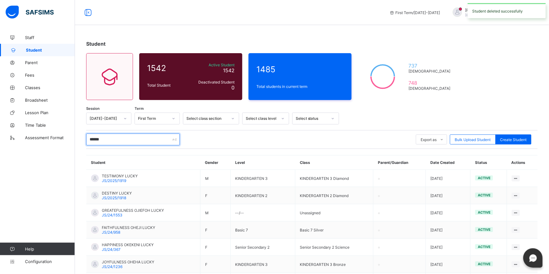
drag, startPoint x: 123, startPoint y: 136, endPoint x: 79, endPoint y: 135, distance: 44.1
click at [79, 135] on div "Student 1542 Total Student Active Student 1542 Deactivated Student 0 1485 Total…" at bounding box center [312, 205] width 474 height 348
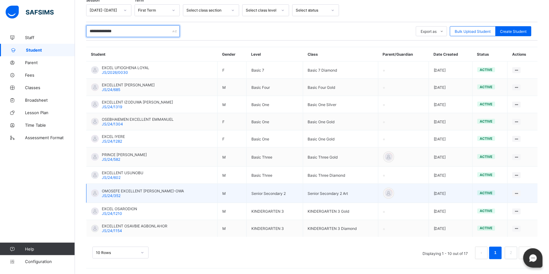
scroll to position [73, 0]
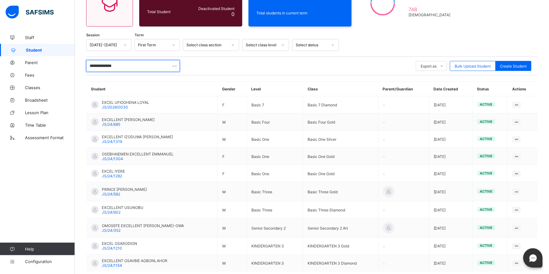
drag, startPoint x: 130, startPoint y: 64, endPoint x: 89, endPoint y: 63, distance: 41.3
click at [89, 63] on input "**********" at bounding box center [133, 66] width 94 height 12
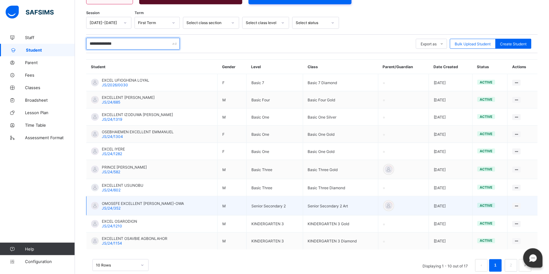
scroll to position [108, 0]
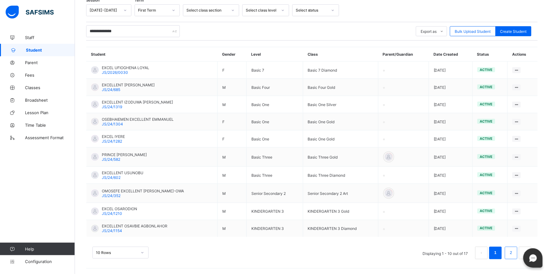
click at [514, 255] on link "2" at bounding box center [511, 253] width 6 height 8
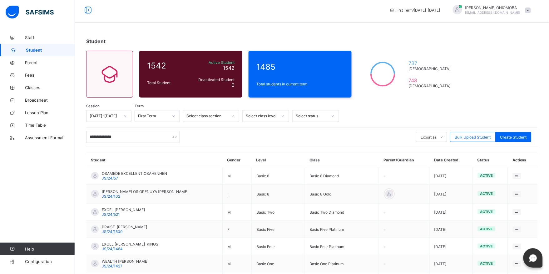
scroll to position [55, 0]
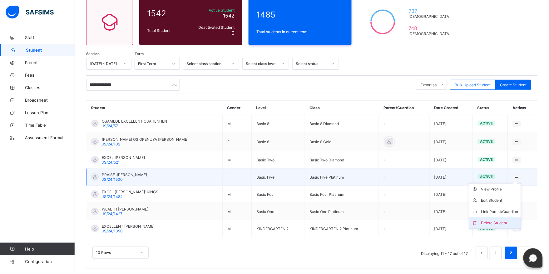
click at [502, 222] on div "Delete Student" at bounding box center [499, 223] width 37 height 6
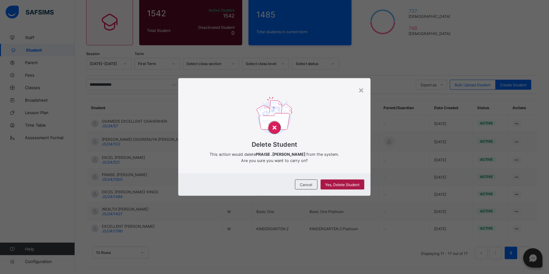
click at [338, 185] on span "Yes, Delete Student" at bounding box center [342, 184] width 34 height 5
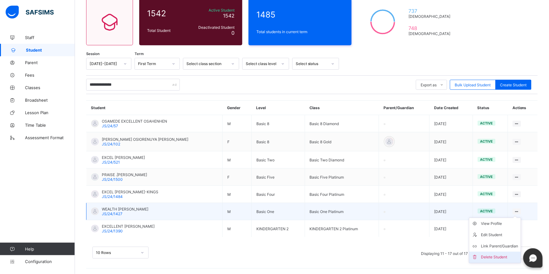
click at [492, 256] on div "Delete Student" at bounding box center [499, 257] width 37 height 6
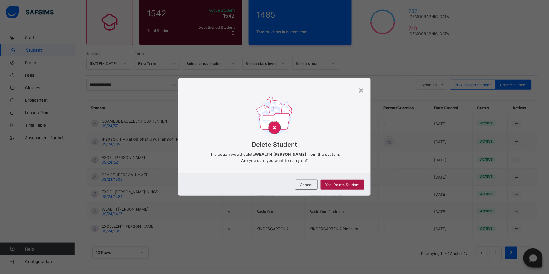
click at [339, 185] on span "Yes, Delete Student" at bounding box center [342, 184] width 34 height 5
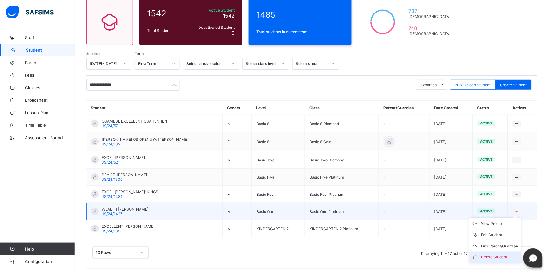
click at [491, 255] on div "Delete Student" at bounding box center [499, 257] width 37 height 6
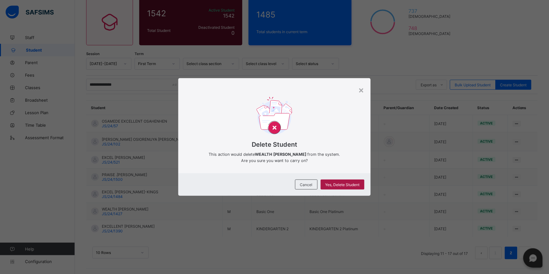
click at [334, 183] on span "Yes, Delete Student" at bounding box center [342, 184] width 34 height 5
click at [334, 185] on span "Yes, Delete Student" at bounding box center [342, 184] width 34 height 5
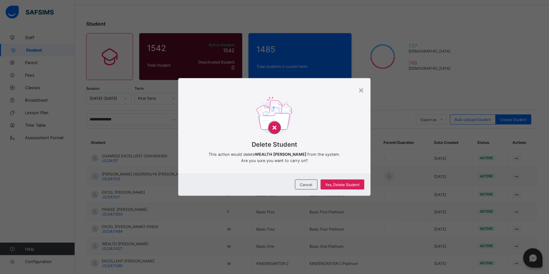
scroll to position [0, 0]
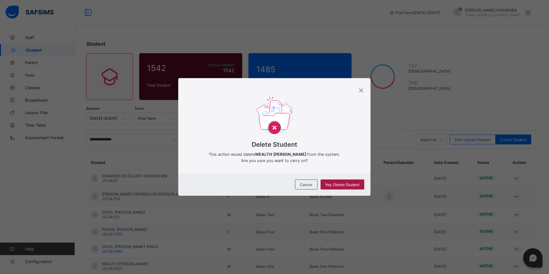
click at [342, 184] on span "Yes, Delete Student" at bounding box center [342, 184] width 34 height 5
click at [359, 91] on div "×" at bounding box center [362, 89] width 6 height 11
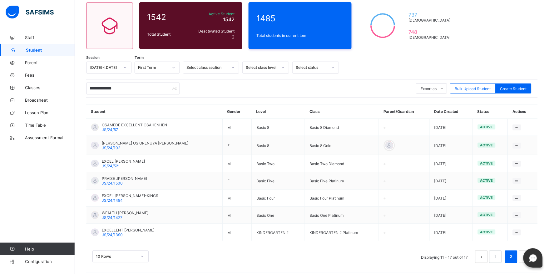
scroll to position [55, 0]
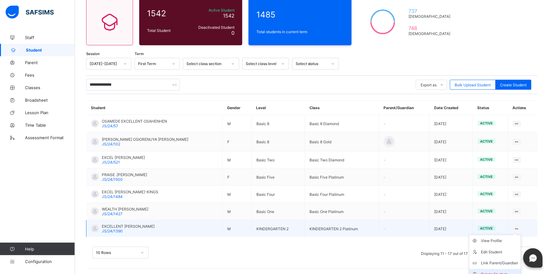
click at [490, 271] on div "Delete Student" at bounding box center [499, 274] width 37 height 6
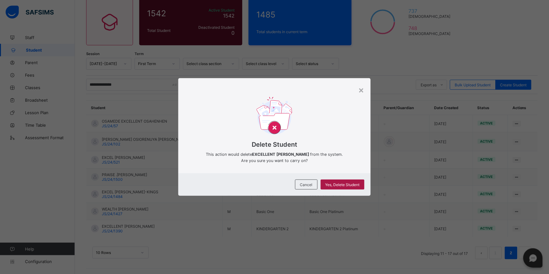
click at [335, 182] on span "Yes, Delete Student" at bounding box center [342, 184] width 34 height 5
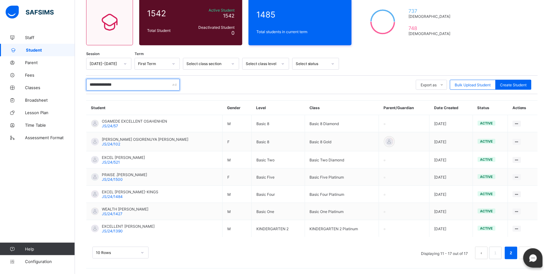
drag, startPoint x: 140, startPoint y: 85, endPoint x: 88, endPoint y: 81, distance: 52.0
click at [88, 81] on input "**********" at bounding box center [133, 85] width 94 height 12
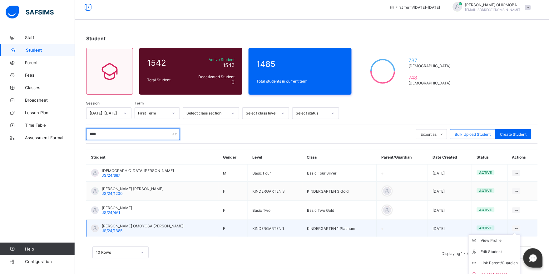
scroll to position [11, 0]
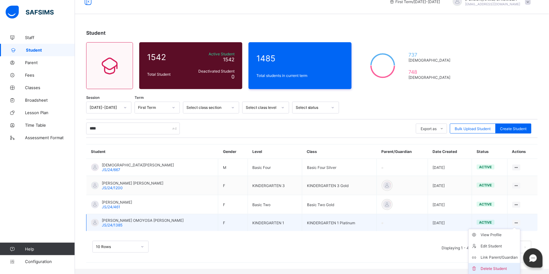
click at [488, 267] on div "Delete Student" at bounding box center [499, 268] width 37 height 6
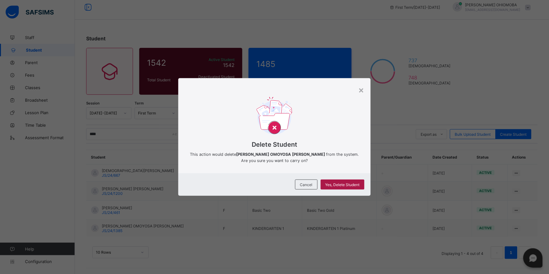
click at [342, 183] on span "Yes, Delete Student" at bounding box center [342, 184] width 34 height 5
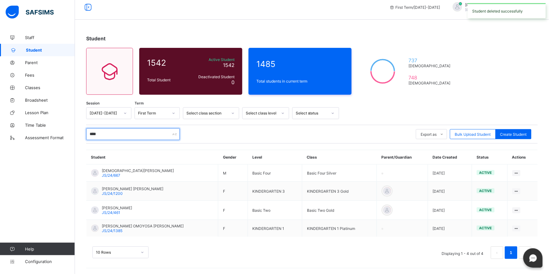
drag, startPoint x: 106, startPoint y: 133, endPoint x: 80, endPoint y: 134, distance: 25.3
click at [80, 134] on div "Student 1542 Total Student Active Student 1542 Deactivated Student 0 1485 Total…" at bounding box center [312, 150] width 474 height 248
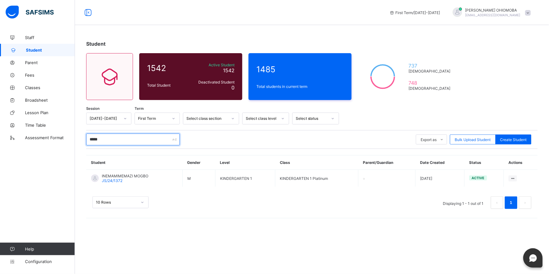
scroll to position [0, 0]
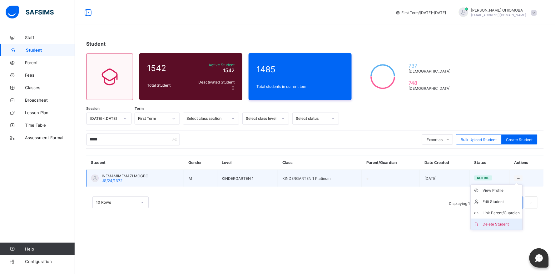
click at [494, 223] on div "Delete Student" at bounding box center [501, 224] width 37 height 6
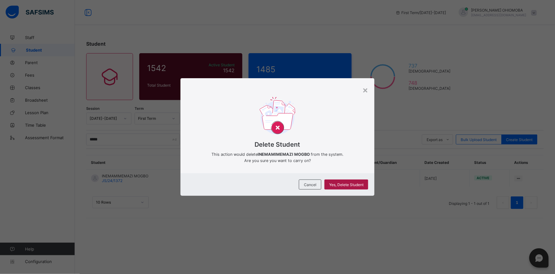
click at [351, 183] on span "Yes, Delete Student" at bounding box center [346, 184] width 34 height 5
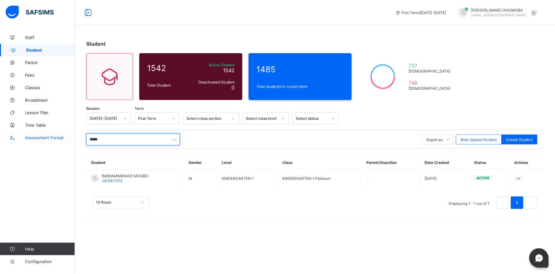
drag, startPoint x: 127, startPoint y: 139, endPoint x: 65, endPoint y: 140, distance: 61.8
click at [65, 140] on div "First Term / 2025-2026 Martha OHIOMOBA mta_ayo@yahoo.com Staff Student Parent F…" at bounding box center [277, 137] width 555 height 274
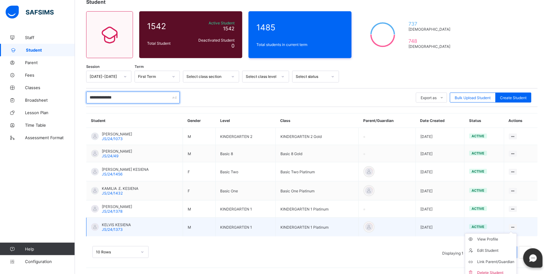
scroll to position [46, 0]
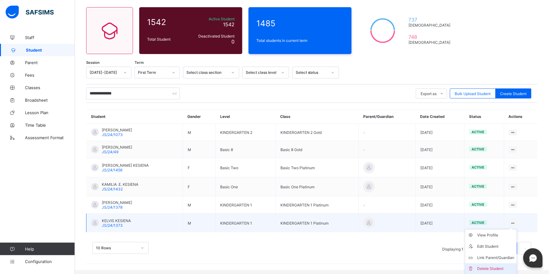
click at [485, 267] on div "Delete Student" at bounding box center [495, 268] width 37 height 6
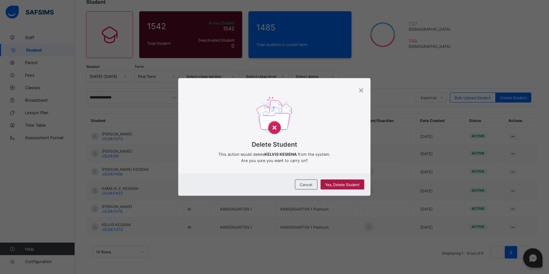
click at [343, 183] on span "Yes, Delete Student" at bounding box center [342, 184] width 34 height 5
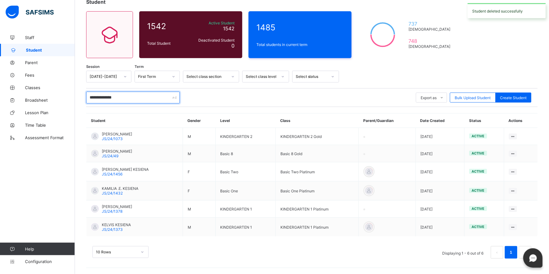
drag, startPoint x: 141, startPoint y: 95, endPoint x: 87, endPoint y: 98, distance: 53.2
click at [87, 98] on input "**********" at bounding box center [133, 97] width 94 height 12
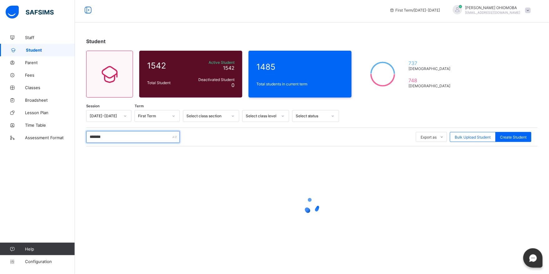
scroll to position [0, 0]
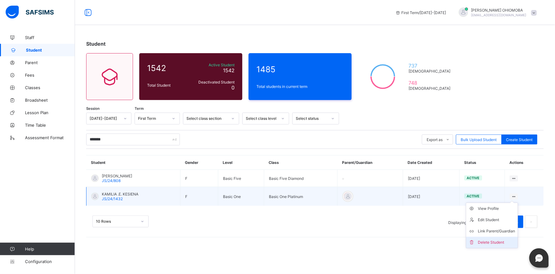
click at [486, 241] on div "Delete Student" at bounding box center [496, 242] width 37 height 6
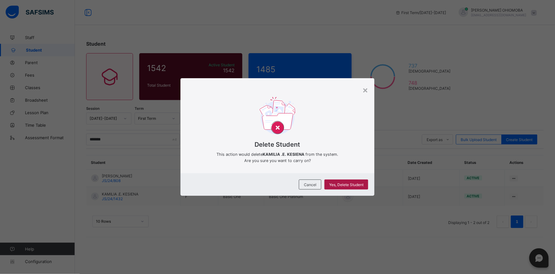
click at [347, 185] on span "Yes, Delete Student" at bounding box center [346, 184] width 34 height 5
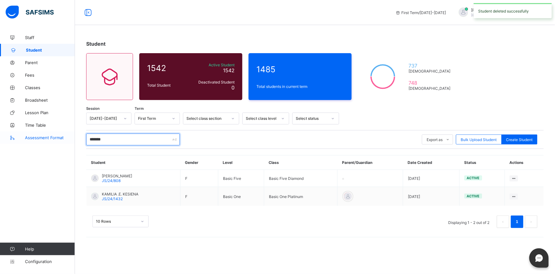
drag, startPoint x: 118, startPoint y: 138, endPoint x: 71, endPoint y: 136, distance: 46.9
click at [71, 136] on div "First Term / 2025-2026 Martha OHIOMOBA mta_ayo@yahoo.com Staff Student Parent F…" at bounding box center [277, 137] width 555 height 274
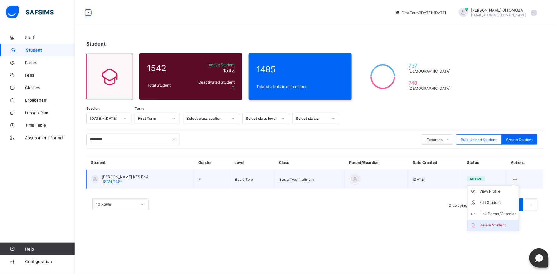
click at [488, 223] on div "Delete Student" at bounding box center [497, 225] width 37 height 6
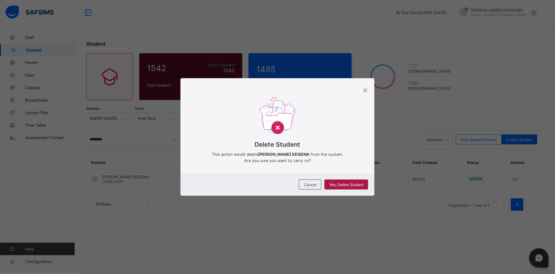
click at [344, 185] on span "Yes, Delete Student" at bounding box center [346, 184] width 34 height 5
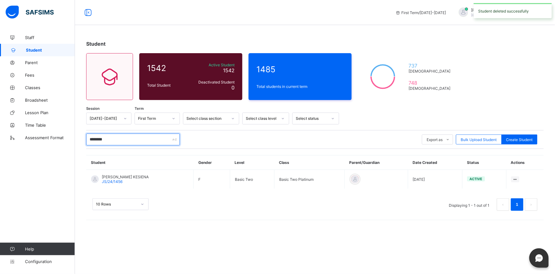
drag, startPoint x: 120, startPoint y: 137, endPoint x: 87, endPoint y: 141, distance: 33.0
click at [87, 141] on input "********" at bounding box center [133, 139] width 94 height 12
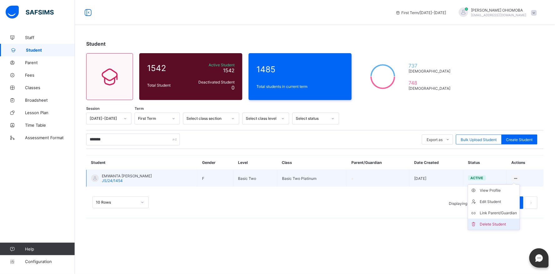
click at [484, 223] on div "Delete Student" at bounding box center [498, 224] width 37 height 6
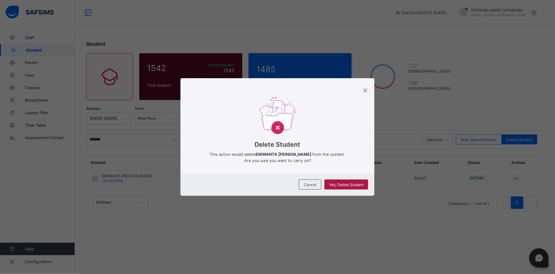
click at [341, 182] on span "Yes, Delete Student" at bounding box center [346, 184] width 34 height 5
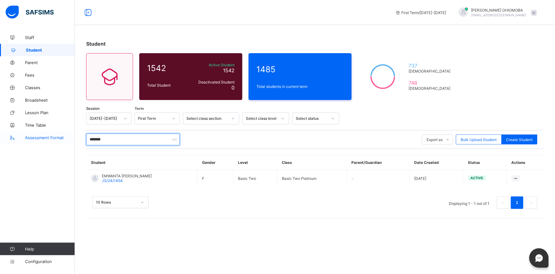
drag, startPoint x: 121, startPoint y: 139, endPoint x: 57, endPoint y: 142, distance: 63.5
click at [57, 141] on div "First Term / 2025-2026 Martha OHIOMOBA mta_ayo@yahoo.com Staff Student Parent F…" at bounding box center [277, 137] width 555 height 274
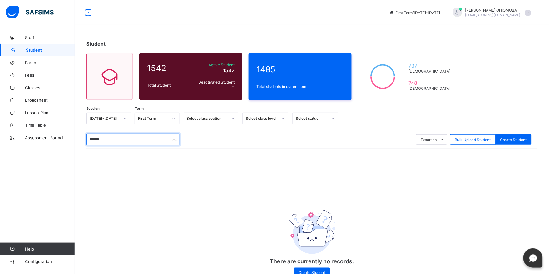
drag, startPoint x: 129, startPoint y: 136, endPoint x: 87, endPoint y: 139, distance: 42.0
click at [87, 139] on input "******" at bounding box center [133, 139] width 94 height 12
drag, startPoint x: 108, startPoint y: 139, endPoint x: 86, endPoint y: 138, distance: 22.5
click at [86, 138] on div "Student 1542 Total Student Active Student 1542 Deactivated Student 0 1485 Total…" at bounding box center [312, 162] width 474 height 262
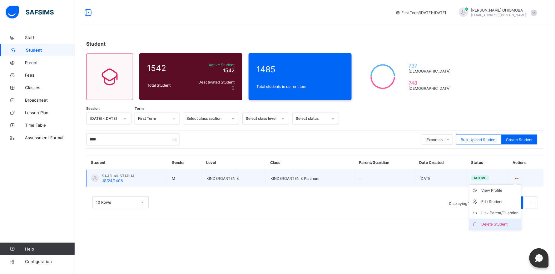
drag, startPoint x: 489, startPoint y: 222, endPoint x: 482, endPoint y: 224, distance: 7.1
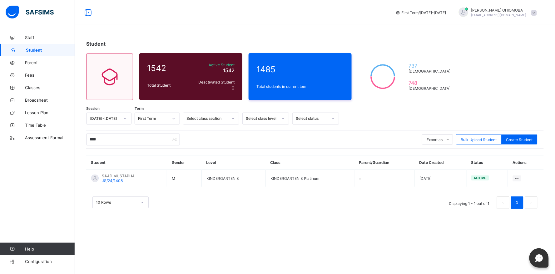
click at [0, 0] on div "Delete Student" at bounding box center [0, 0] width 0 height 0
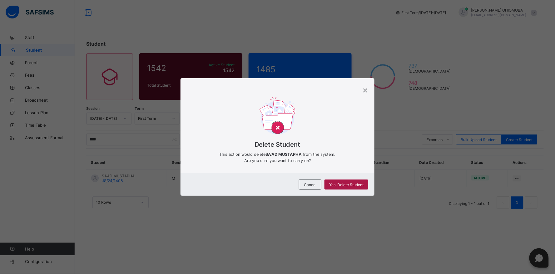
click at [344, 183] on span "Yes, Delete Student" at bounding box center [346, 184] width 34 height 5
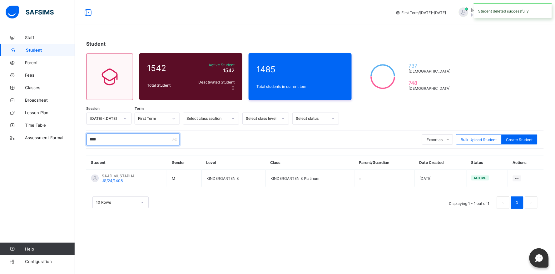
drag, startPoint x: 109, startPoint y: 137, endPoint x: 77, endPoint y: 138, distance: 32.5
click at [77, 138] on div "Student 1542 Total Student Active Student 1542 Deactivated Student 0 1485 Total…" at bounding box center [315, 127] width 480 height 193
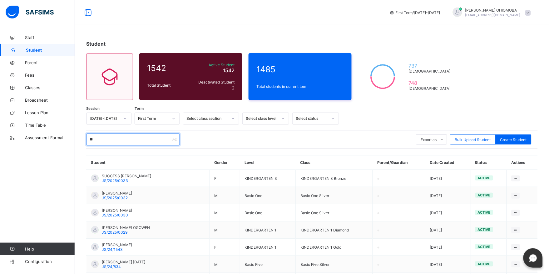
click at [93, 137] on input "**" at bounding box center [133, 139] width 94 height 12
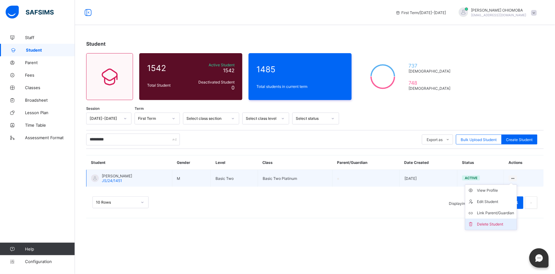
click at [485, 222] on div "Delete Student" at bounding box center [495, 224] width 37 height 6
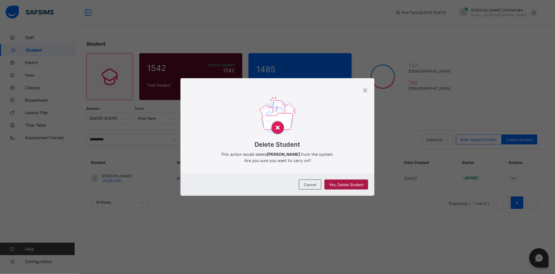
click at [346, 184] on span "Yes, Delete Student" at bounding box center [346, 184] width 34 height 5
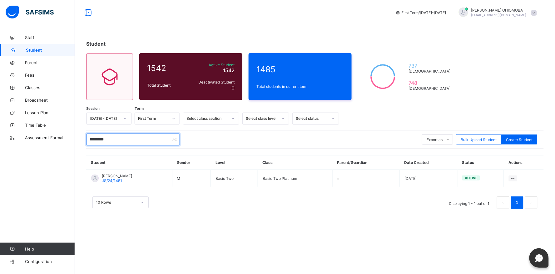
drag, startPoint x: 138, startPoint y: 138, endPoint x: 85, endPoint y: 137, distance: 53.1
click at [85, 137] on div "Student 1542 Total Student Active Student 1542 Deactivated Student 0 1485 Total…" at bounding box center [315, 127] width 480 height 193
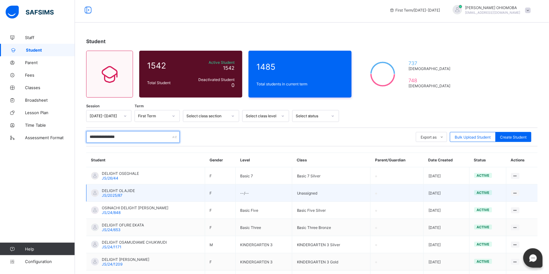
scroll to position [104, 0]
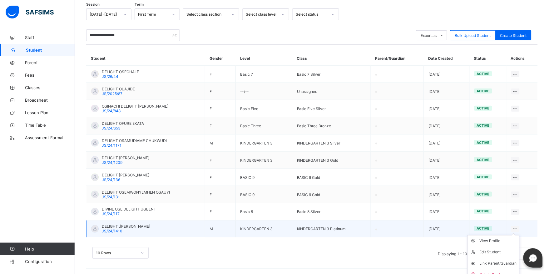
click at [520, 235] on ul "View Profile Edit Student Link Parent/Guardian Delete Student" at bounding box center [493, 258] width 52 height 46
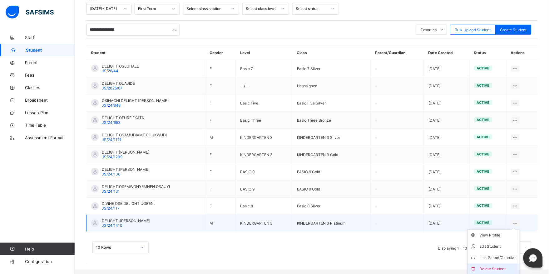
click at [496, 267] on div "Delete Student" at bounding box center [498, 269] width 37 height 6
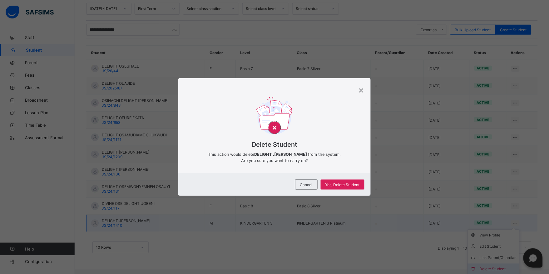
scroll to position [104, 0]
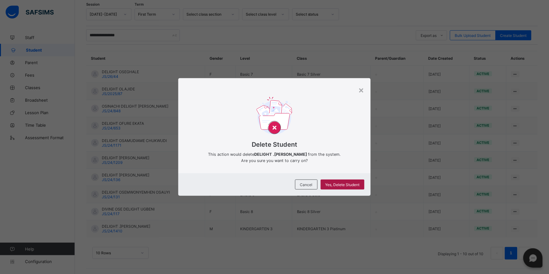
click at [341, 186] on span "Yes, Delete Student" at bounding box center [342, 184] width 34 height 5
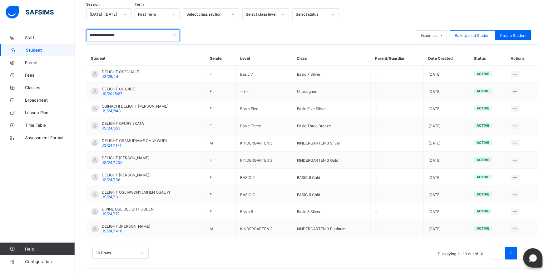
drag, startPoint x: 148, startPoint y: 34, endPoint x: 85, endPoint y: 36, distance: 62.5
click at [85, 36] on div "**********" at bounding box center [312, 101] width 474 height 348
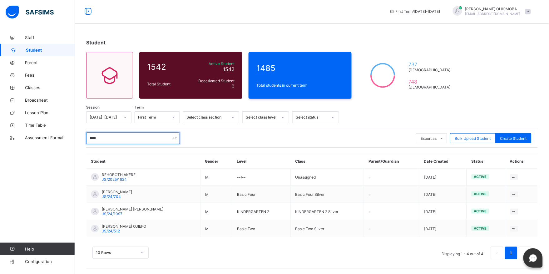
scroll to position [0, 0]
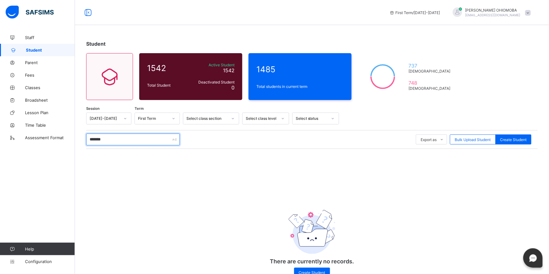
drag, startPoint x: 113, startPoint y: 139, endPoint x: 85, endPoint y: 139, distance: 28.4
click at [85, 139] on div "Student 1542 Total Student Active Student 1542 Deactivated Student 0 1485 Total…" at bounding box center [312, 162] width 474 height 262
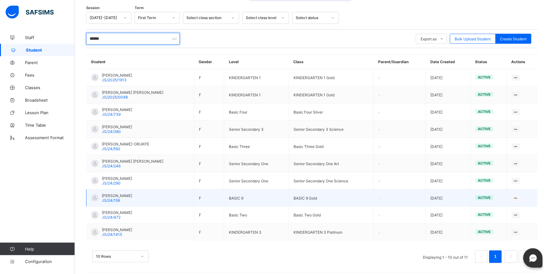
scroll to position [104, 0]
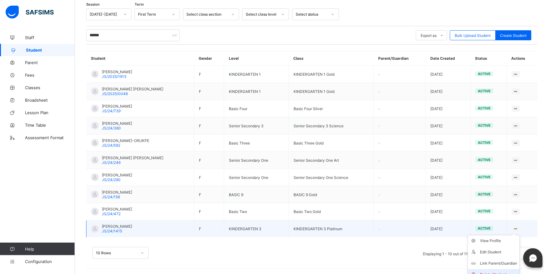
click at [480, 272] on icon at bounding box center [475, 274] width 9 height 6
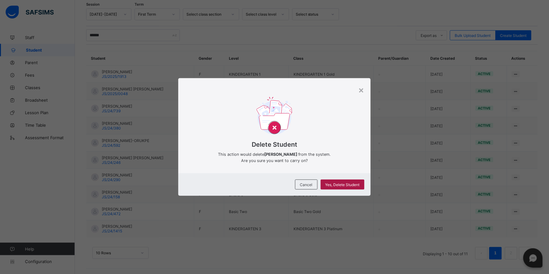
click at [334, 186] on span "Yes, Delete Student" at bounding box center [342, 184] width 34 height 5
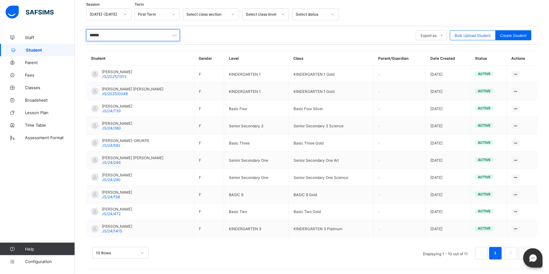
drag, startPoint x: 130, startPoint y: 35, endPoint x: 84, endPoint y: 34, distance: 46.2
click at [84, 34] on div "Student 1542 Total Student Active Student 1542 Deactivated Student 0 1485 Total…" at bounding box center [312, 101] width 474 height 348
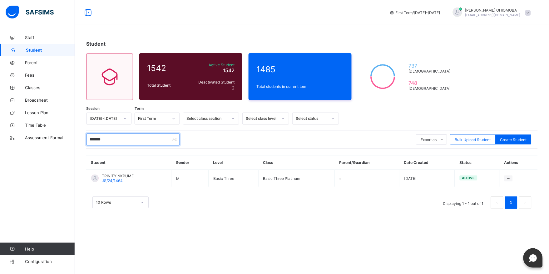
scroll to position [0, 0]
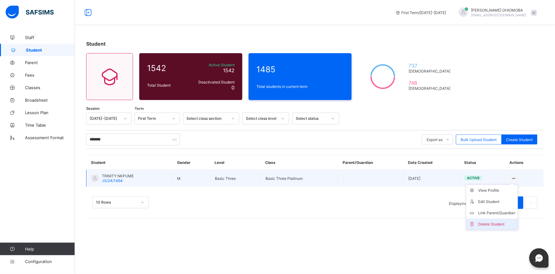
click at [491, 222] on div "Delete Student" at bounding box center [496, 224] width 37 height 6
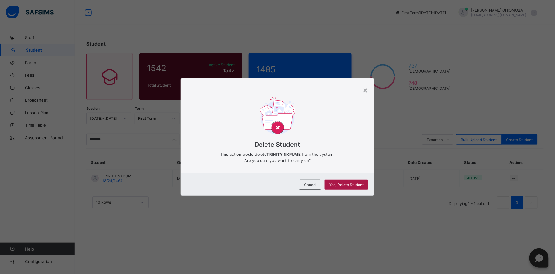
click at [344, 184] on span "Yes, Delete Student" at bounding box center [346, 184] width 34 height 5
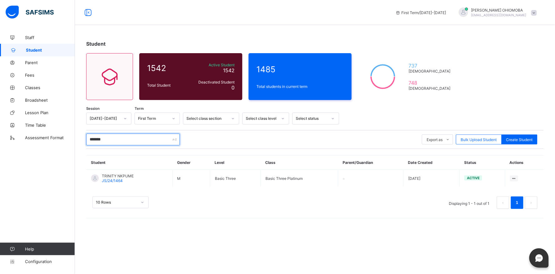
drag, startPoint x: 114, startPoint y: 139, endPoint x: 78, endPoint y: 139, distance: 35.6
click at [78, 139] on div "Student 1542 Total Student Active Student 1542 Deactivated Student 0 1485 Total…" at bounding box center [315, 127] width 480 height 193
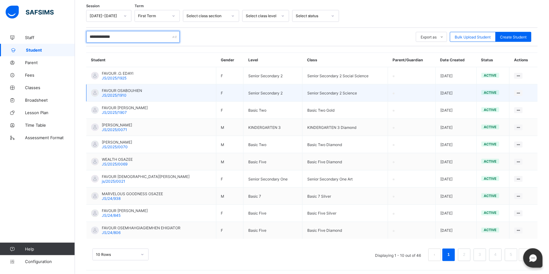
scroll to position [104, 0]
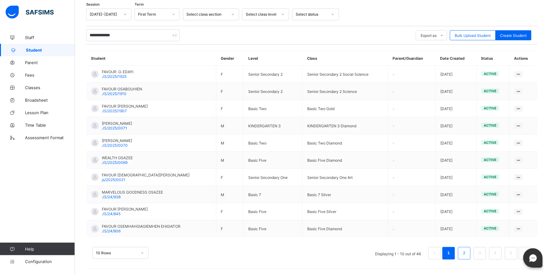
click at [467, 252] on link "2" at bounding box center [464, 253] width 6 height 8
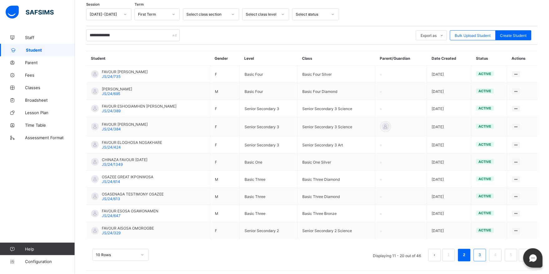
click at [483, 254] on link "3" at bounding box center [480, 255] width 6 height 8
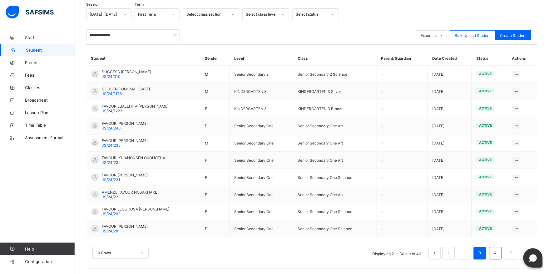
click at [498, 252] on link "4" at bounding box center [495, 253] width 6 height 8
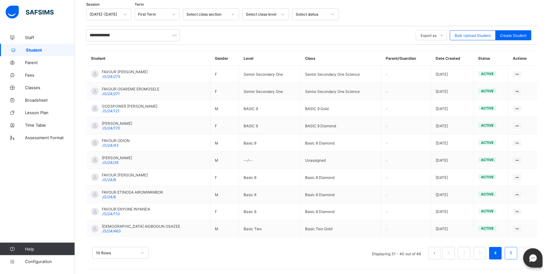
click at [514, 250] on link "5" at bounding box center [511, 253] width 6 height 8
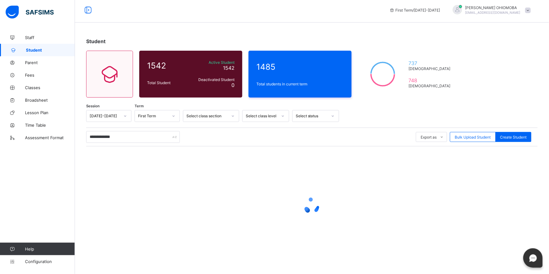
scroll to position [38, 0]
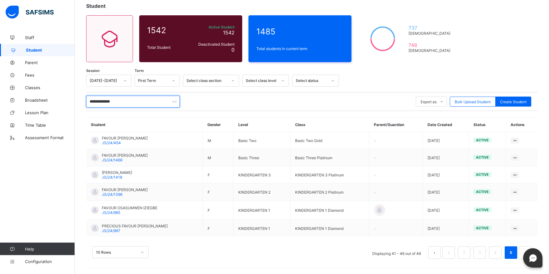
drag, startPoint x: 134, startPoint y: 102, endPoint x: 120, endPoint y: 99, distance: 15.0
click at [119, 99] on input "**********" at bounding box center [133, 102] width 94 height 12
click at [127, 104] on input "**********" at bounding box center [133, 102] width 94 height 12
drag, startPoint x: 127, startPoint y: 101, endPoint x: 116, endPoint y: 101, distance: 11.6
click at [116, 101] on input "**********" at bounding box center [133, 102] width 94 height 12
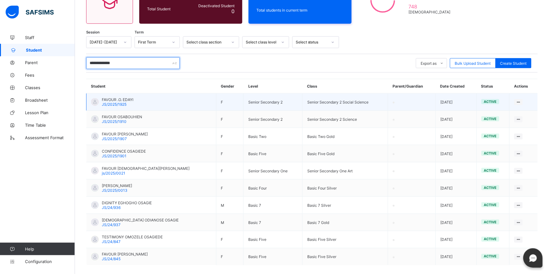
scroll to position [104, 0]
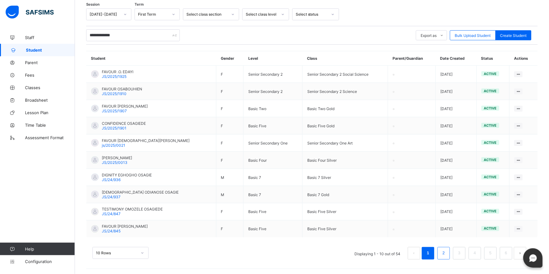
click at [447, 252] on link "2" at bounding box center [444, 253] width 6 height 8
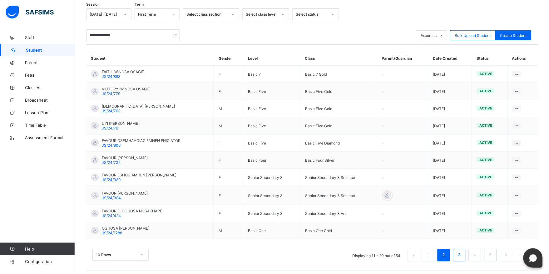
click at [462, 257] on link "3" at bounding box center [459, 255] width 6 height 8
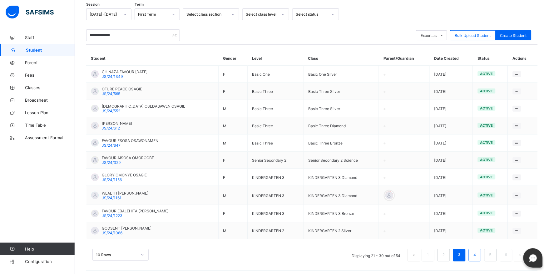
click at [478, 257] on link "4" at bounding box center [475, 255] width 6 height 8
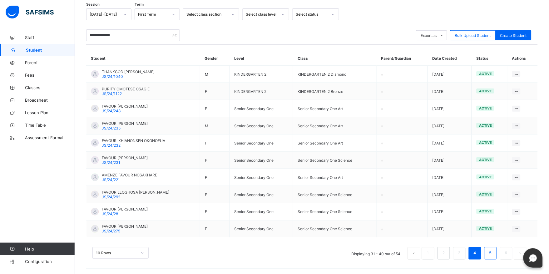
click at [493, 254] on link "5" at bounding box center [490, 253] width 6 height 8
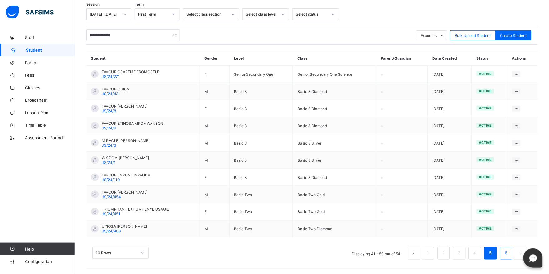
click at [509, 252] on link "6" at bounding box center [506, 253] width 6 height 8
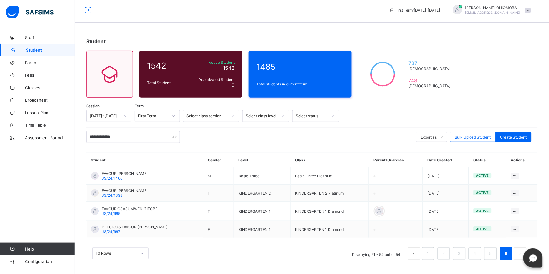
scroll to position [3, 0]
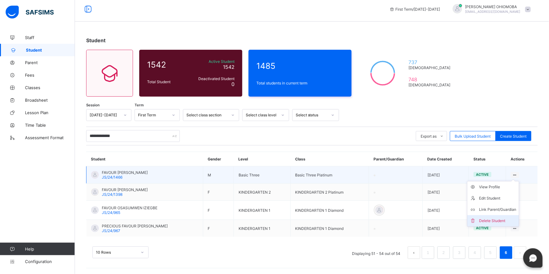
click at [492, 220] on div "Delete Student" at bounding box center [497, 220] width 37 height 6
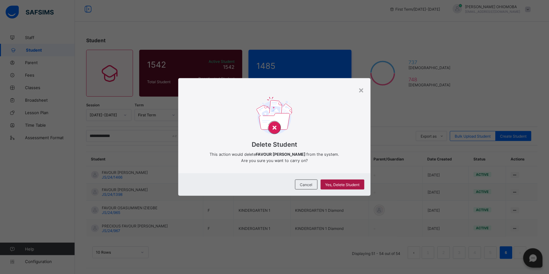
click at [338, 184] on span "Yes, Delete Student" at bounding box center [342, 184] width 34 height 5
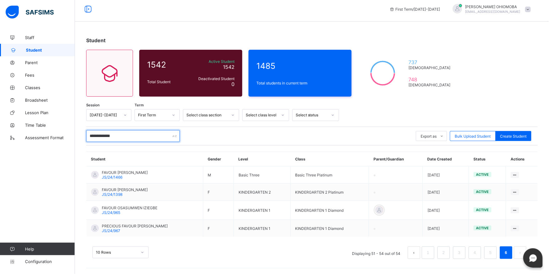
drag, startPoint x: 129, startPoint y: 135, endPoint x: 87, endPoint y: 133, distance: 42.2
click at [87, 133] on input "**********" at bounding box center [133, 136] width 94 height 12
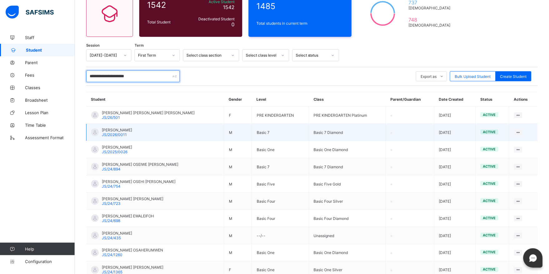
scroll to position [104, 0]
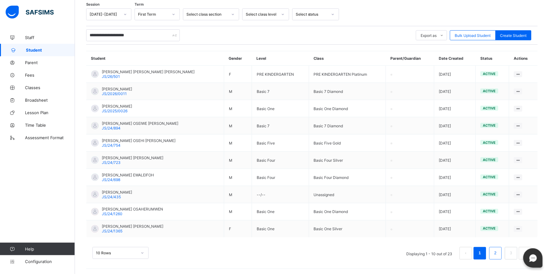
click at [498, 250] on link "2" at bounding box center [495, 253] width 6 height 8
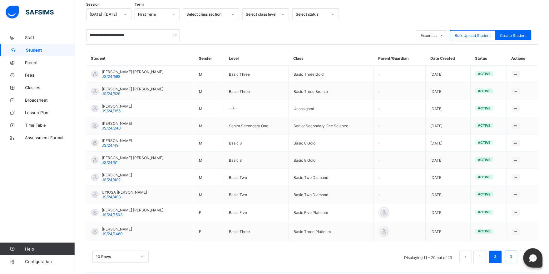
click at [513, 255] on li "3" at bounding box center [511, 256] width 12 height 12
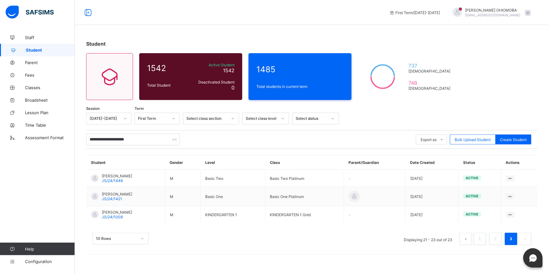
scroll to position [0, 0]
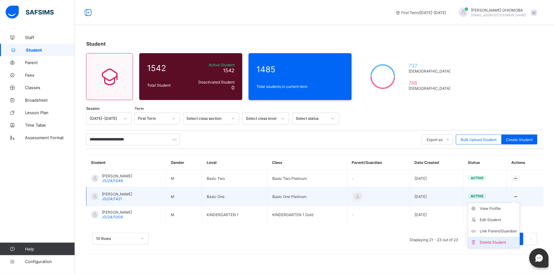
click at [487, 241] on div "Delete Student" at bounding box center [498, 242] width 37 height 6
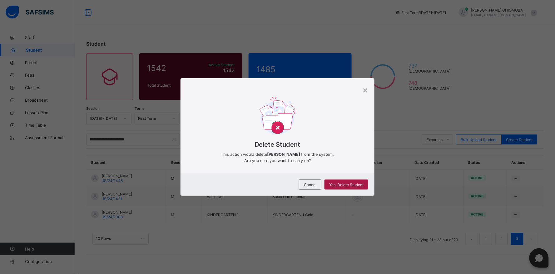
click at [344, 185] on span "Yes, Delete Student" at bounding box center [346, 184] width 34 height 5
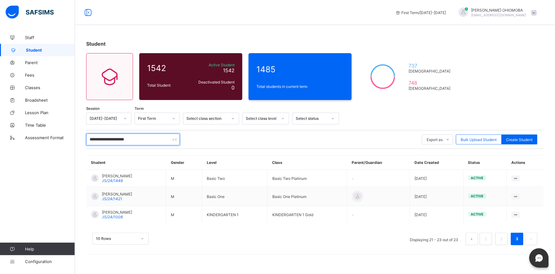
drag, startPoint x: 154, startPoint y: 139, endPoint x: 87, endPoint y: 141, distance: 67.5
click at [87, 141] on input "**********" at bounding box center [133, 139] width 94 height 12
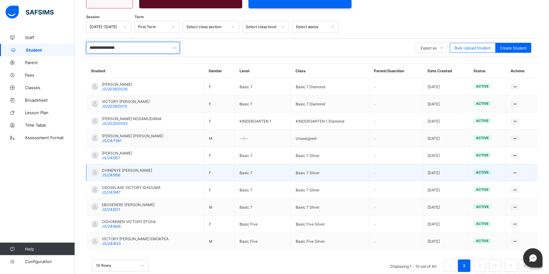
scroll to position [104, 0]
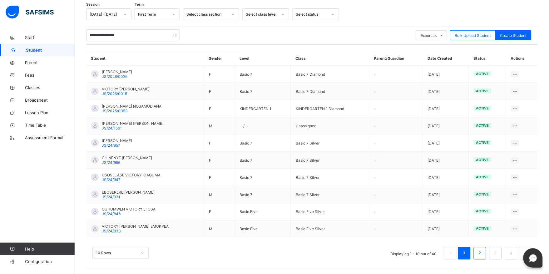
click at [483, 251] on link "2" at bounding box center [480, 253] width 6 height 8
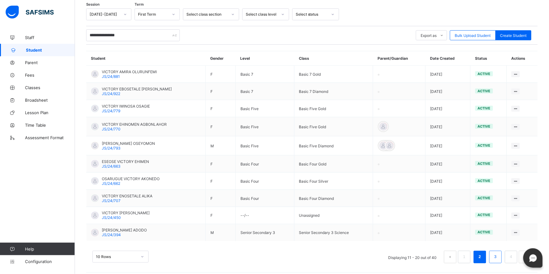
click at [498, 256] on link "3" at bounding box center [495, 257] width 6 height 8
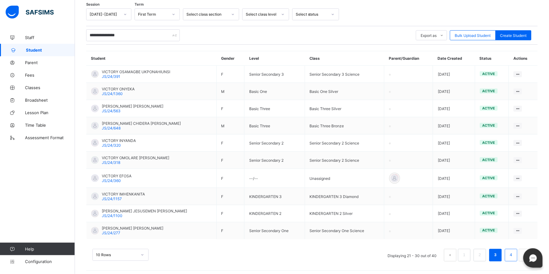
click at [514, 254] on link "4" at bounding box center [511, 255] width 6 height 8
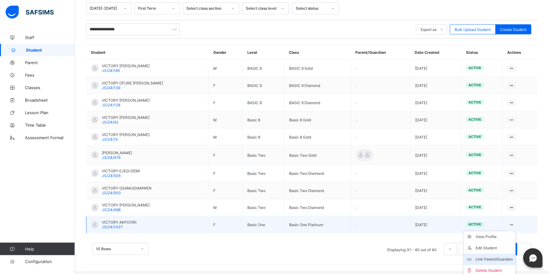
scroll to position [111, 0]
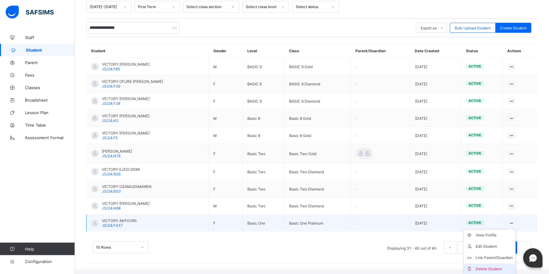
click at [488, 267] on div "Delete Student" at bounding box center [494, 269] width 37 height 6
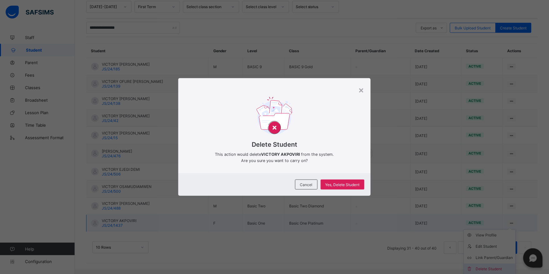
scroll to position [106, 0]
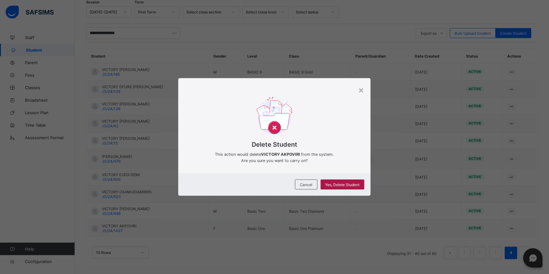
click at [339, 184] on span "Yes, Delete Student" at bounding box center [342, 184] width 34 height 5
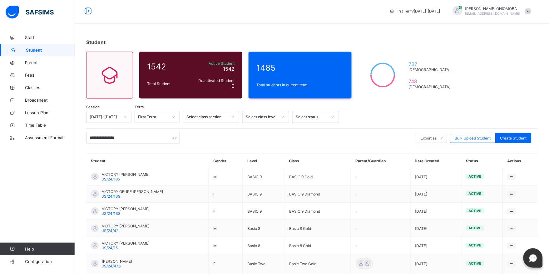
scroll to position [0, 0]
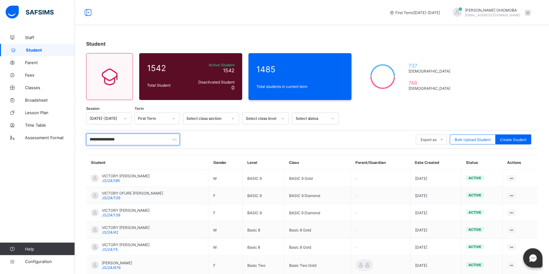
drag, startPoint x: 89, startPoint y: 137, endPoint x: 178, endPoint y: 147, distance: 90.2
click at [178, 147] on div "**********" at bounding box center [312, 139] width 452 height 19
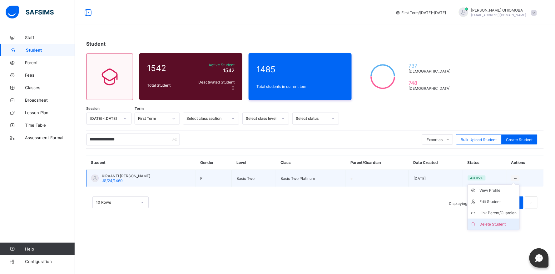
click at [497, 223] on div "Delete Student" at bounding box center [498, 224] width 37 height 6
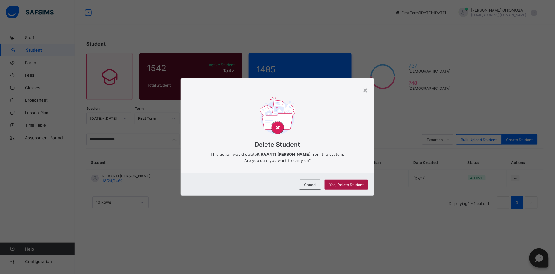
click at [344, 181] on div "Yes, Delete Student" at bounding box center [346, 184] width 44 height 10
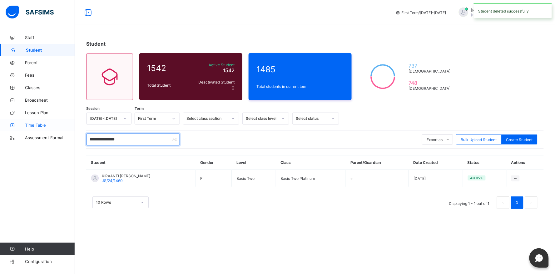
drag, startPoint x: 137, startPoint y: 141, endPoint x: 73, endPoint y: 130, distance: 64.4
click at [74, 130] on div "**********" at bounding box center [277, 137] width 555 height 274
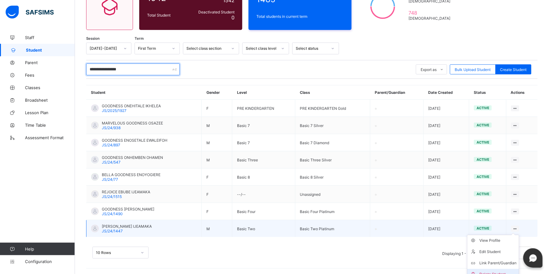
scroll to position [75, 0]
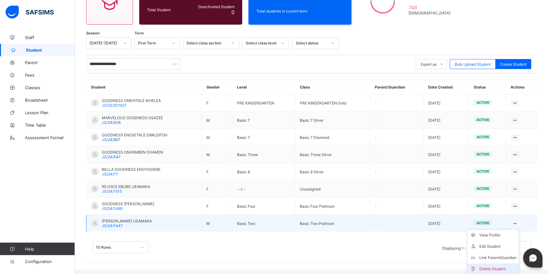
click at [489, 267] on div "Delete Student" at bounding box center [497, 269] width 37 height 6
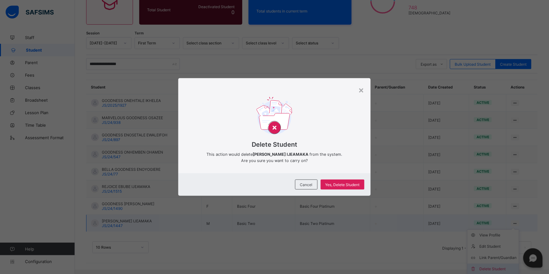
scroll to position [70, 0]
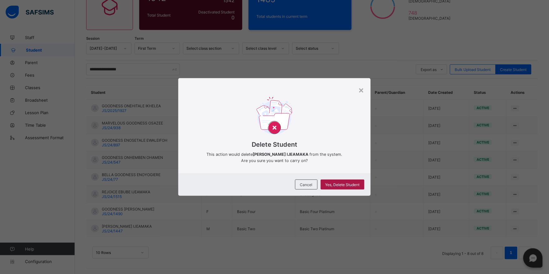
click at [340, 185] on span "Yes, Delete Student" at bounding box center [342, 184] width 34 height 5
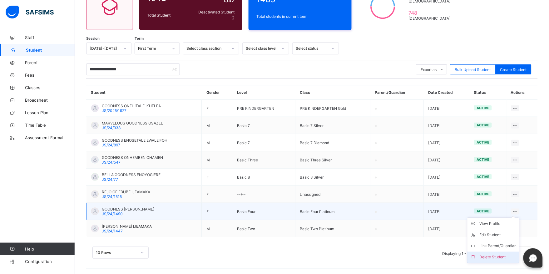
click at [491, 256] on div "Delete Student" at bounding box center [497, 257] width 37 height 6
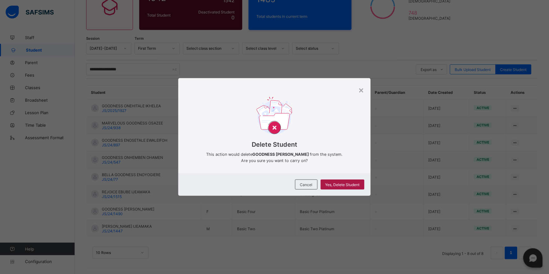
click at [342, 184] on span "Yes, Delete Student" at bounding box center [342, 184] width 34 height 5
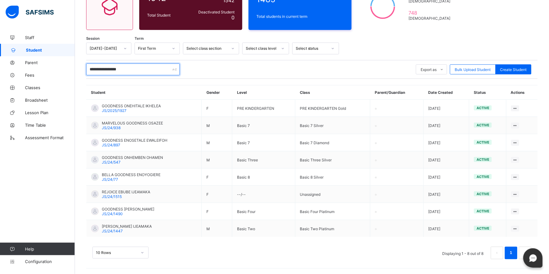
drag, startPoint x: 87, startPoint y: 68, endPoint x: 153, endPoint y: 77, distance: 66.5
click at [153, 77] on div "**********" at bounding box center [312, 69] width 452 height 19
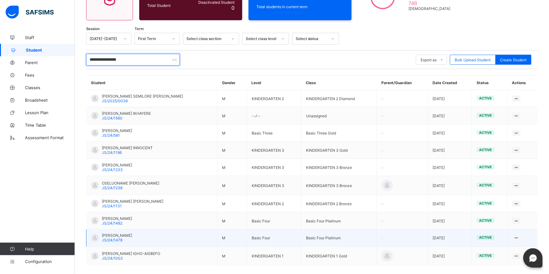
scroll to position [108, 0]
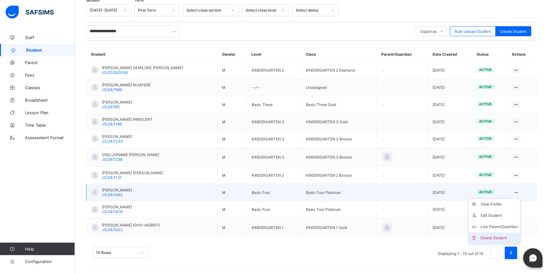
click at [489, 236] on div "Delete Student" at bounding box center [499, 238] width 37 height 6
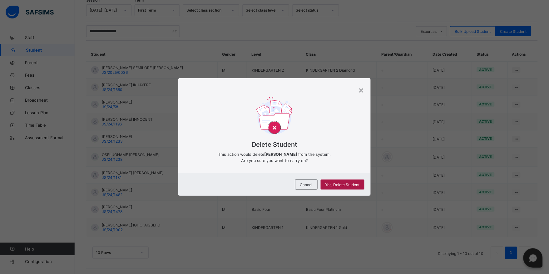
click at [338, 184] on span "Yes, Delete Student" at bounding box center [342, 184] width 34 height 5
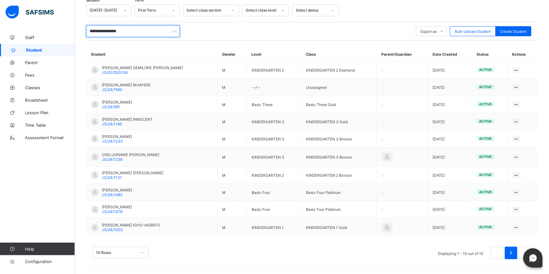
drag, startPoint x: 89, startPoint y: 29, endPoint x: 155, endPoint y: 32, distance: 66.0
click at [155, 32] on input "**********" at bounding box center [133, 31] width 94 height 12
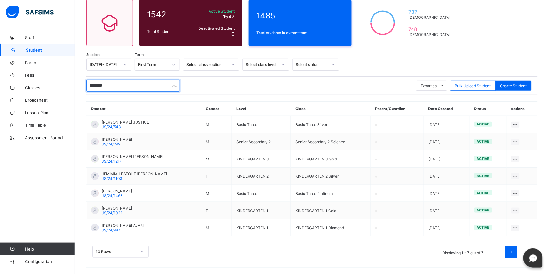
scroll to position [52, 0]
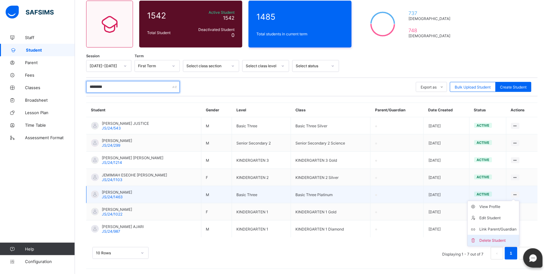
type input "********"
click at [489, 239] on div "Delete Student" at bounding box center [498, 240] width 37 height 6
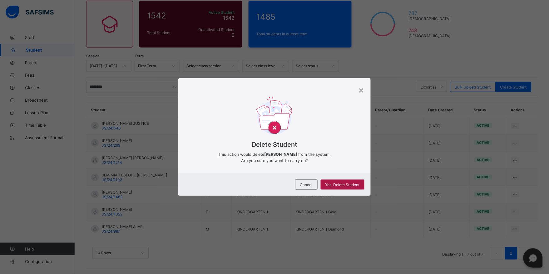
click at [336, 184] on span "Yes, Delete Student" at bounding box center [342, 184] width 34 height 5
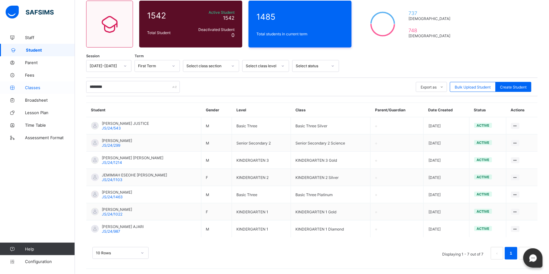
click at [33, 88] on span "Classes" at bounding box center [50, 87] width 50 height 5
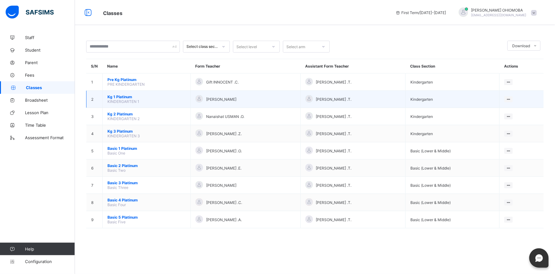
click at [111, 98] on span "Kg 1 Platinum" at bounding box center [146, 96] width 78 height 5
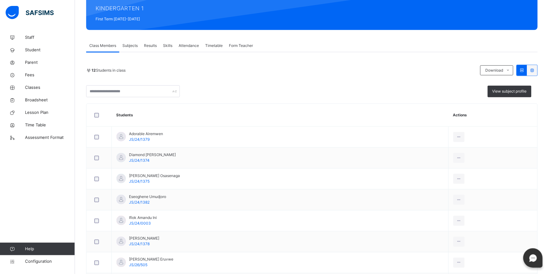
scroll to position [8, 0]
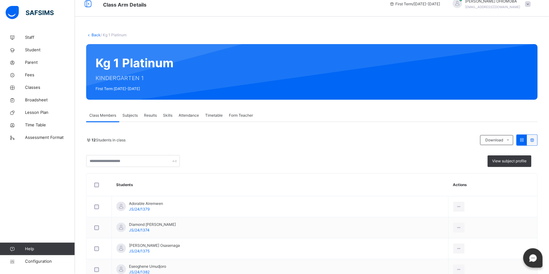
click at [95, 33] on link "Back" at bounding box center [95, 34] width 9 height 5
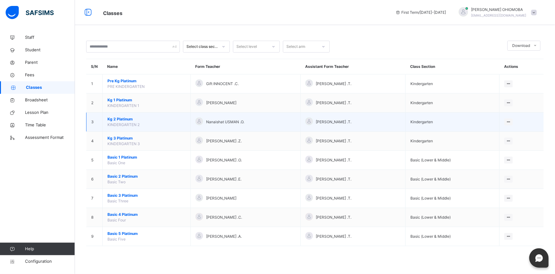
click at [123, 119] on span "Kg 2 Platinum" at bounding box center [146, 119] width 78 height 6
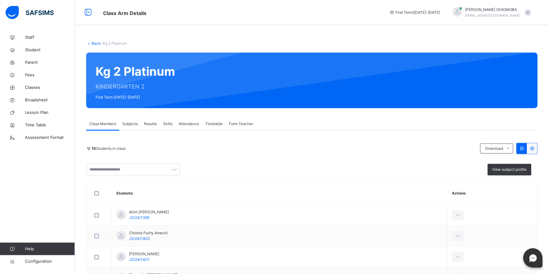
click at [94, 43] on link "Back" at bounding box center [95, 43] width 9 height 5
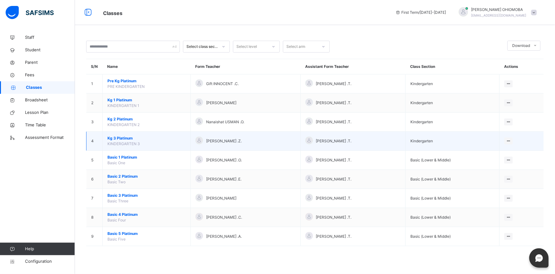
click at [124, 137] on span "Kg 3 Platinum" at bounding box center [146, 138] width 78 height 6
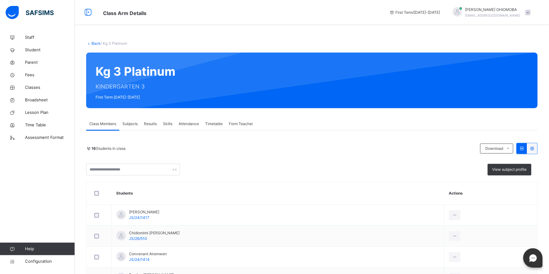
click at [94, 44] on link "Back" at bounding box center [95, 43] width 9 height 5
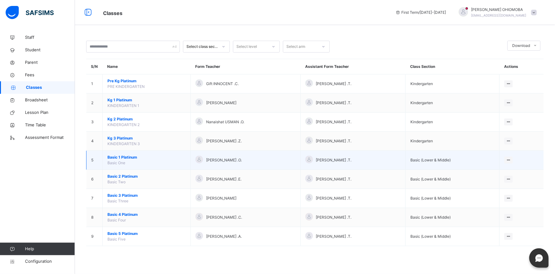
click at [123, 158] on span "Basic 1 Platinum" at bounding box center [146, 157] width 78 height 6
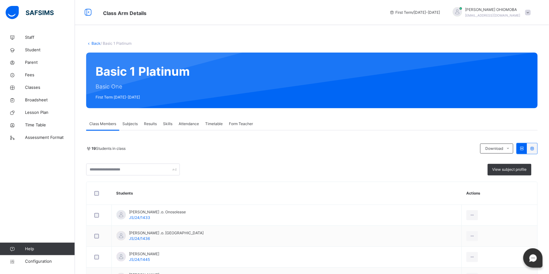
click at [94, 45] on link "Back" at bounding box center [95, 43] width 9 height 5
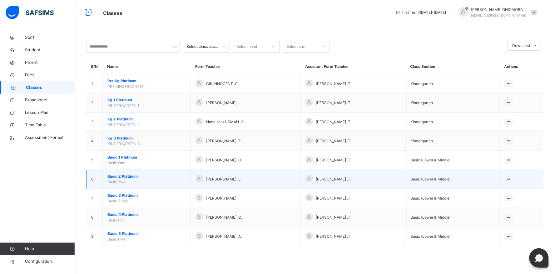
click at [116, 176] on span "Basic 2 Platinum" at bounding box center [146, 176] width 78 height 6
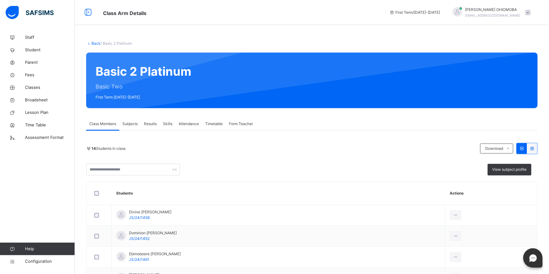
click at [92, 43] on link "Back" at bounding box center [95, 43] width 9 height 5
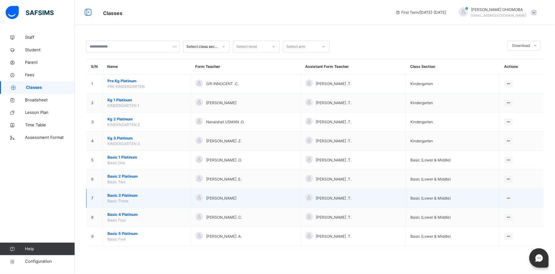
click at [122, 195] on span "Basic 3 Platinum" at bounding box center [146, 195] width 78 height 6
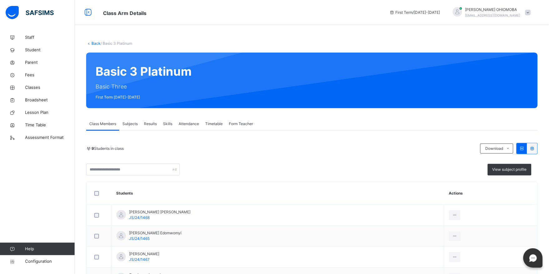
click at [95, 42] on link "Back" at bounding box center [95, 43] width 9 height 5
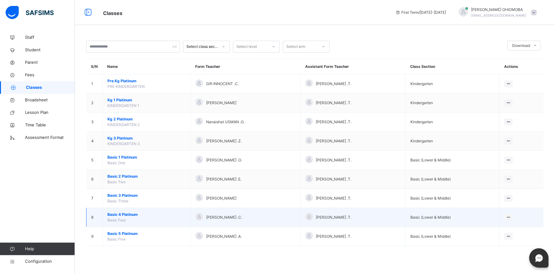
click at [125, 214] on span "Basic 4 Platinum" at bounding box center [146, 214] width 78 height 6
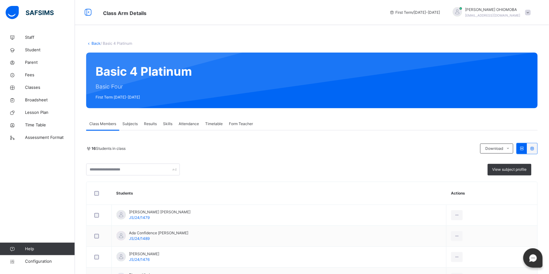
click at [95, 44] on link "Back" at bounding box center [95, 43] width 9 height 5
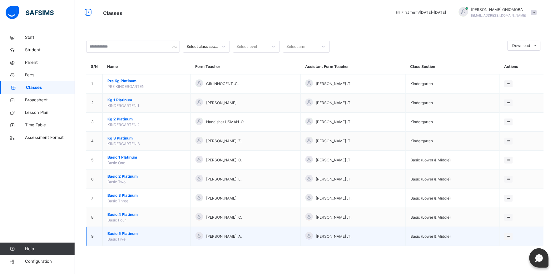
click at [121, 232] on span "Basic 5 Platinum" at bounding box center [146, 233] width 78 height 6
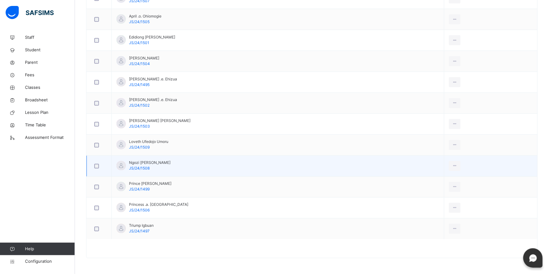
scroll to position [43, 0]
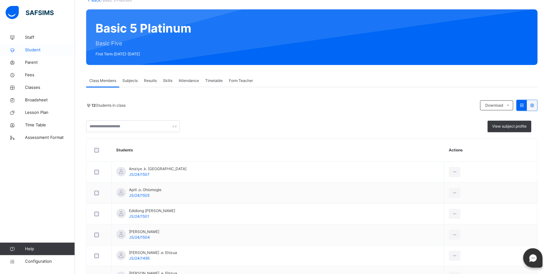
click at [32, 50] on span "Student" at bounding box center [50, 50] width 50 height 6
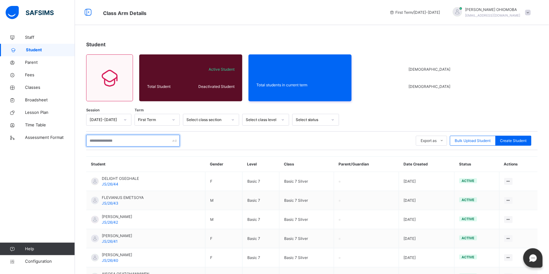
click at [120, 141] on input "text" at bounding box center [133, 141] width 94 height 12
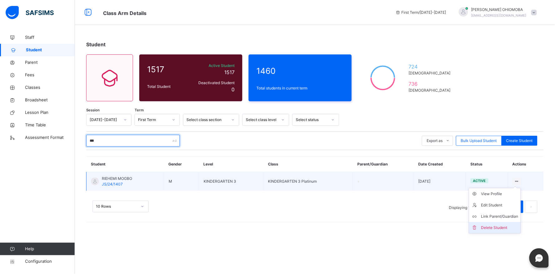
type input "***"
click at [489, 229] on div "Delete Student" at bounding box center [499, 227] width 37 height 6
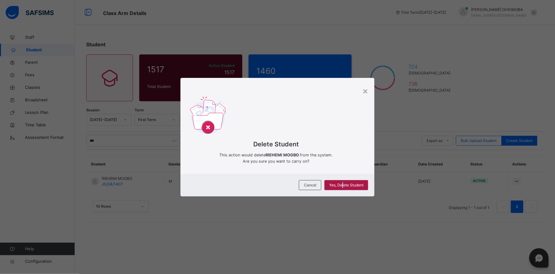
click at [344, 185] on span "Yes, Delete Student" at bounding box center [346, 185] width 34 height 6
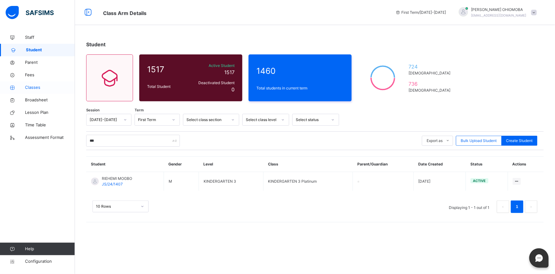
click at [32, 88] on span "Classes" at bounding box center [50, 87] width 50 height 6
